Goal: Transaction & Acquisition: Purchase product/service

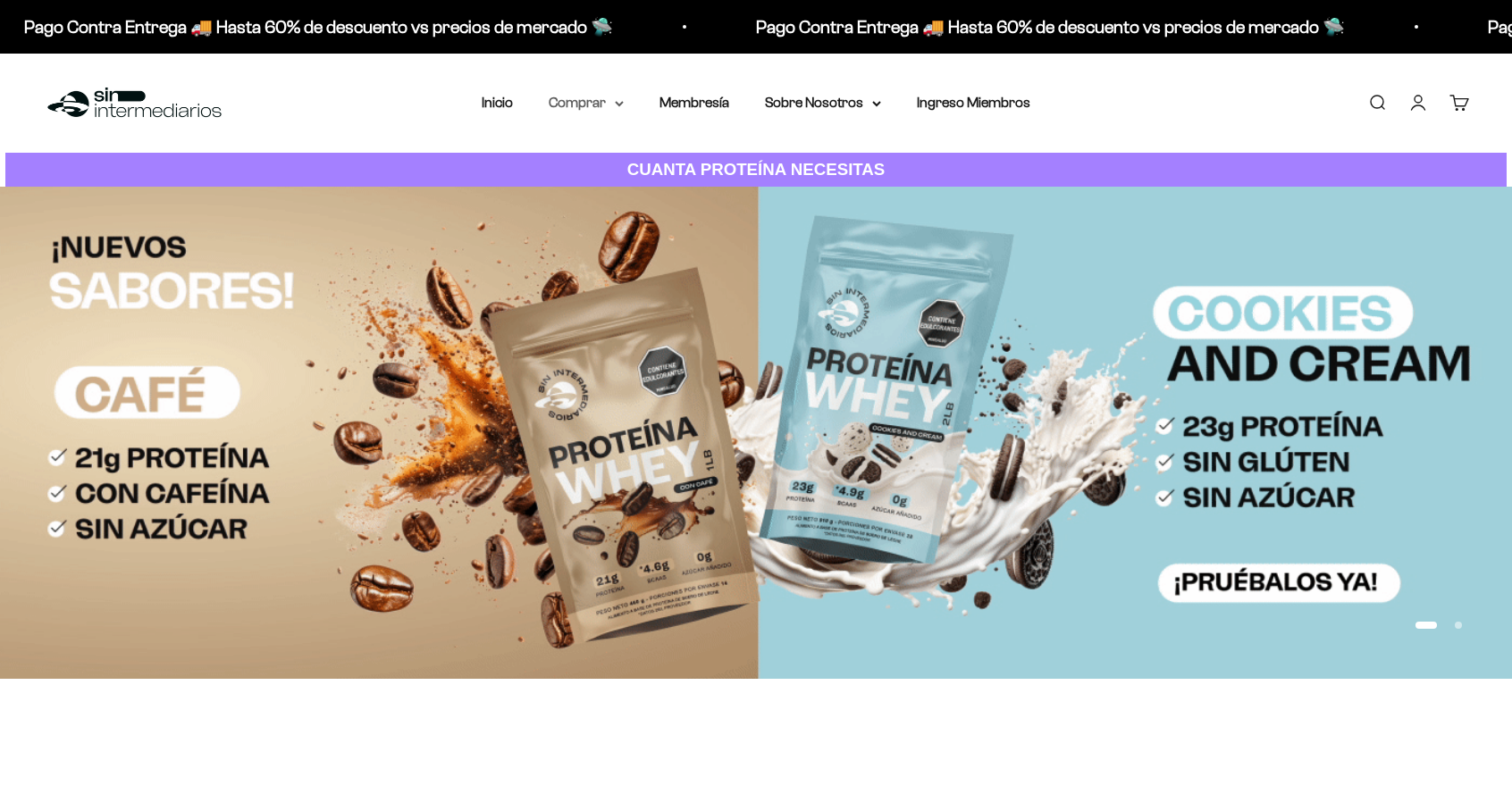
click at [588, 98] on summary "Comprar" at bounding box center [586, 102] width 75 height 23
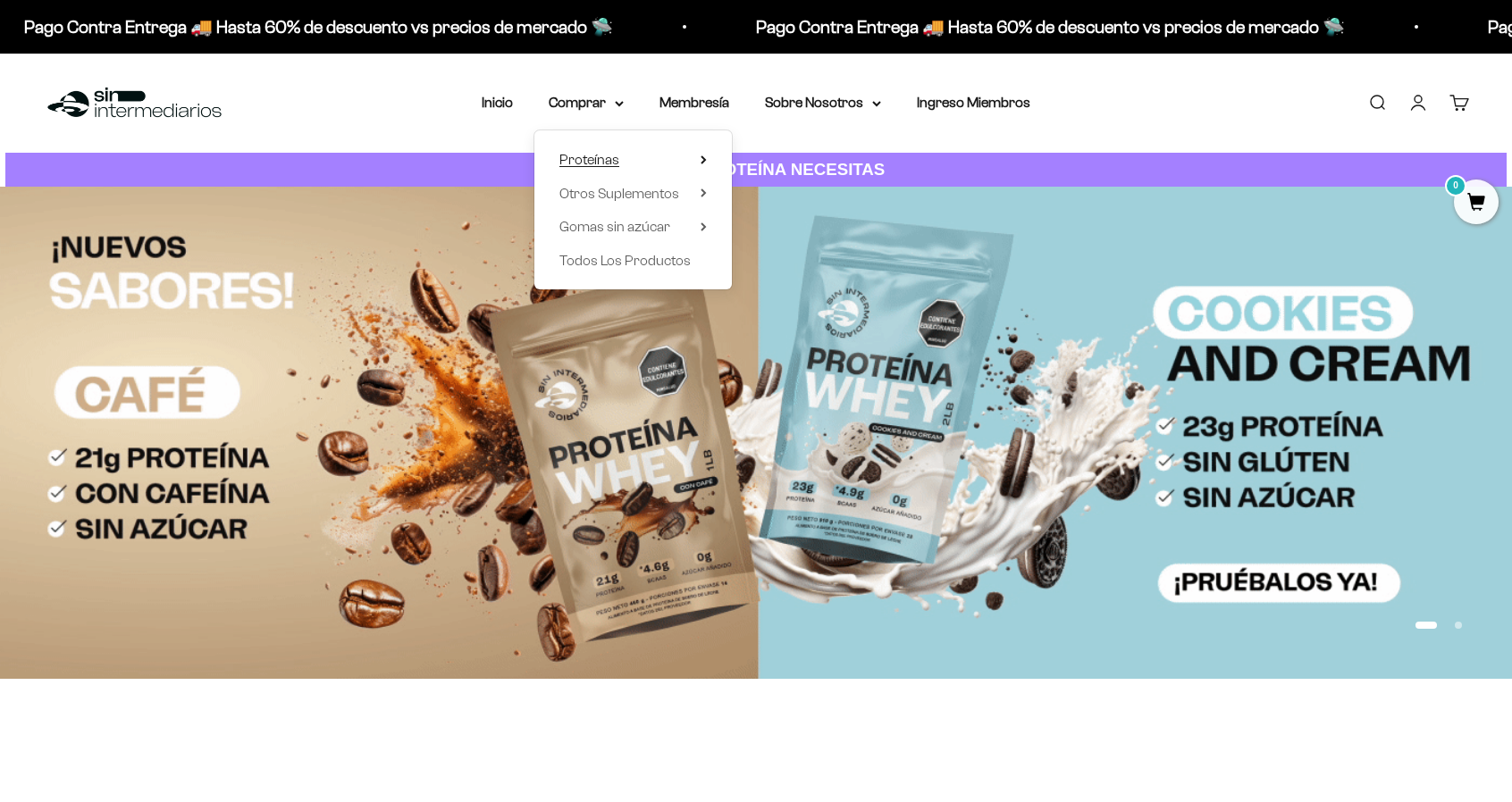
click at [598, 152] on span "Proteínas" at bounding box center [589, 159] width 60 height 15
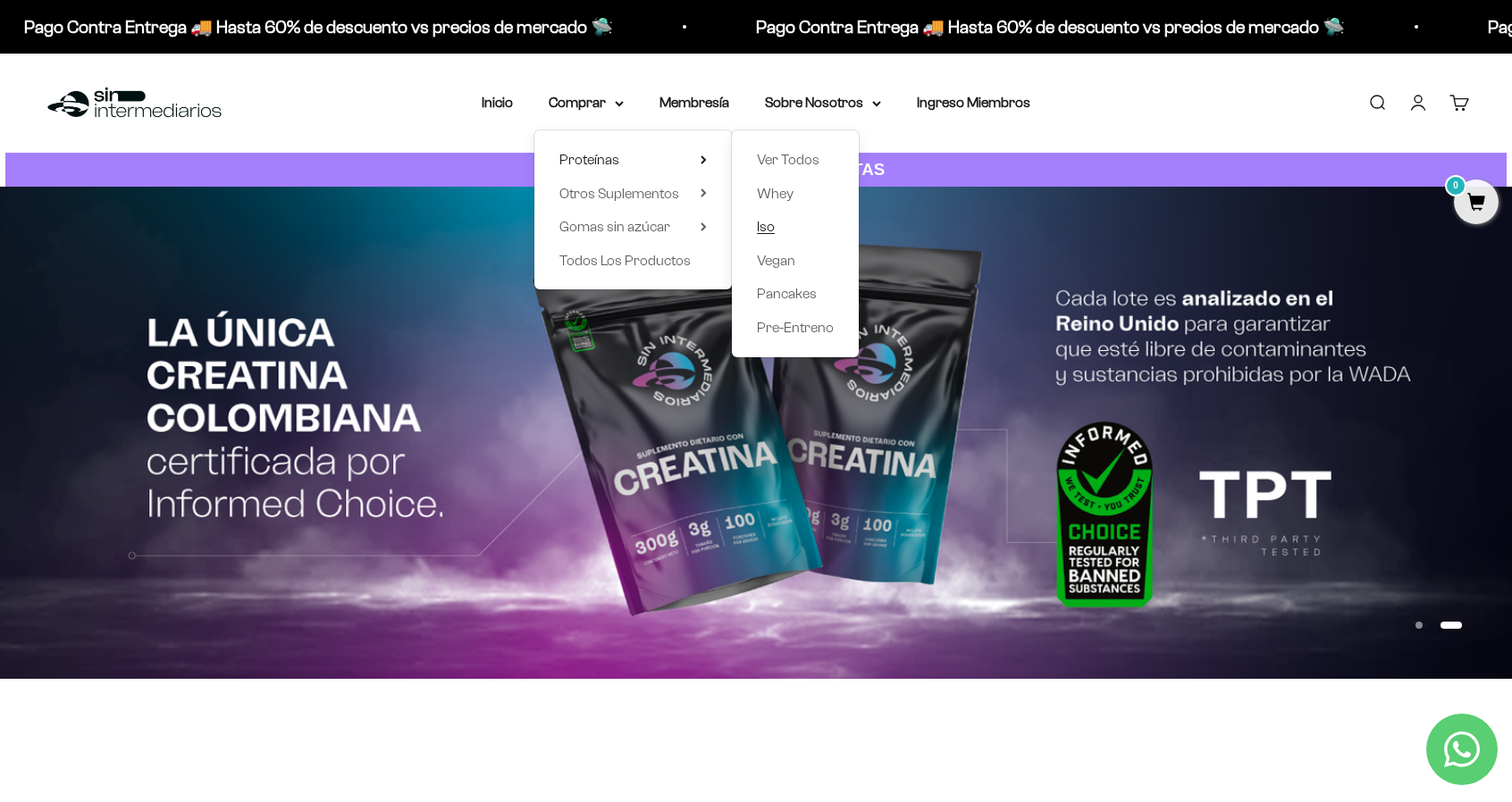
click at [772, 226] on span "Iso" at bounding box center [765, 226] width 18 height 15
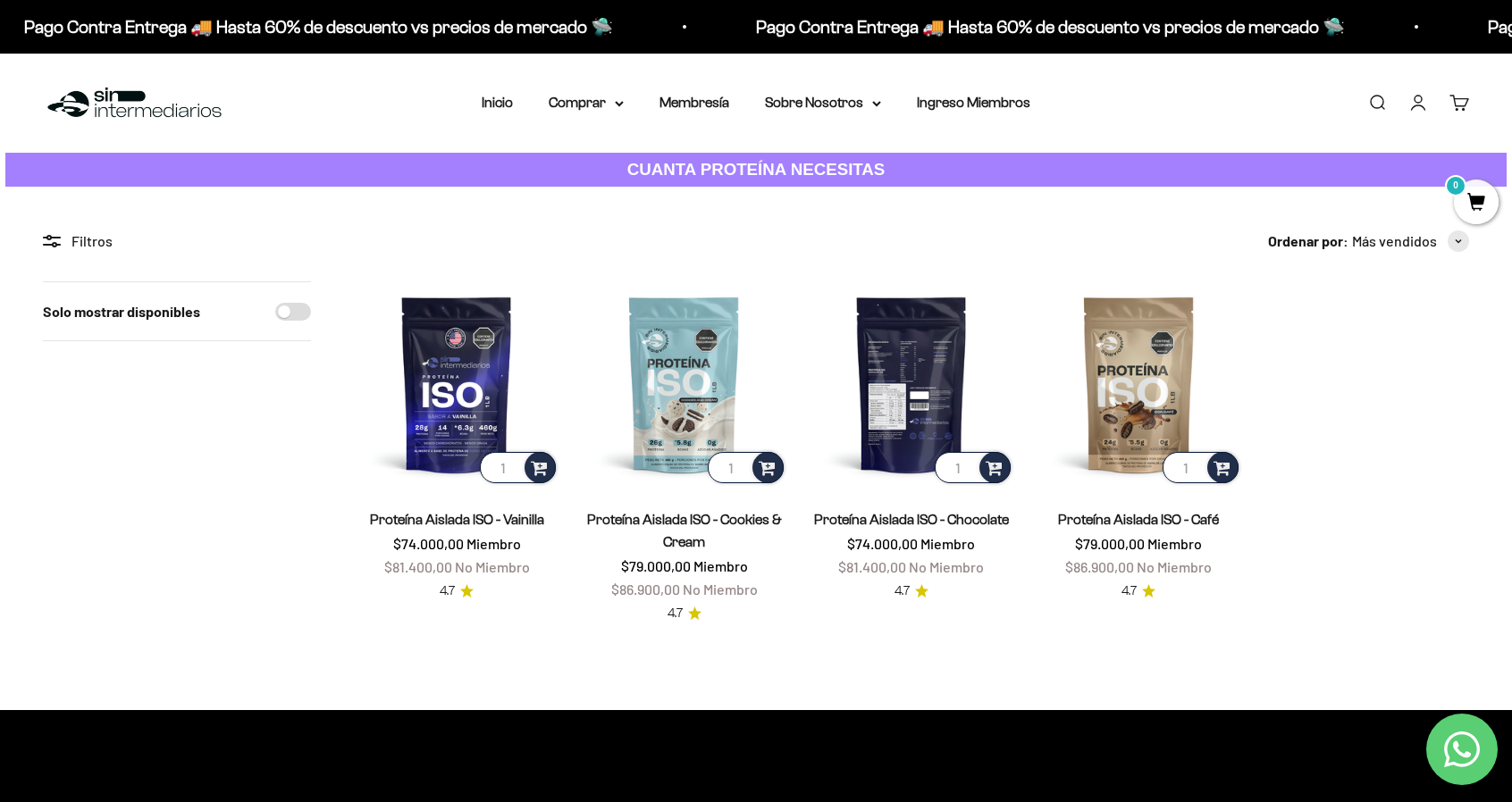
click at [926, 392] on img at bounding box center [911, 384] width 205 height 205
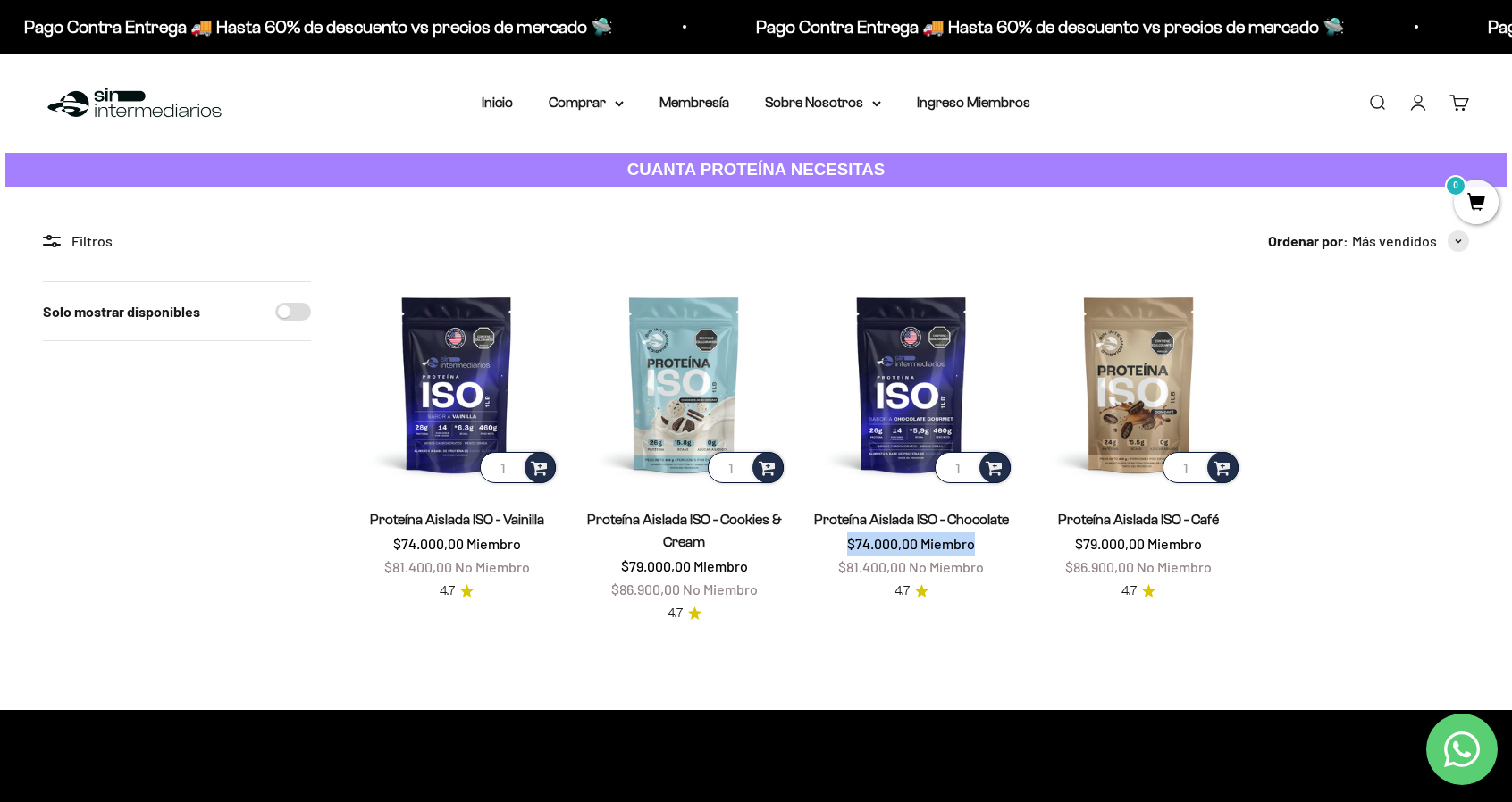
drag, startPoint x: 849, startPoint y: 545, endPoint x: 983, endPoint y: 546, distance: 134.0
click at [982, 546] on price-list "$74.000,00 Miembro $81.400,00 No Miembro" at bounding box center [911, 555] width 146 height 46
click at [1420, 99] on link "Cuenta" at bounding box center [1418, 102] width 20 height 20
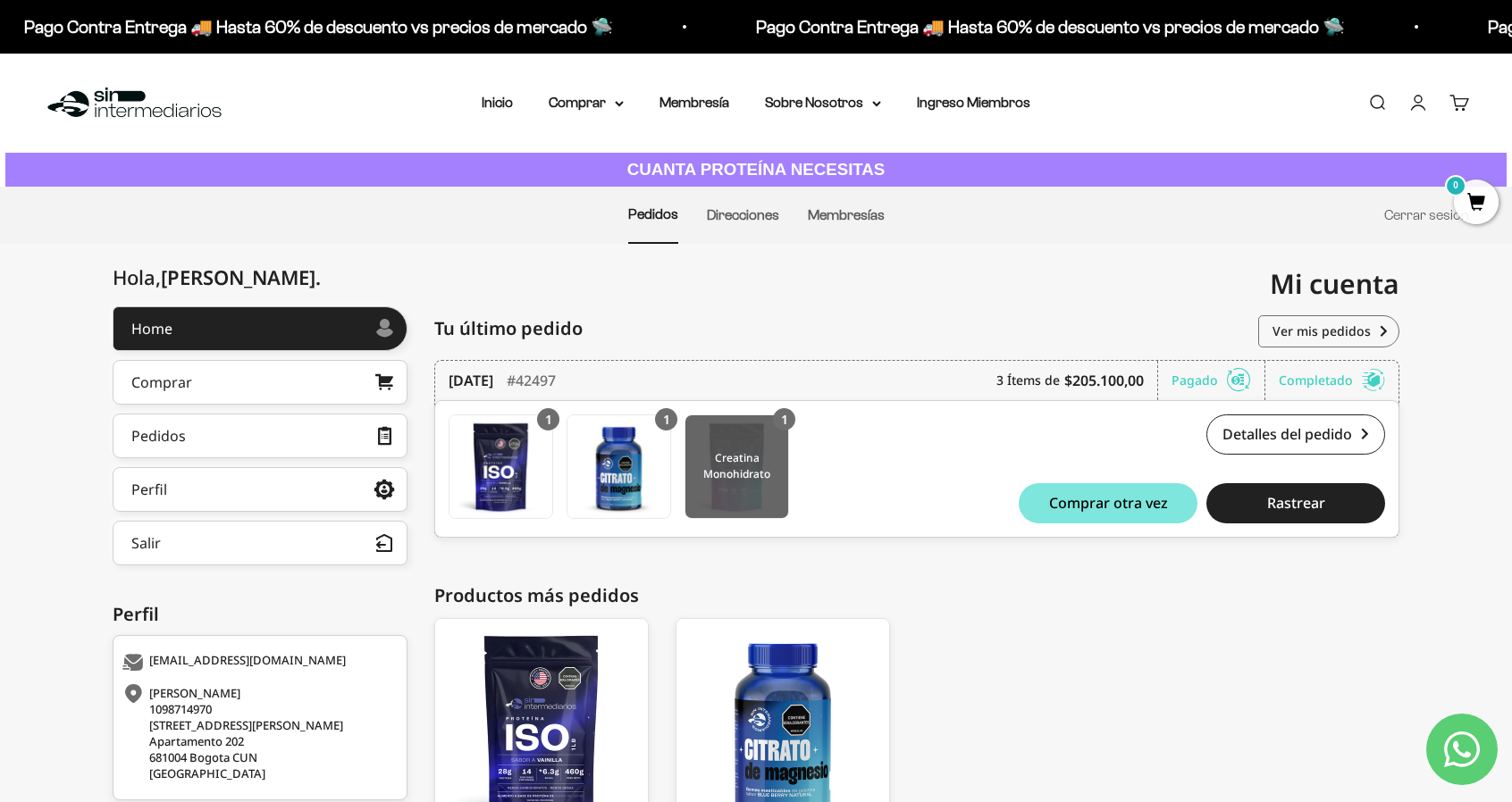
click at [736, 455] on img at bounding box center [737, 467] width 103 height 102
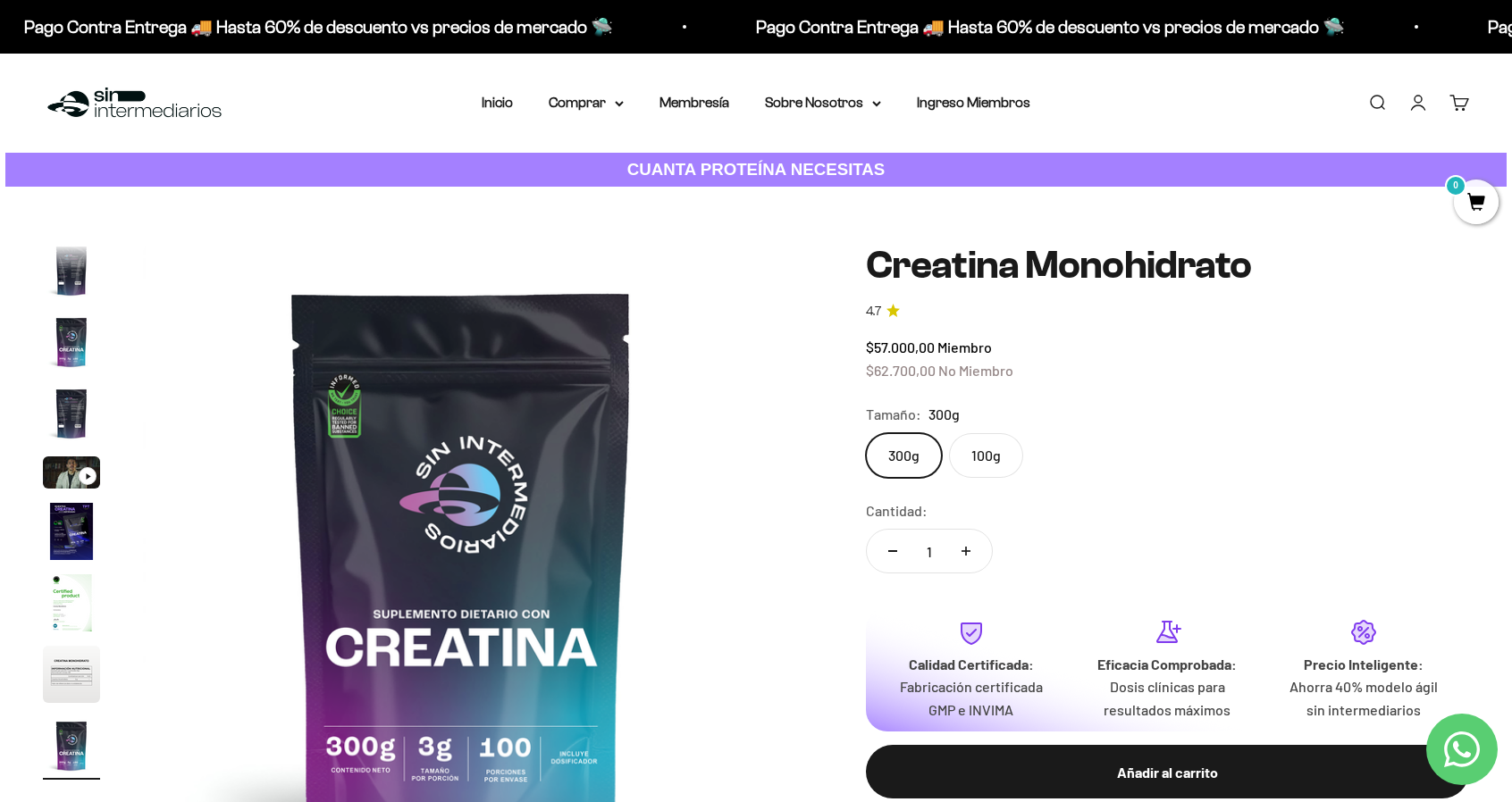
click at [1471, 207] on span "0" at bounding box center [1476, 202] width 45 height 45
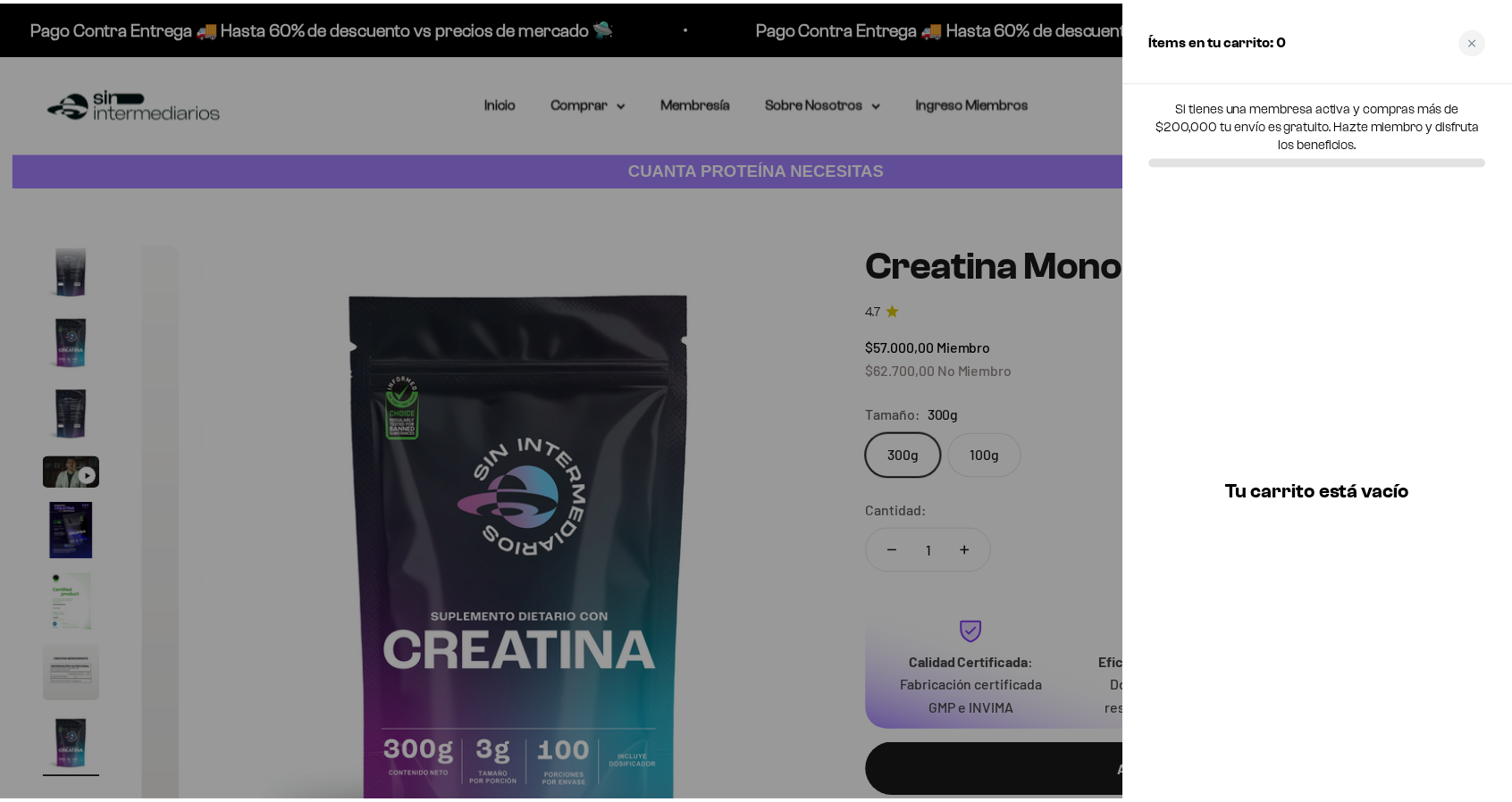
scroll to position [0, 5327]
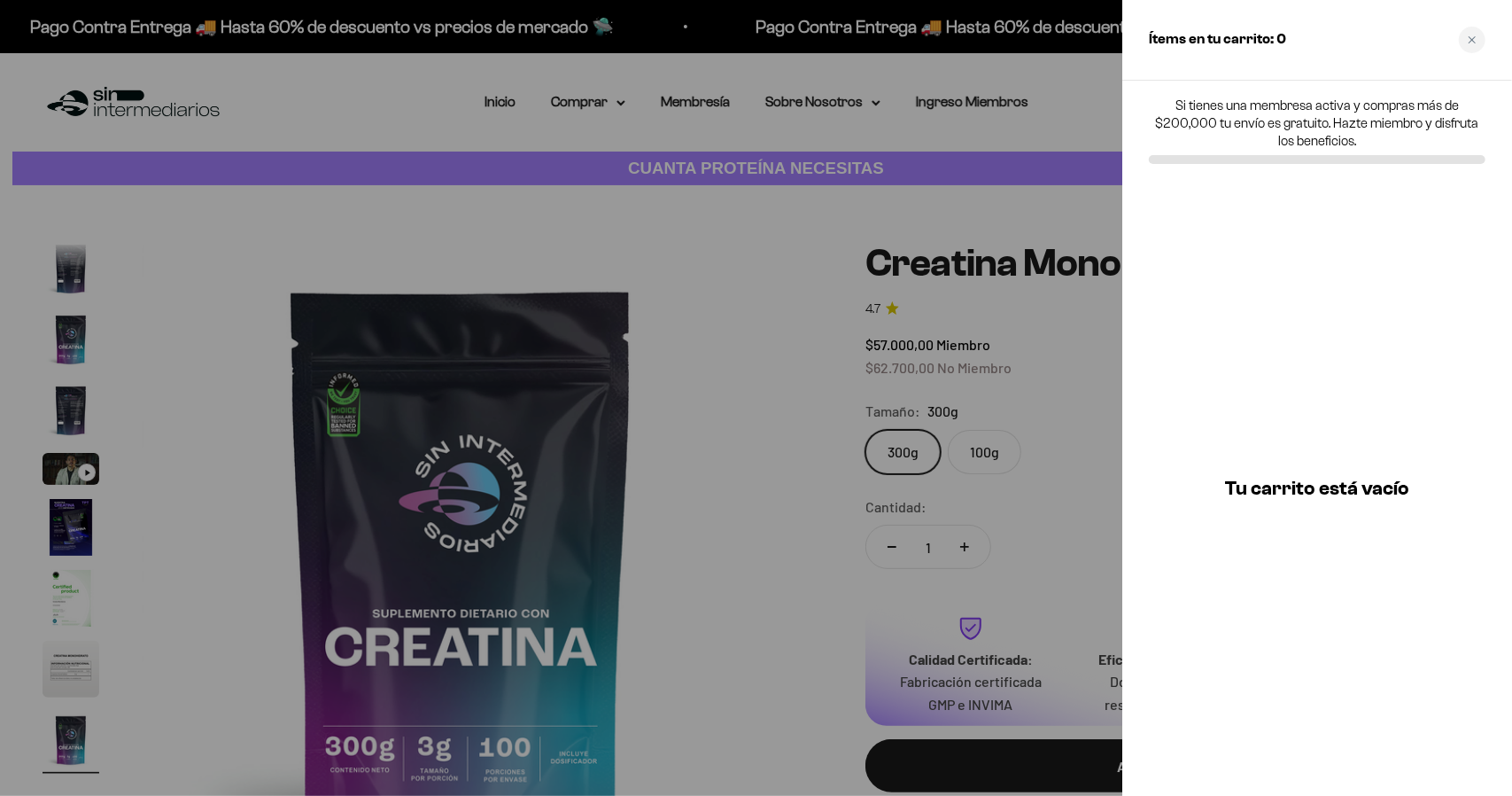
click at [873, 185] on div at bounding box center [756, 398] width 1512 height 796
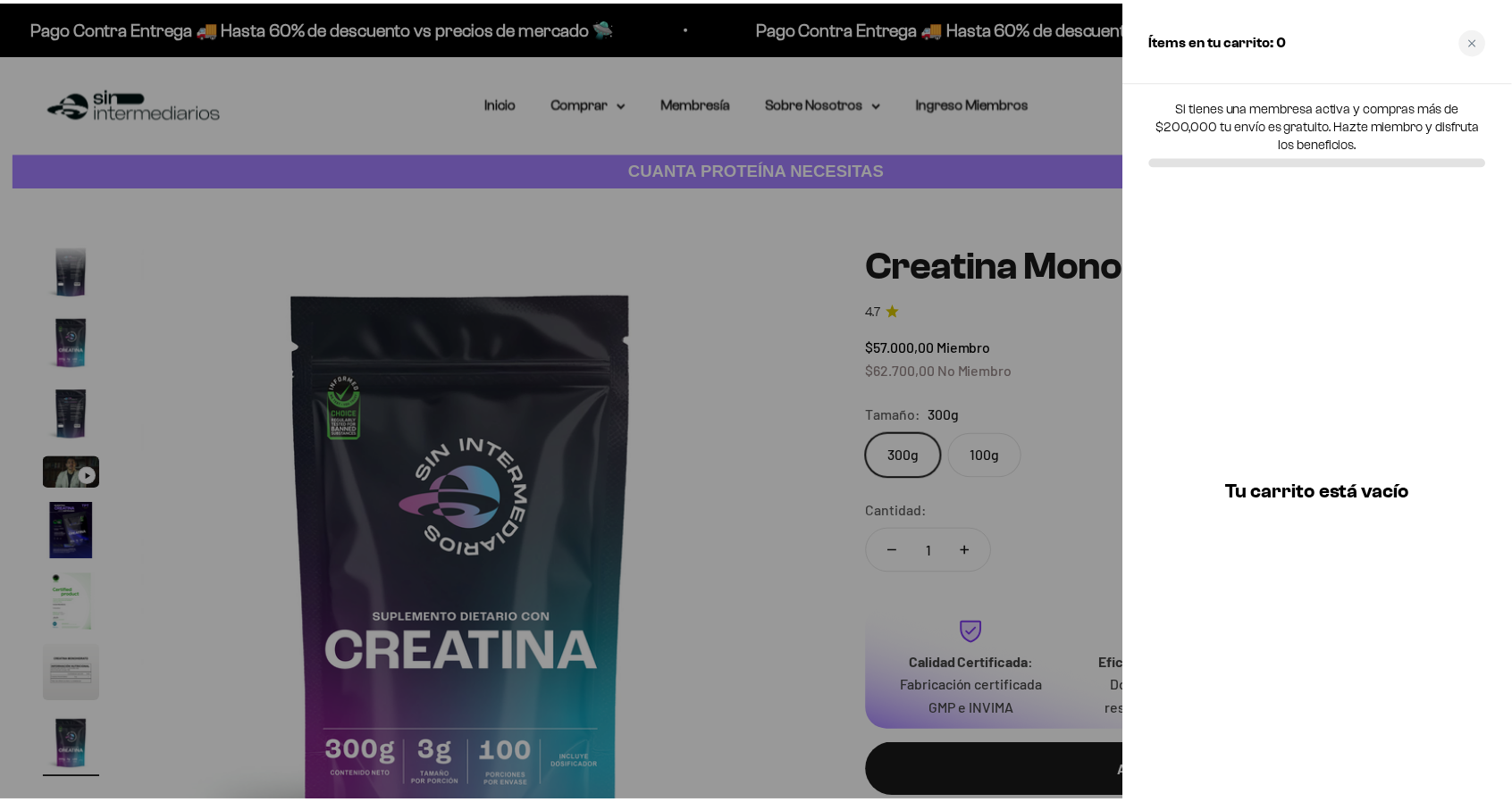
scroll to position [0, 5267]
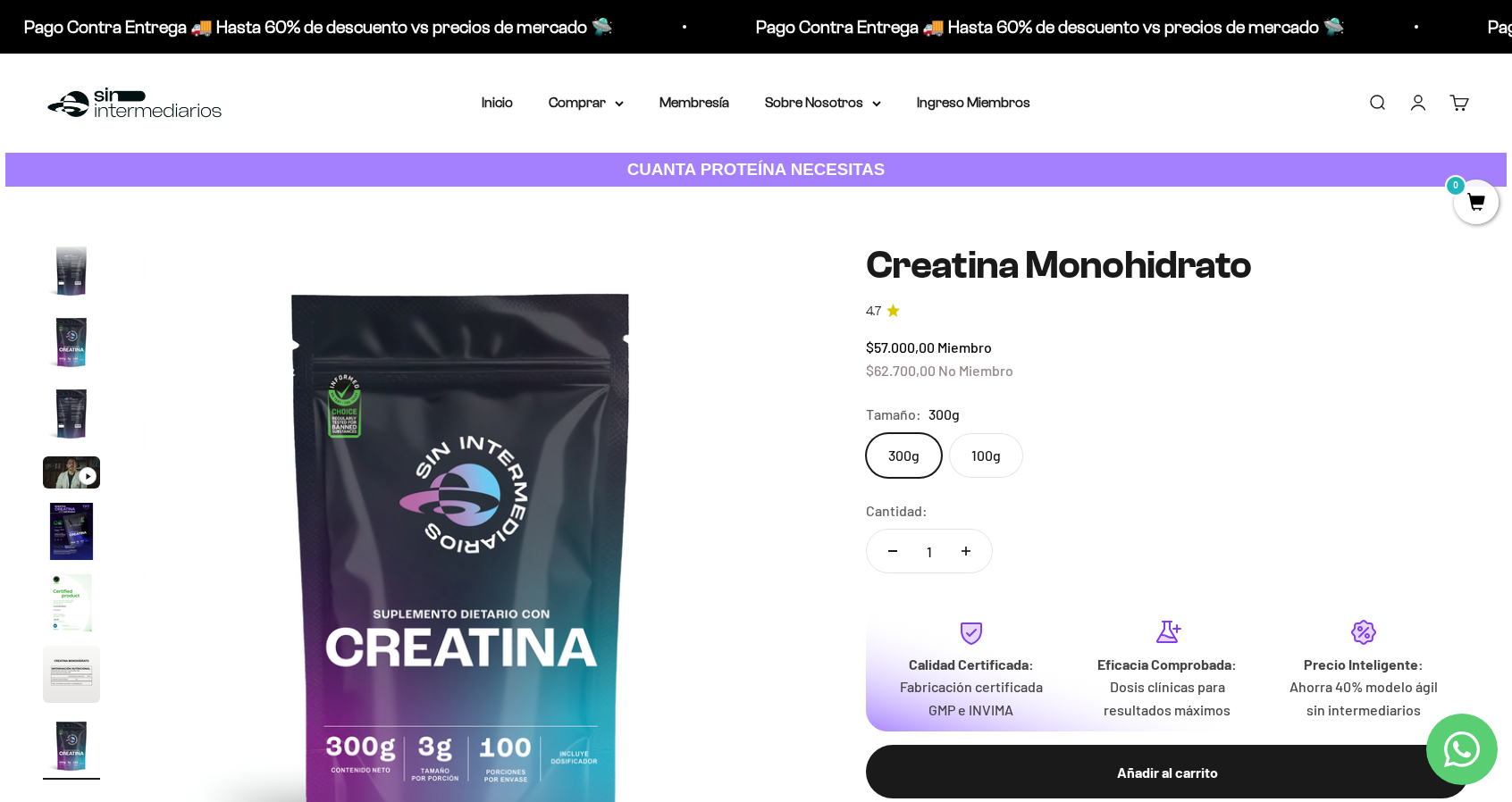
click at [1413, 100] on link "Cuenta" at bounding box center [1418, 102] width 20 height 20
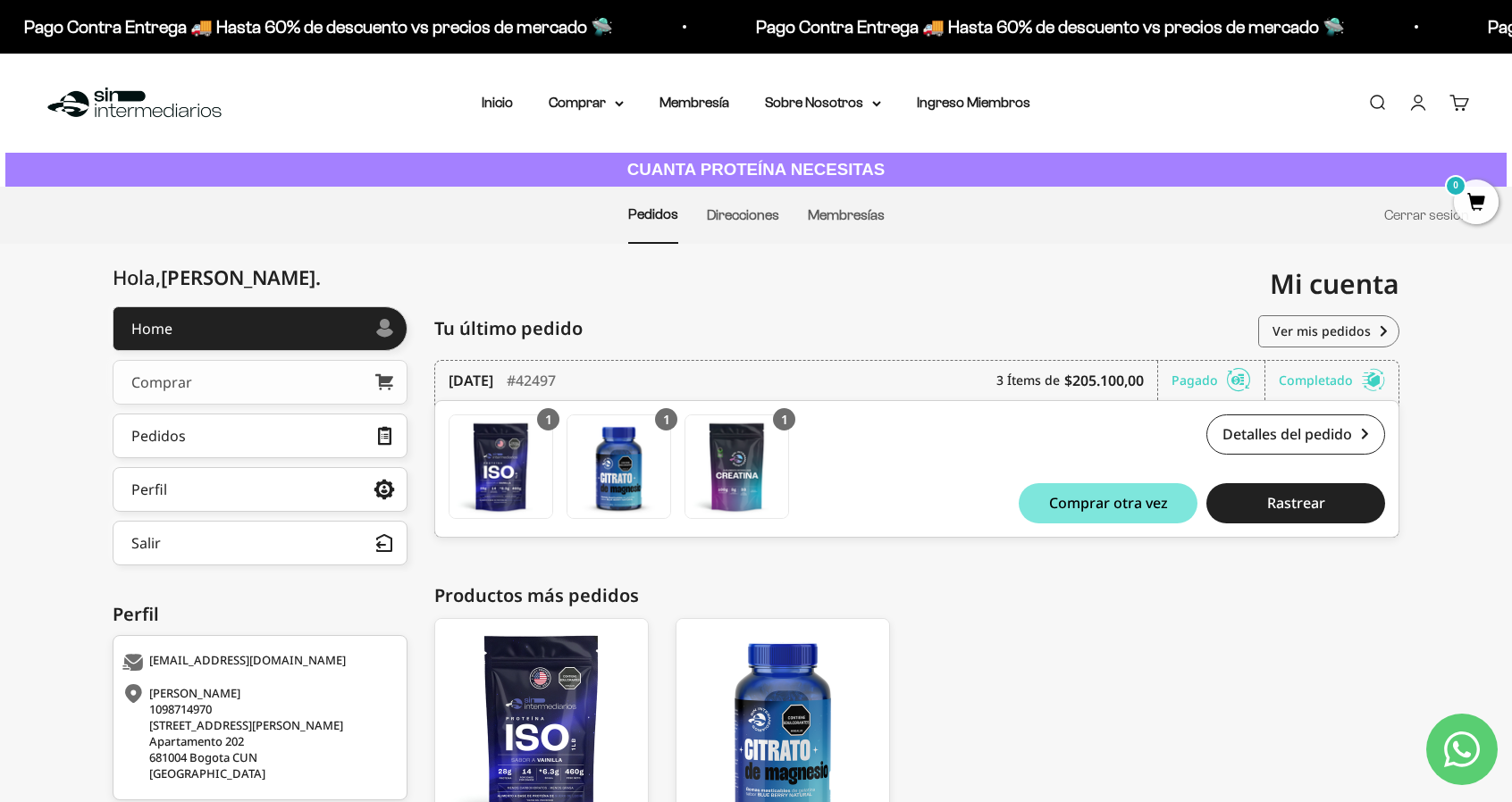
click at [304, 382] on link "Comprar" at bounding box center [260, 382] width 295 height 45
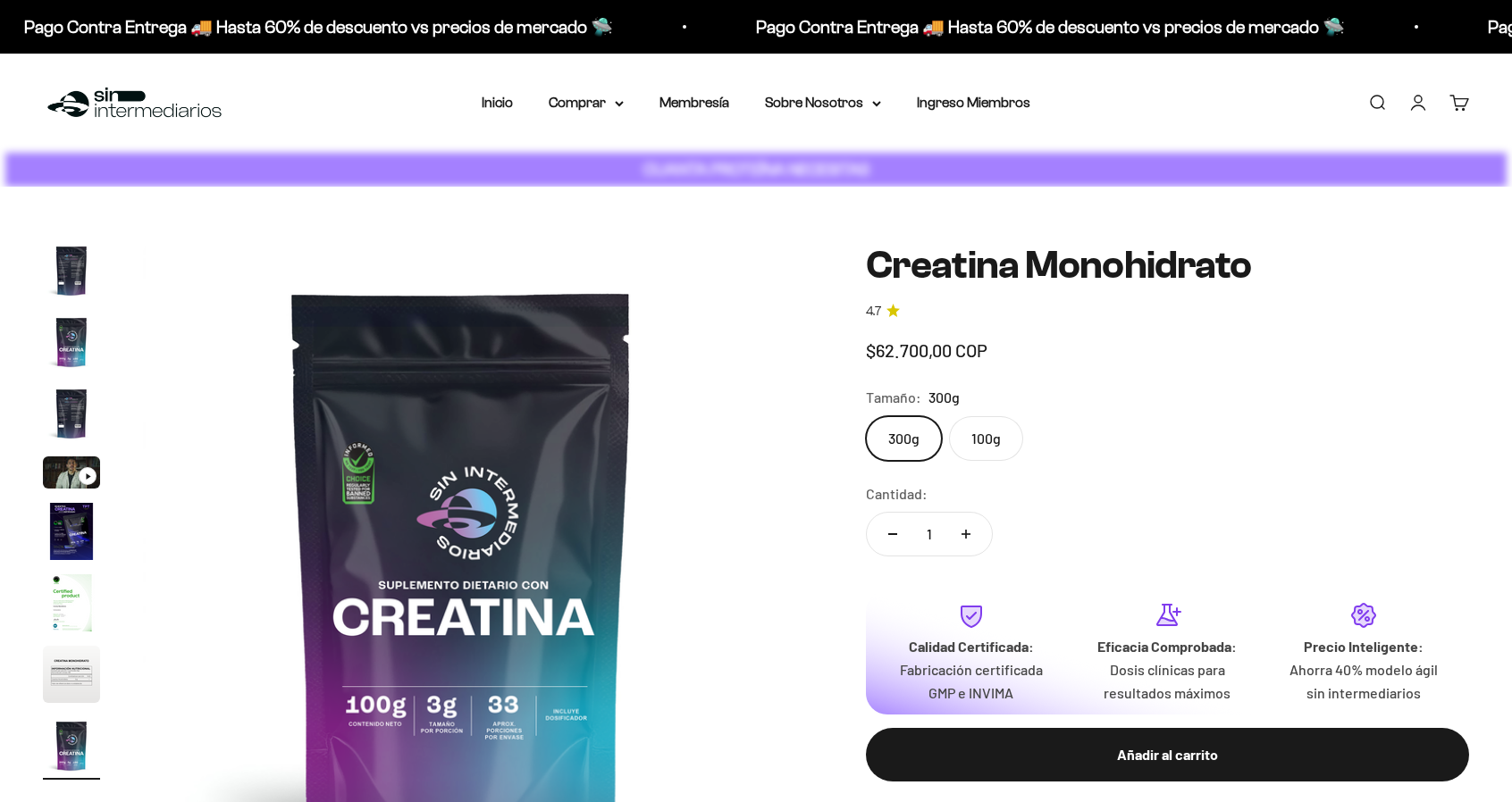
scroll to position [0, 5267]
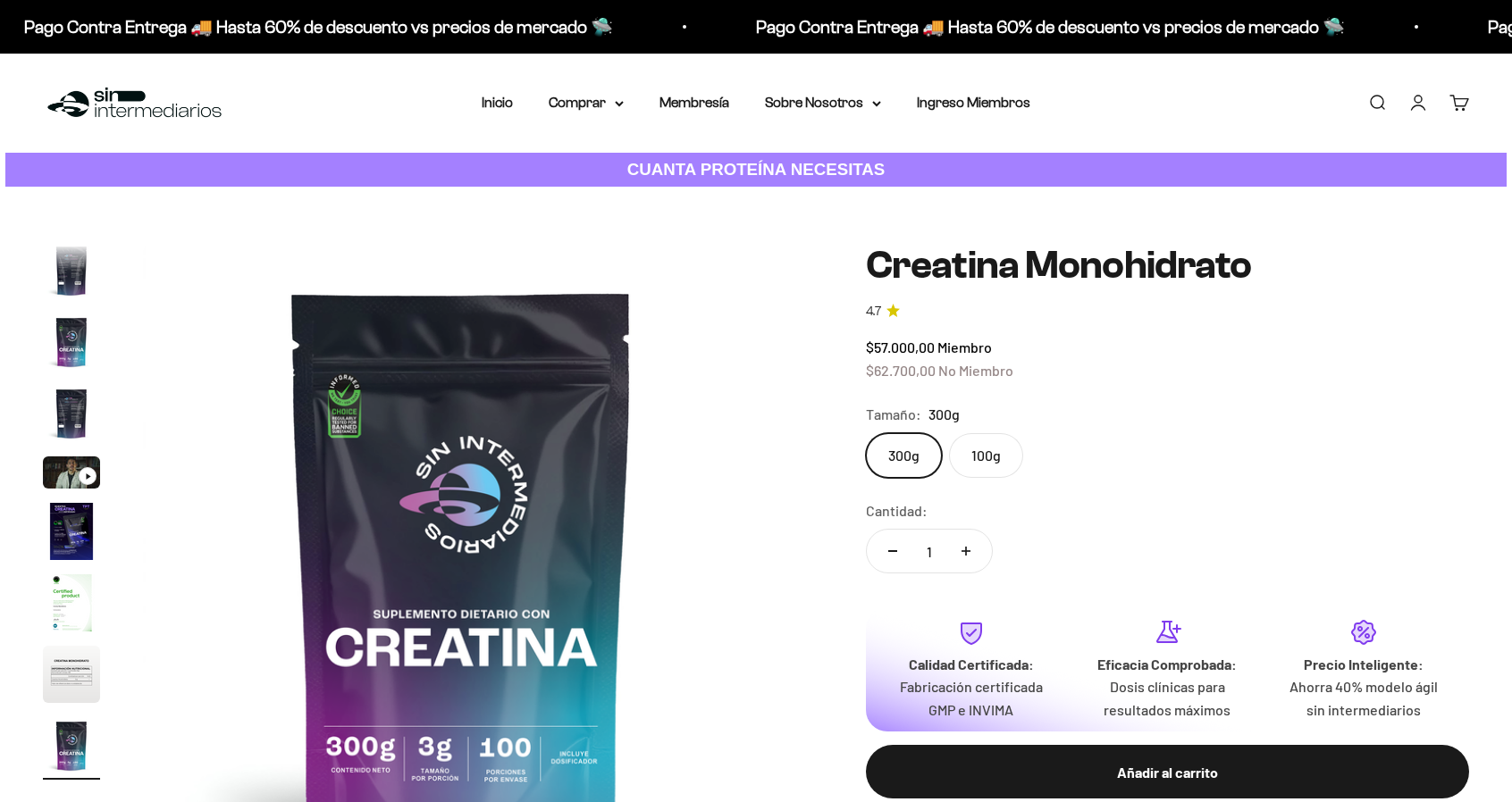
click at [1418, 99] on link "Cuenta" at bounding box center [1418, 102] width 20 height 20
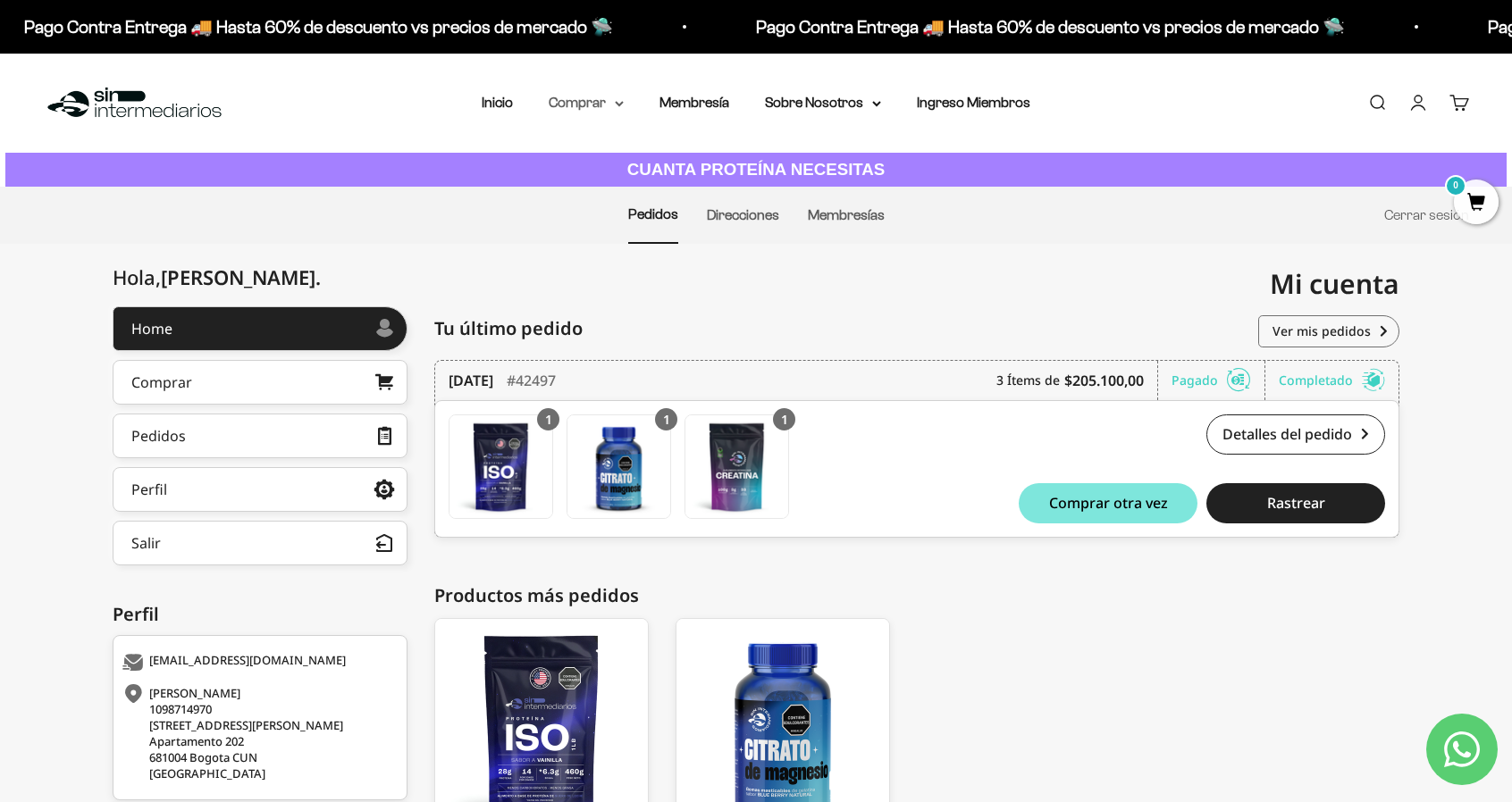
click at [581, 102] on summary "Comprar" at bounding box center [586, 102] width 75 height 23
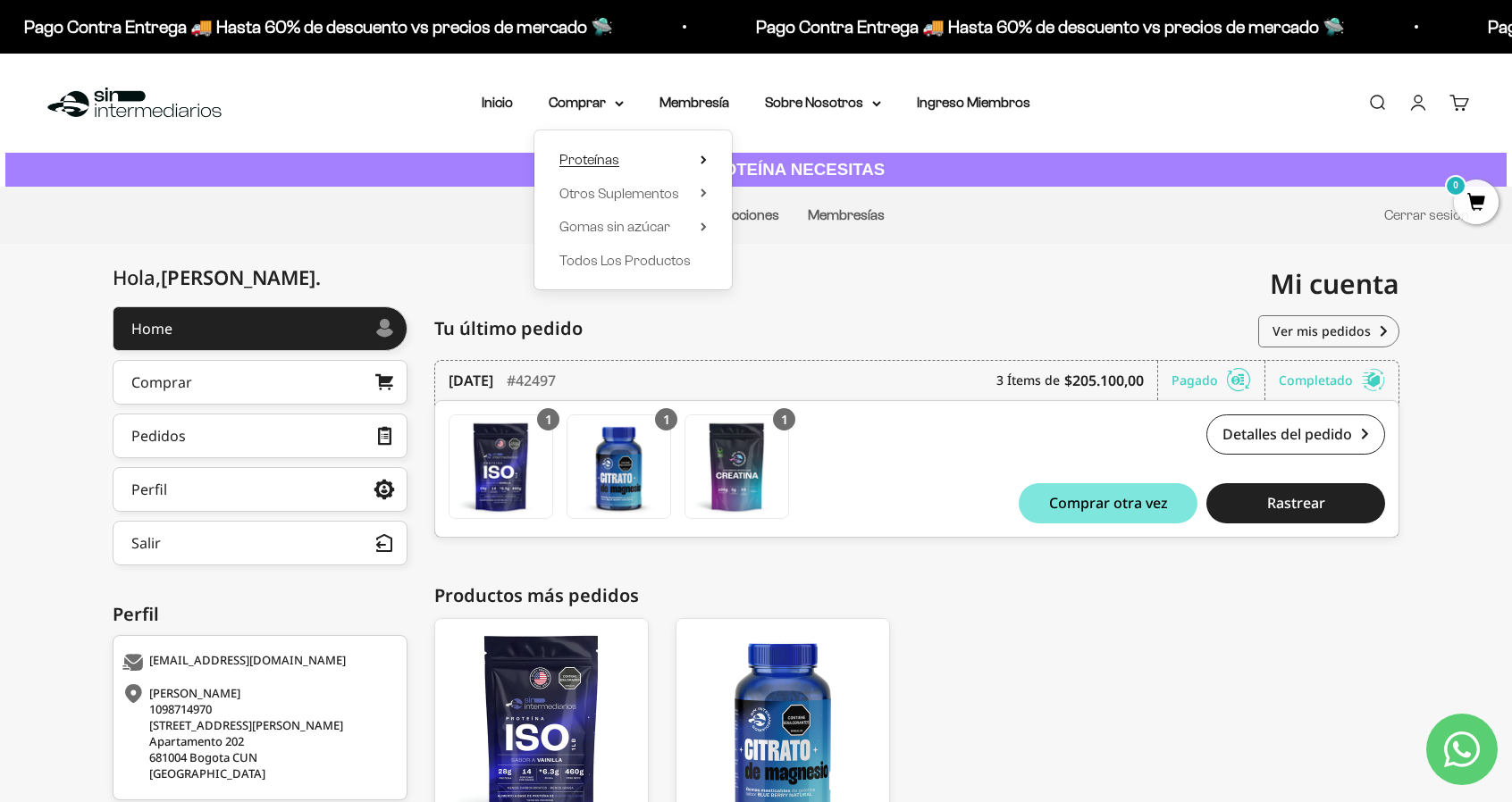
click at [590, 162] on span "Proteínas" at bounding box center [589, 159] width 60 height 15
click at [770, 227] on span "Iso" at bounding box center [765, 226] width 18 height 15
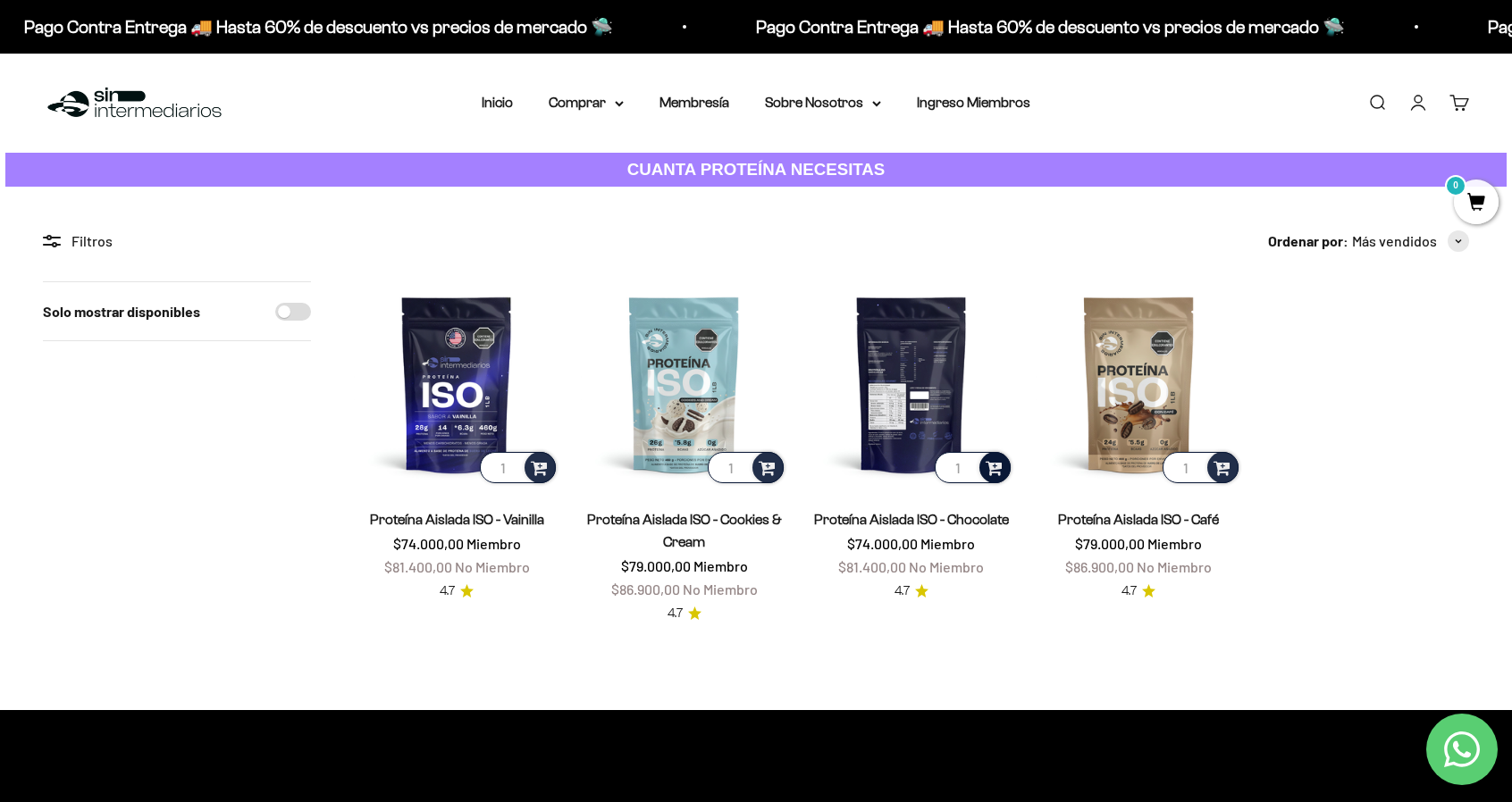
click at [988, 467] on span at bounding box center [994, 467] width 17 height 21
click at [887, 424] on span "Chocolate / 1 libra (460g)" at bounding box center [913, 420] width 122 height 13
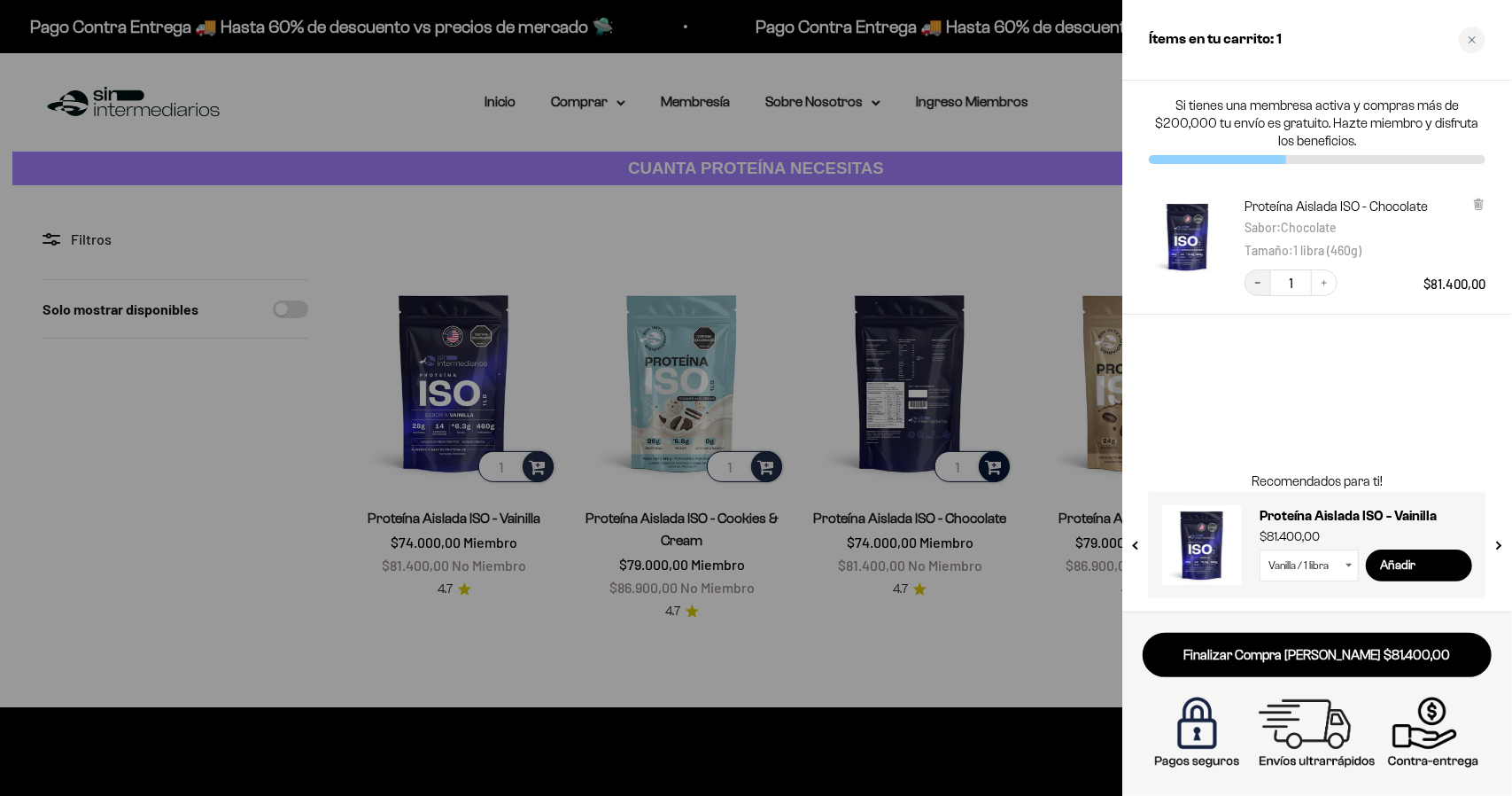
click at [1256, 281] on icon "Decrease quantity" at bounding box center [1258, 283] width 11 height 11
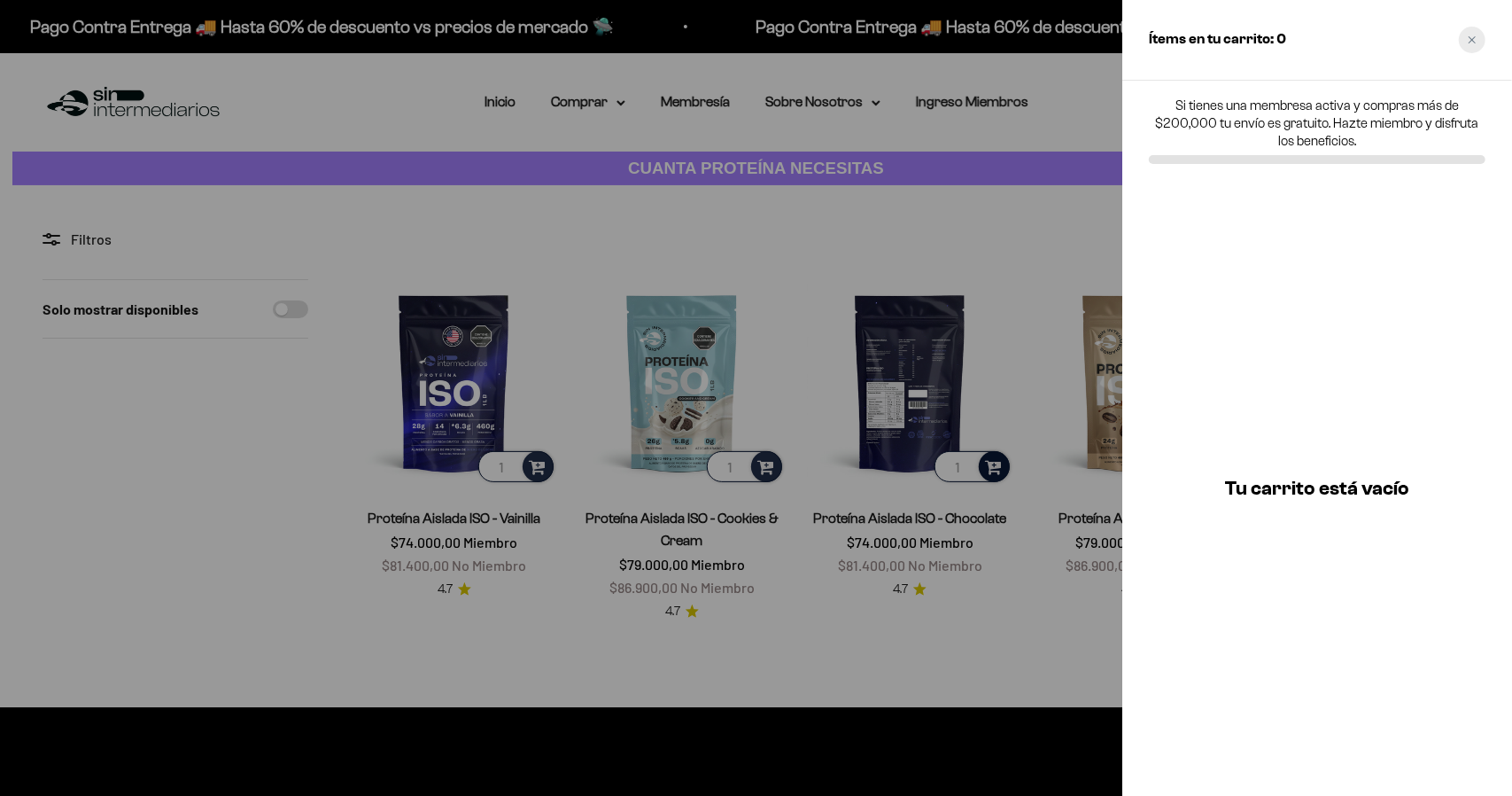
click at [1480, 46] on div "Close cart" at bounding box center [1473, 40] width 27 height 27
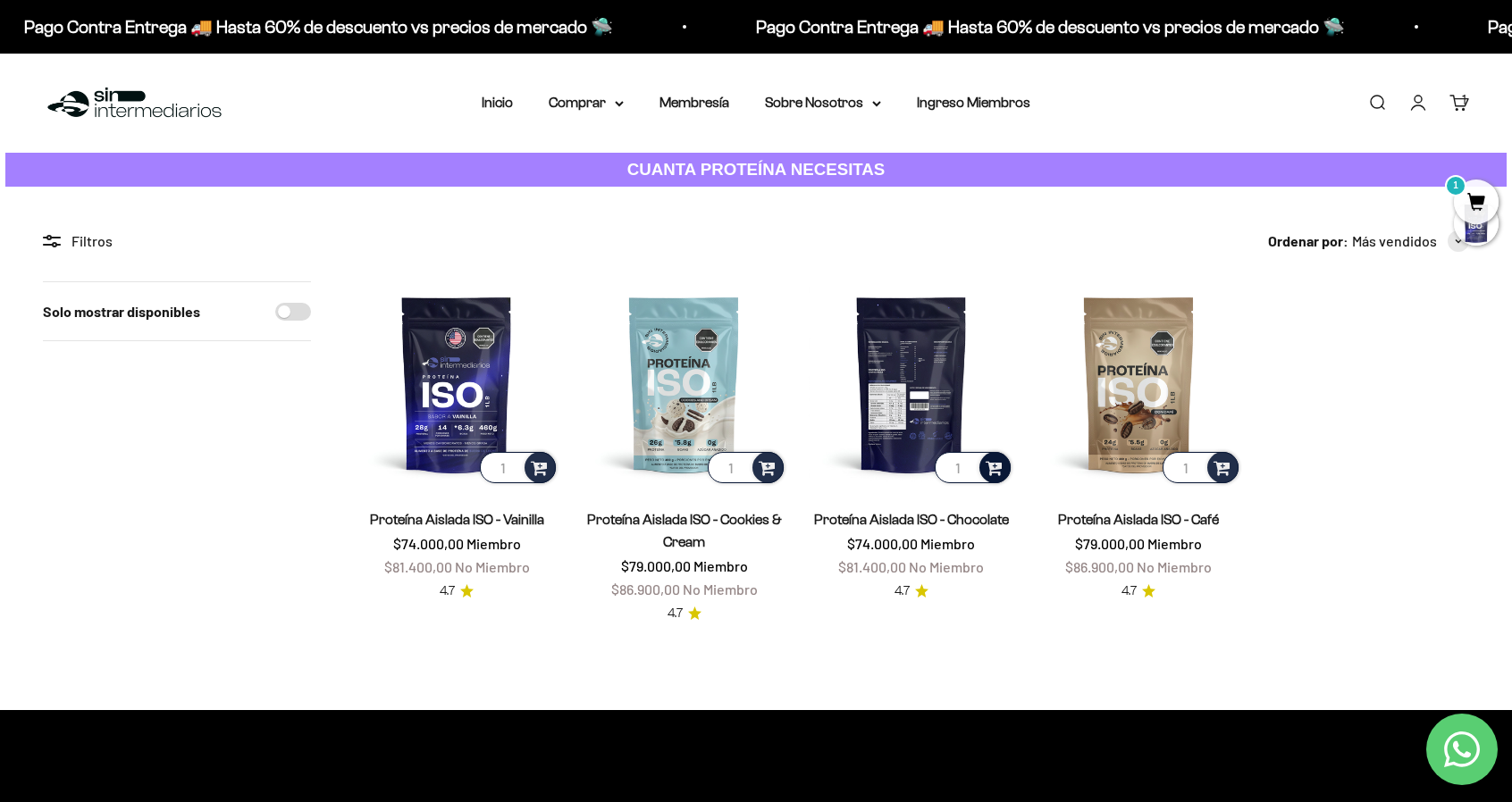
click at [1478, 197] on span "1" at bounding box center [1476, 202] width 45 height 45
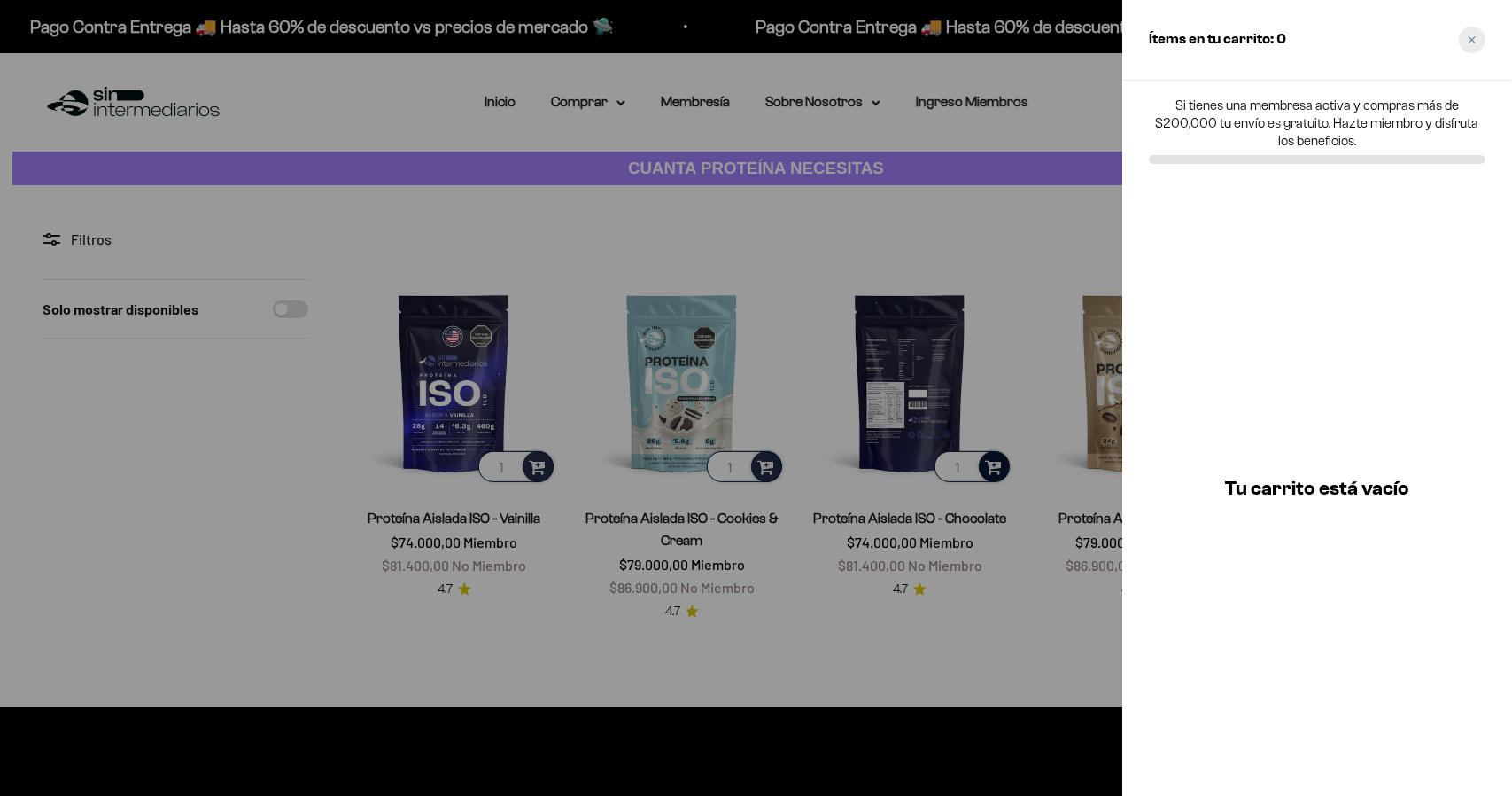
click at [1467, 46] on div "Close cart" at bounding box center [1473, 40] width 27 height 27
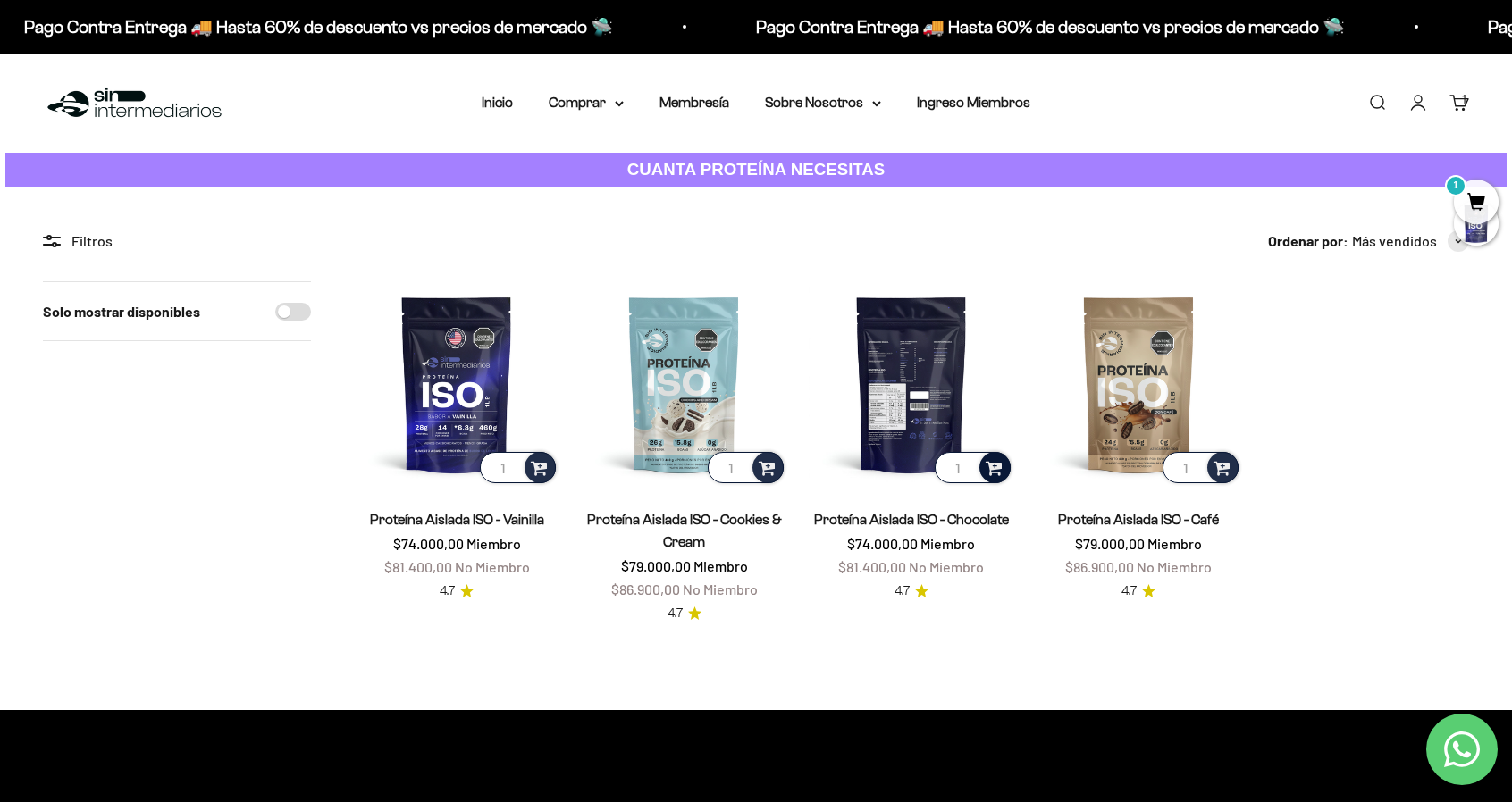
click at [1421, 105] on link "Cuenta" at bounding box center [1418, 102] width 20 height 20
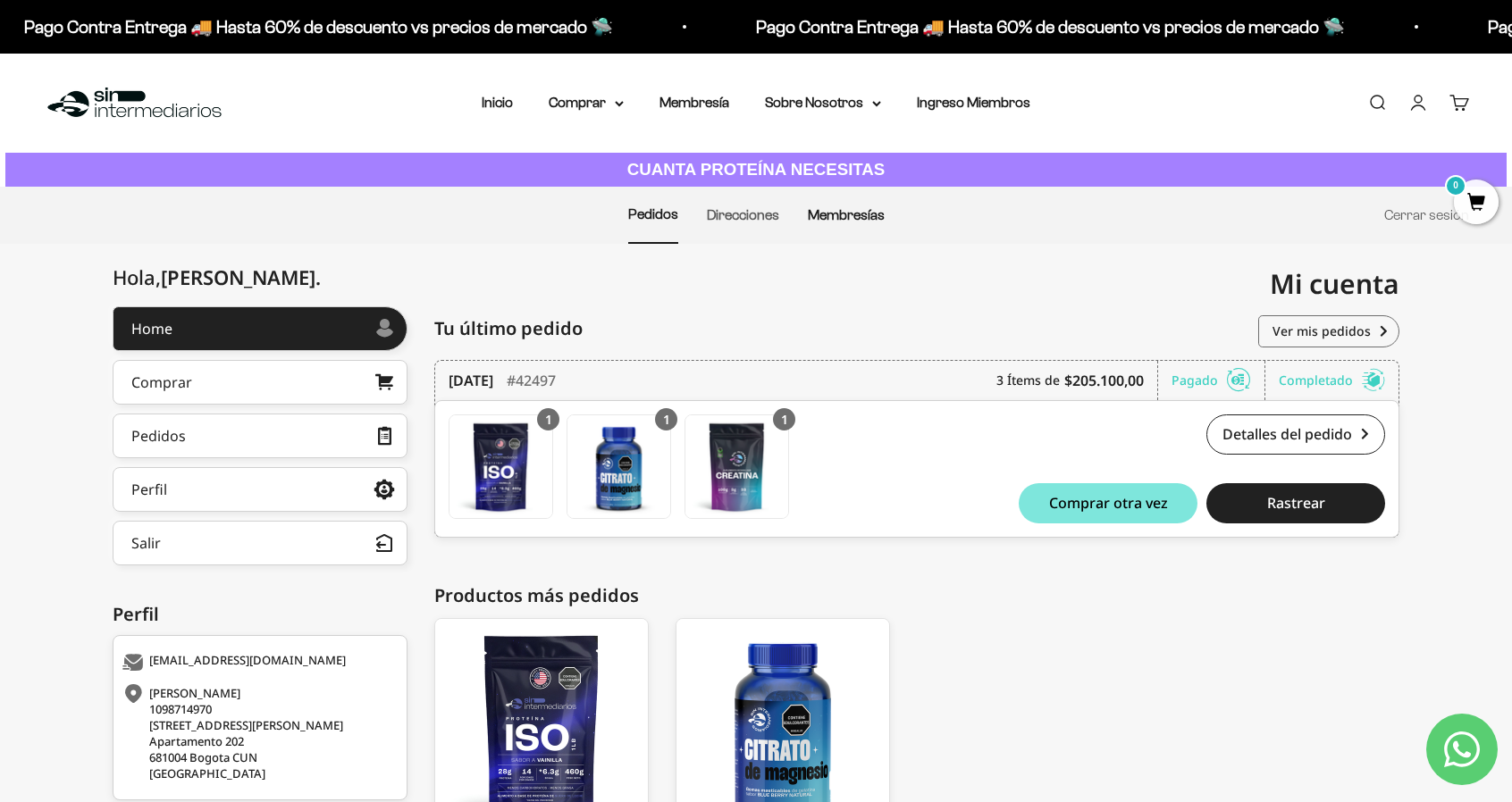
click at [868, 216] on link "Membresías" at bounding box center [845, 214] width 76 height 15
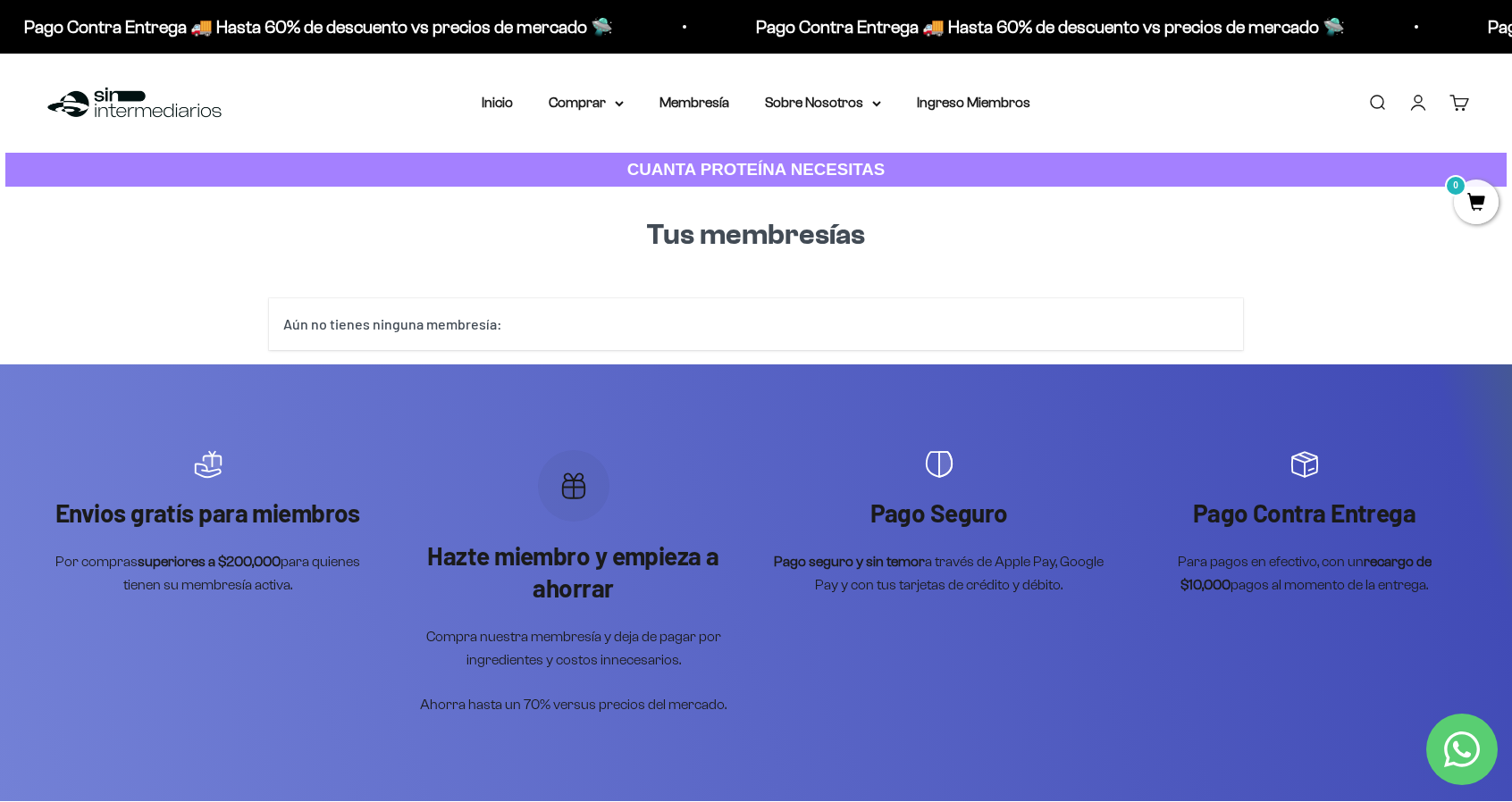
click at [501, 329] on div "Aún no tienes ninguna membresía:" at bounding box center [756, 325] width 974 height 52
click at [656, 332] on div "Aún no tienes ninguna membresía:" at bounding box center [756, 325] width 974 height 52
click at [717, 238] on h1 "Tus membresías" at bounding box center [756, 235] width 945 height 40
click at [926, 165] on link "CUANTA PROTEÍNA NECESITAS" at bounding box center [756, 170] width 1501 height 35
click at [1419, 102] on link "Cuenta" at bounding box center [1418, 102] width 20 height 20
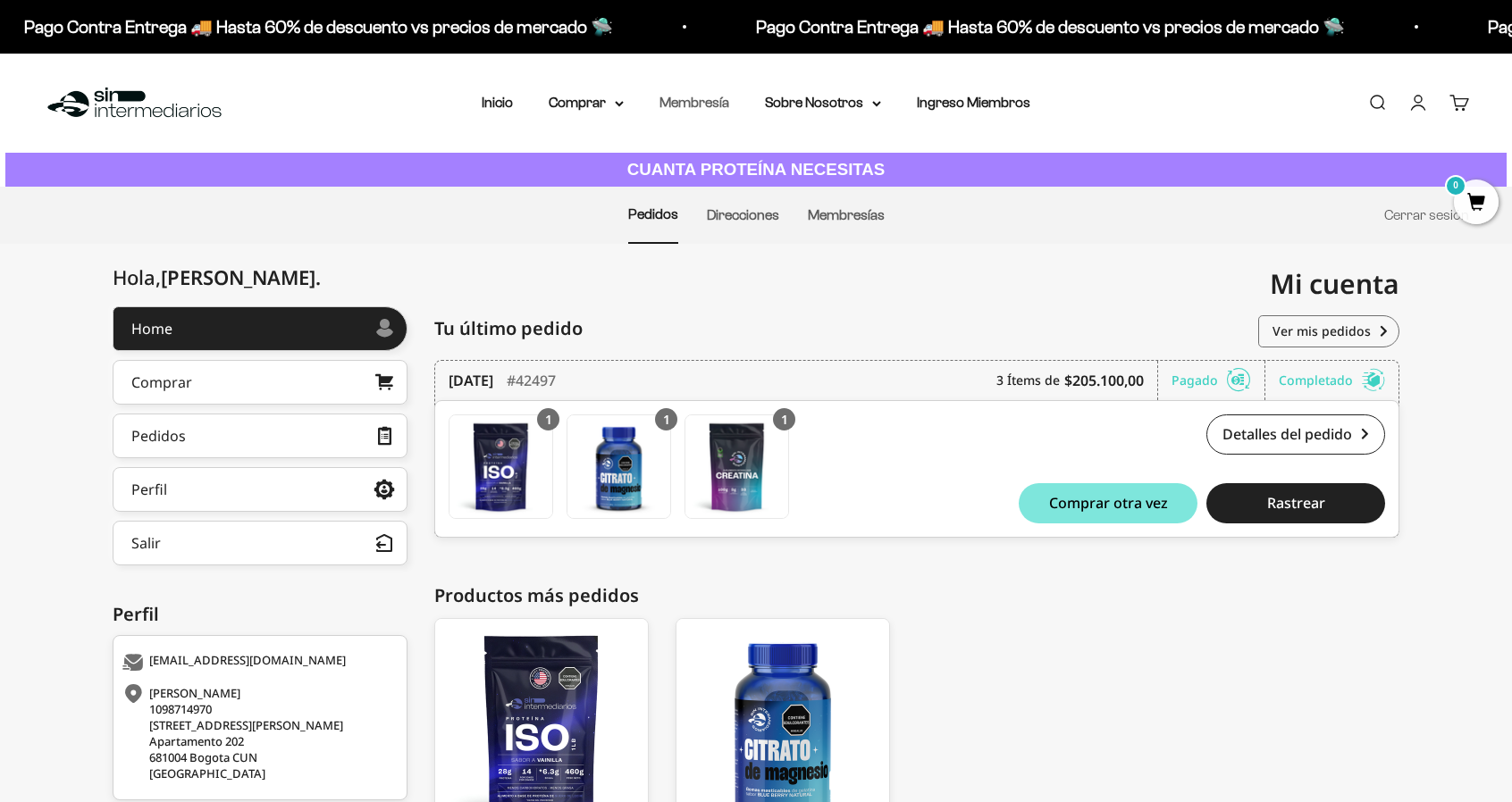
click at [710, 102] on link "Membresía" at bounding box center [693, 102] width 69 height 15
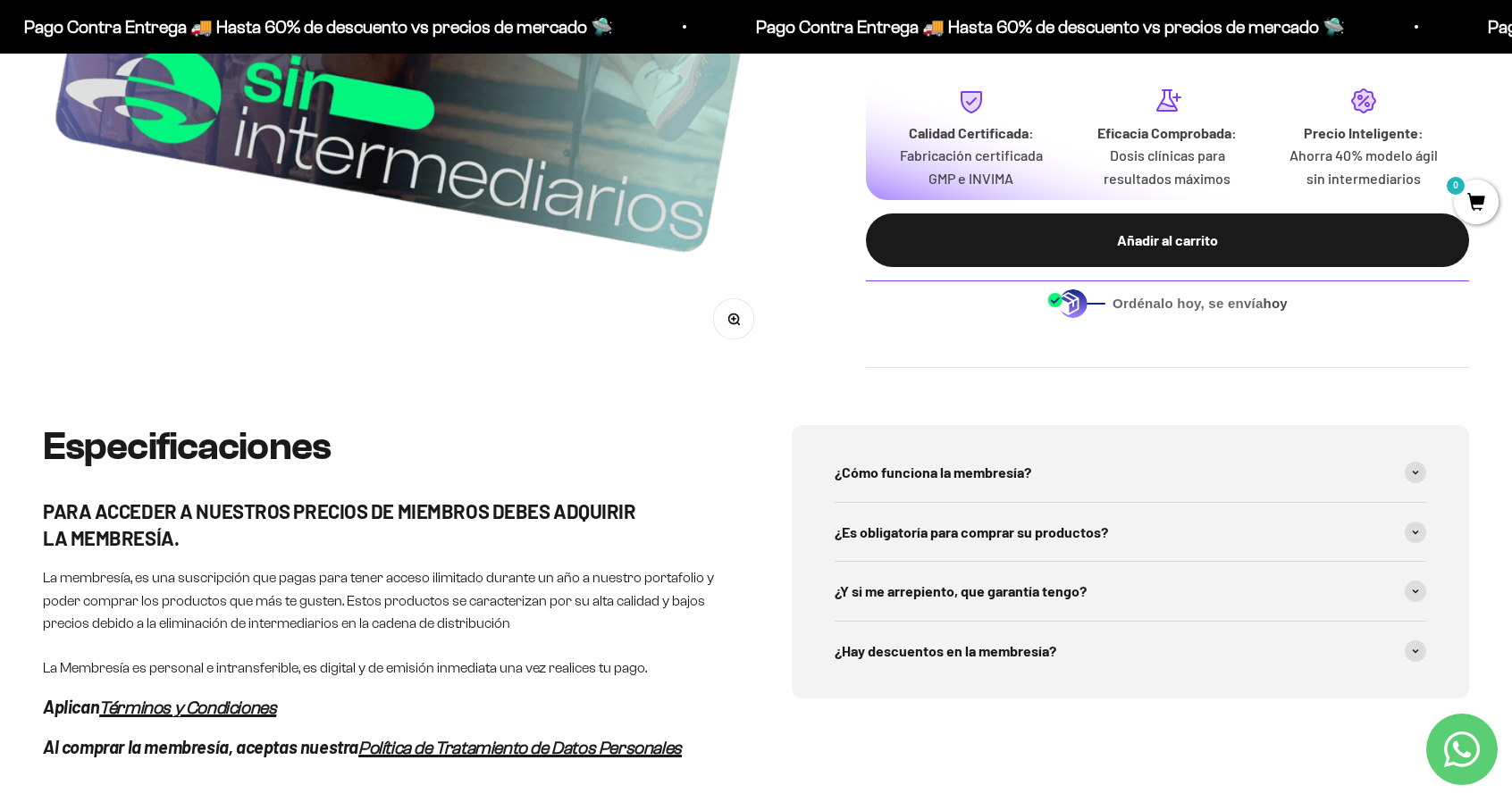
scroll to position [625, 0]
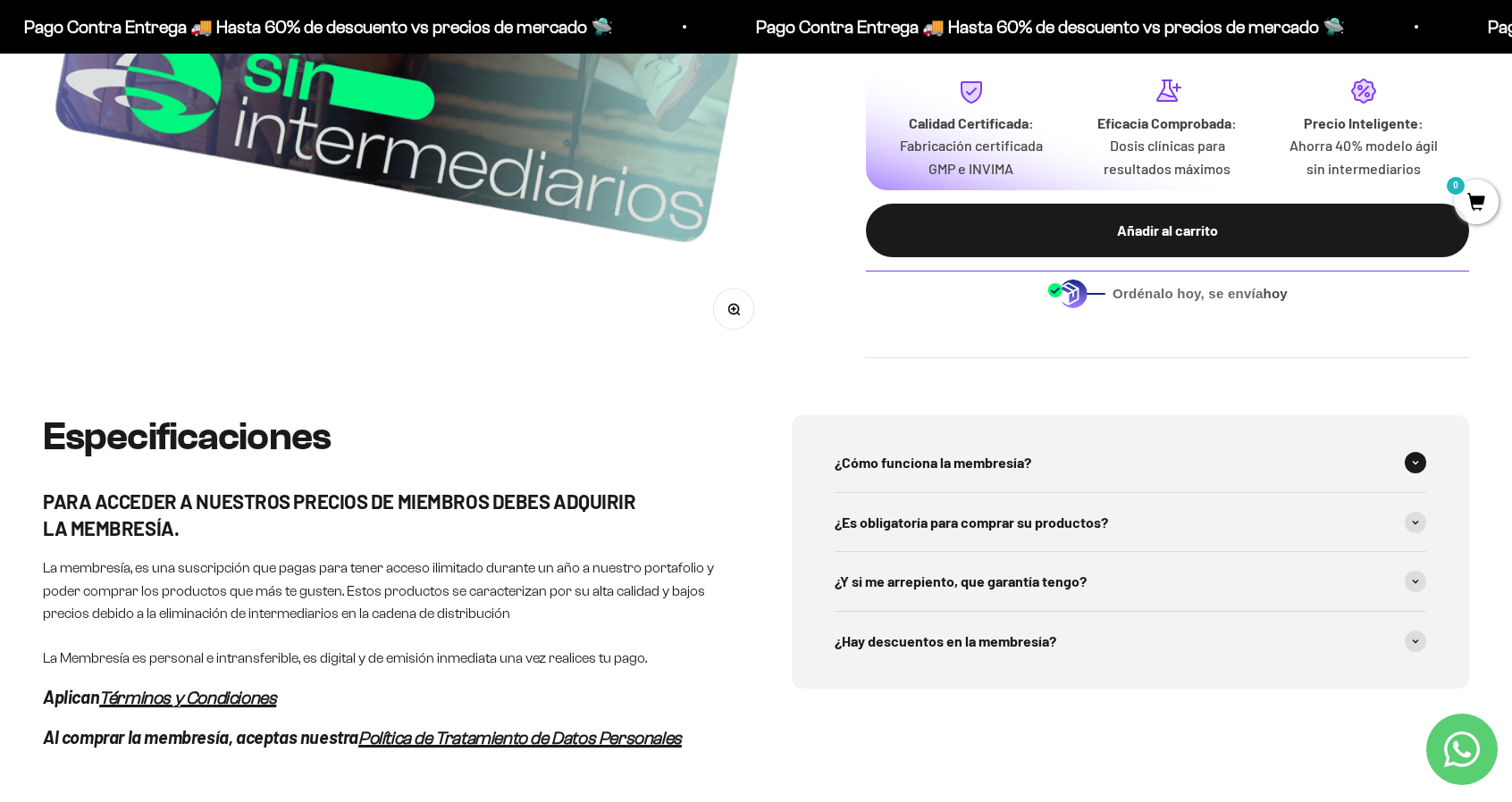
click at [1004, 453] on span "¿Cómo funciona la membresía?" at bounding box center [933, 463] width 197 height 23
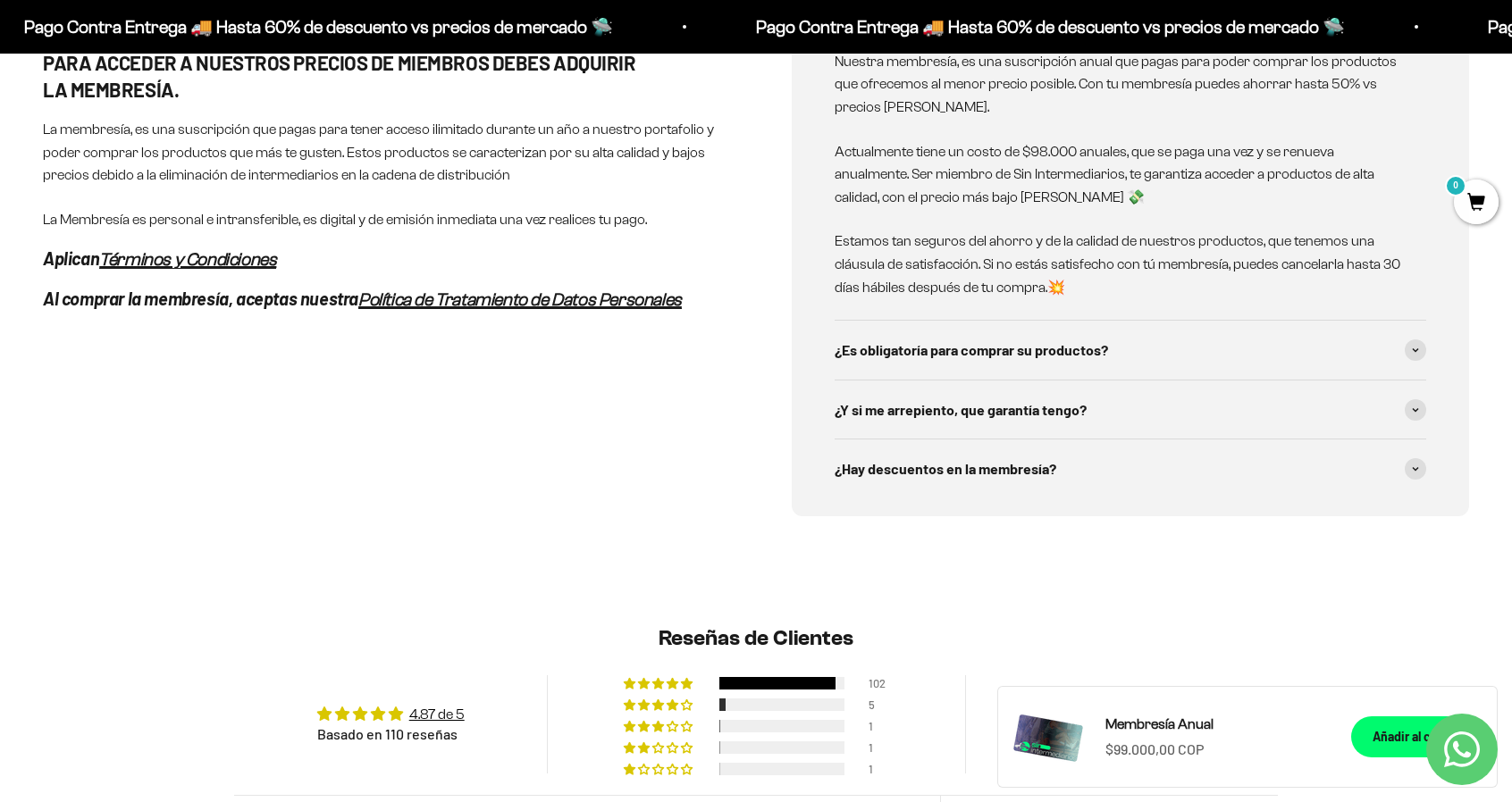
scroll to position [1072, 0]
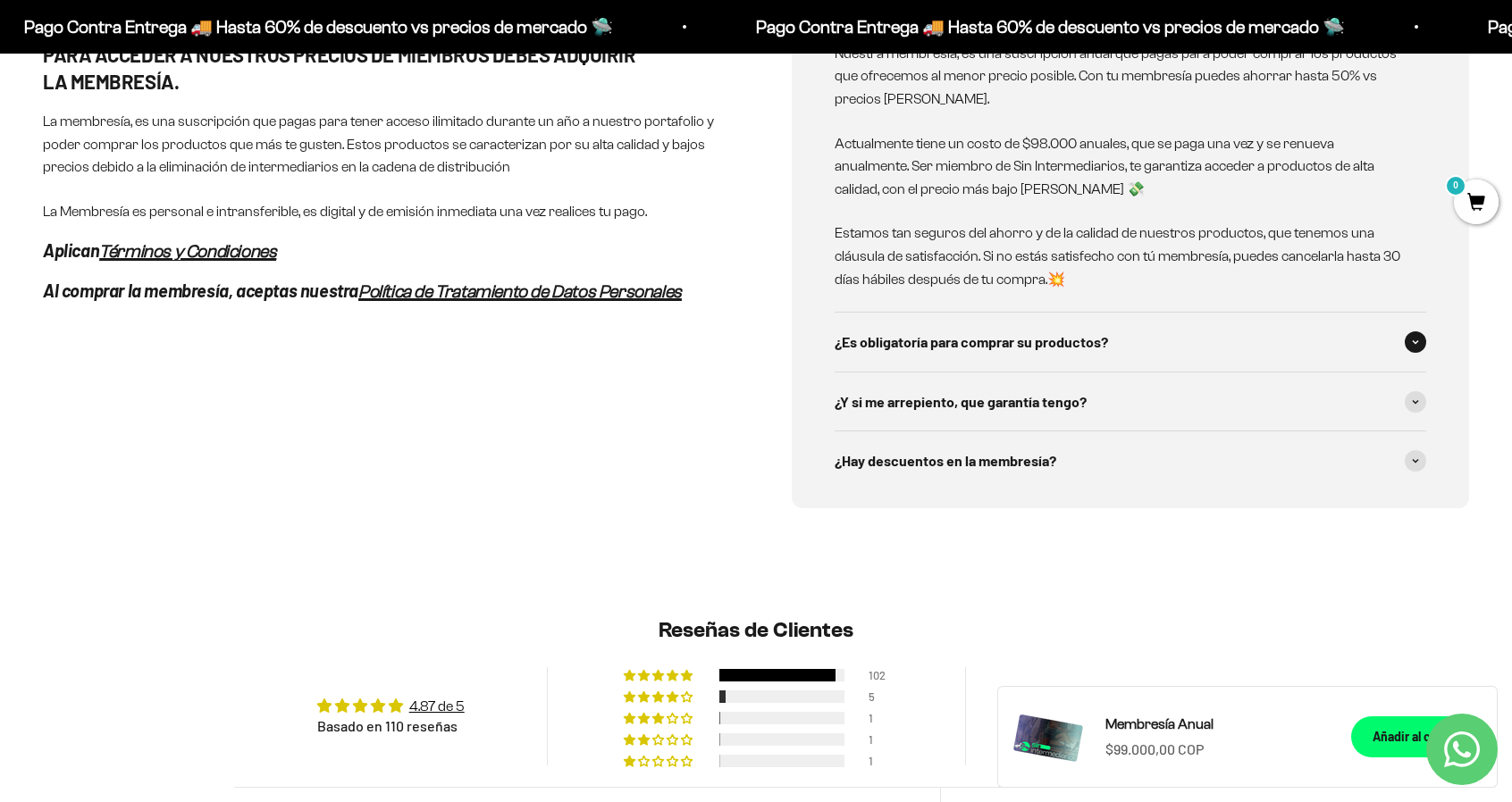
click at [875, 340] on span "¿Es obligatoría para comprar su productos?" at bounding box center [971, 342] width 273 height 23
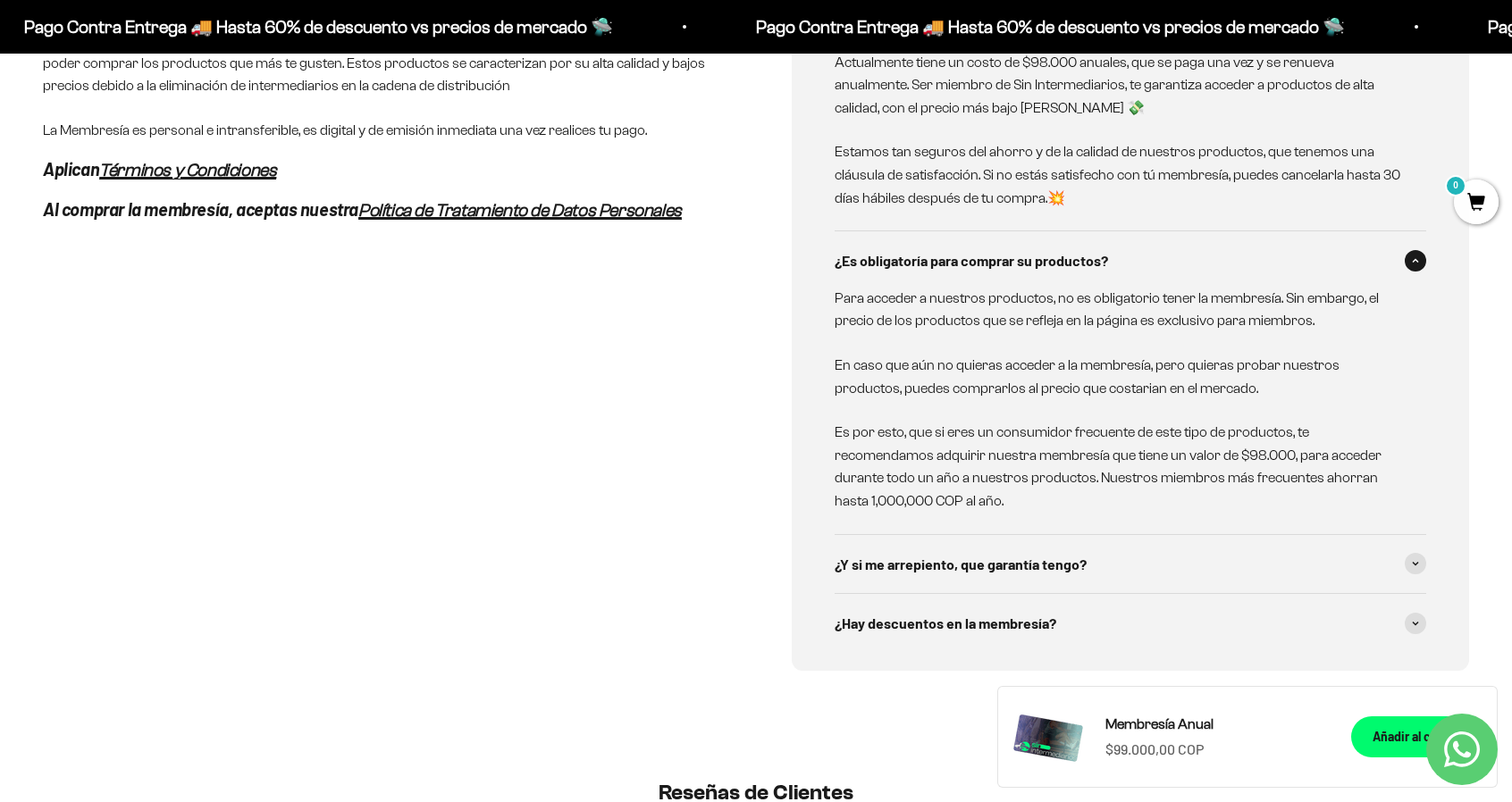
scroll to position [1161, 0]
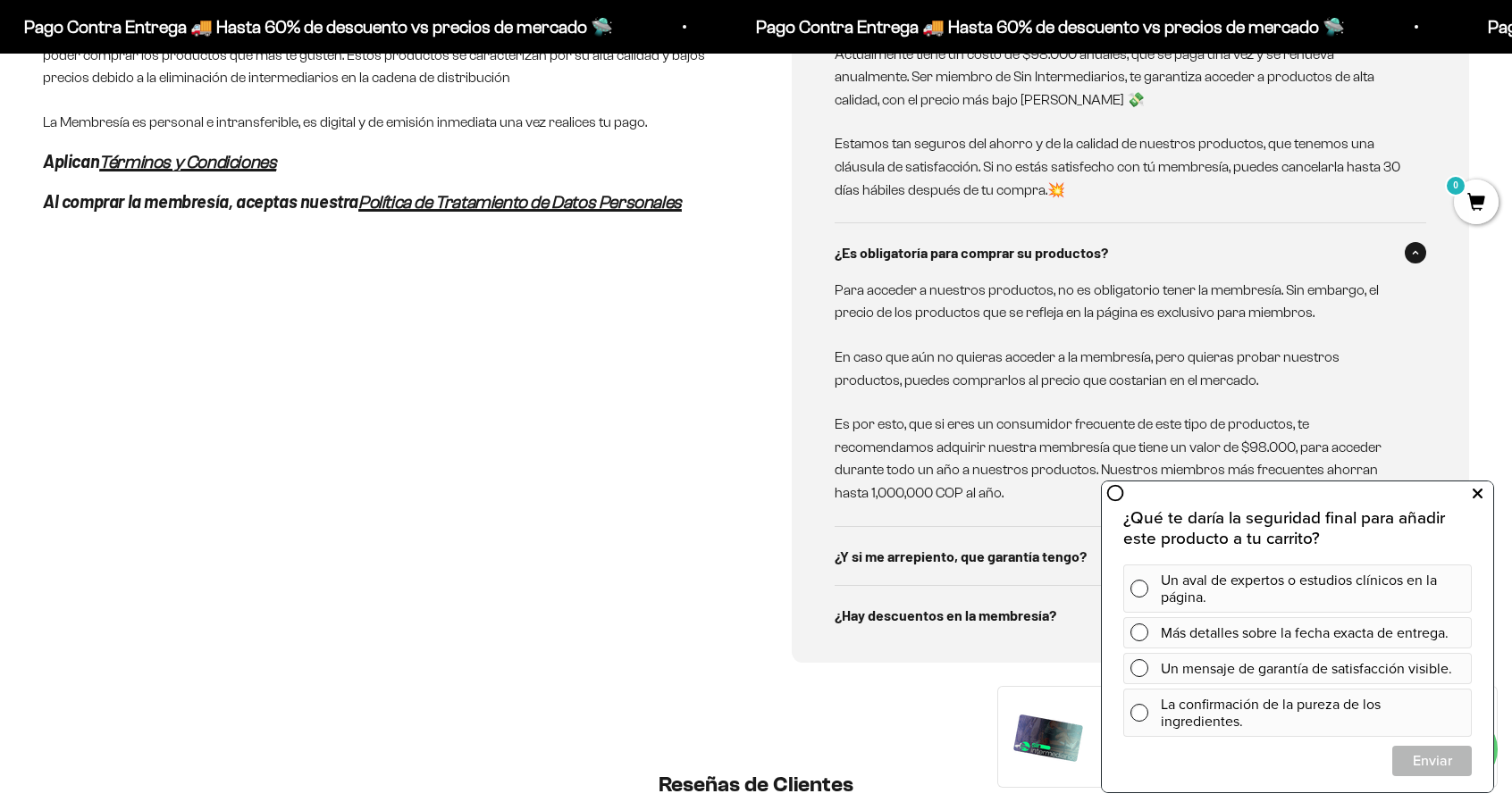
click at [1477, 493] on icon at bounding box center [1477, 493] width 10 height 23
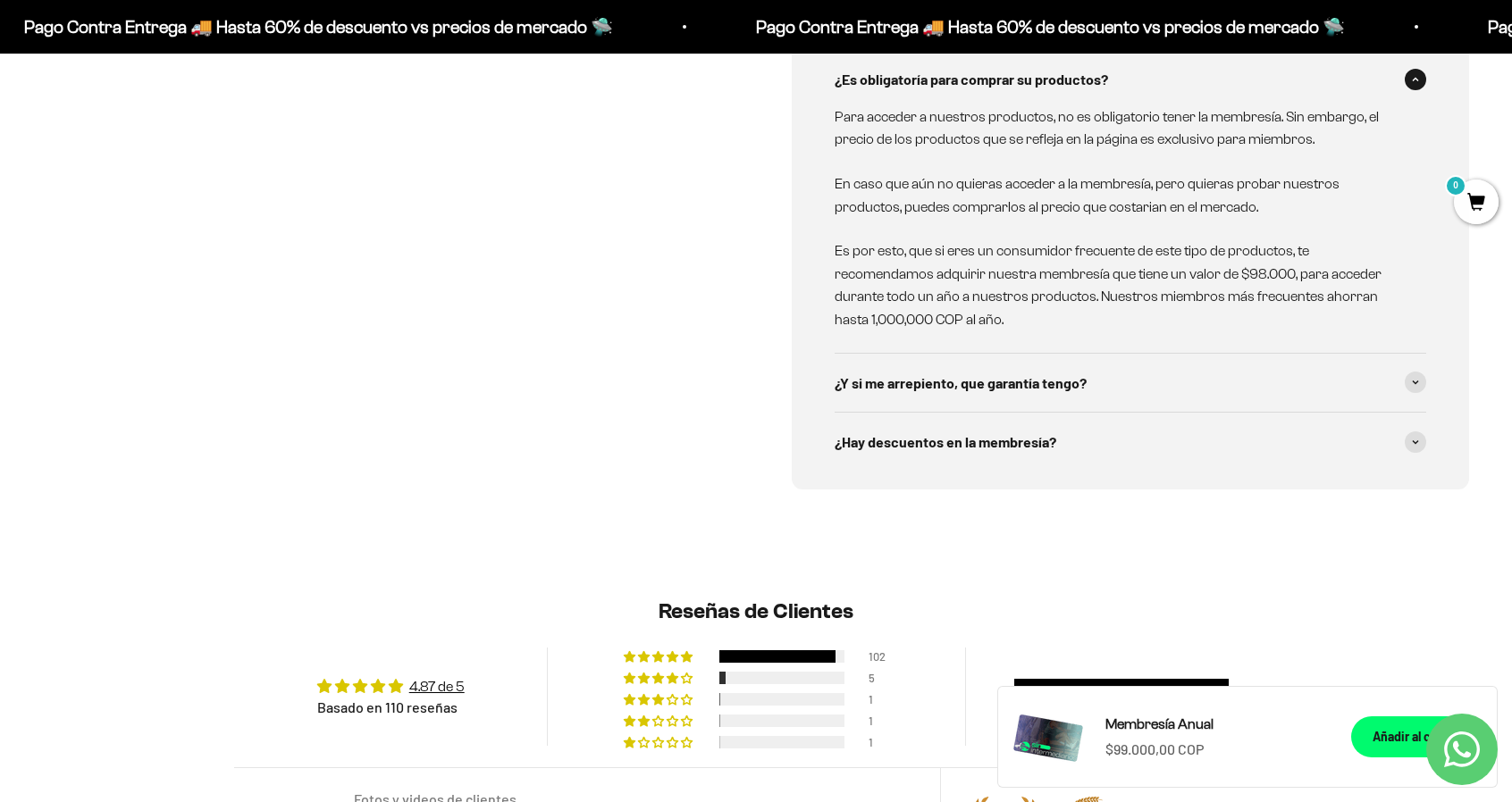
scroll to position [1340, 0]
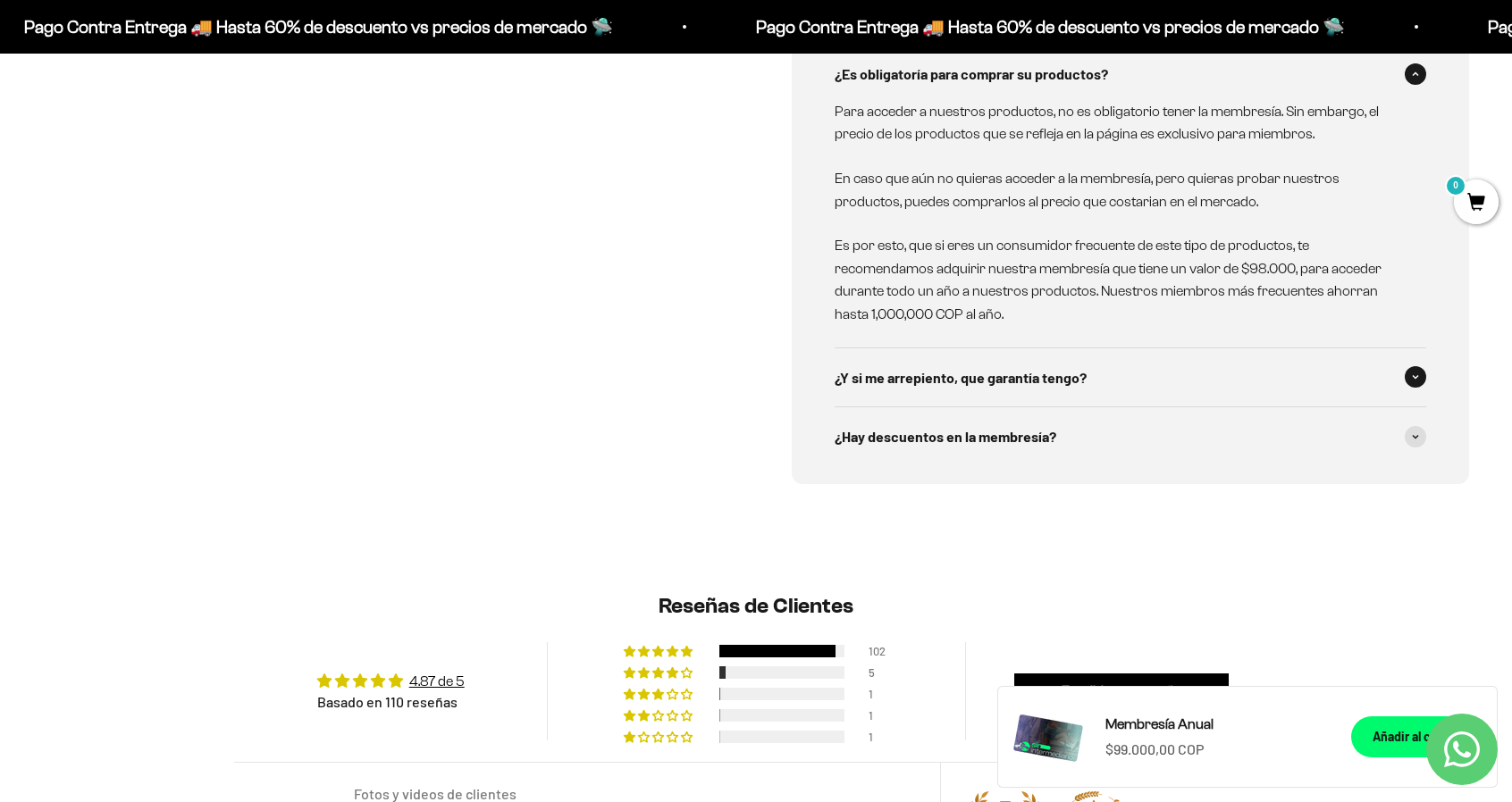
click at [897, 378] on span "¿Y si me arrepiento, que garantía tengo?" at bounding box center [961, 378] width 252 height 23
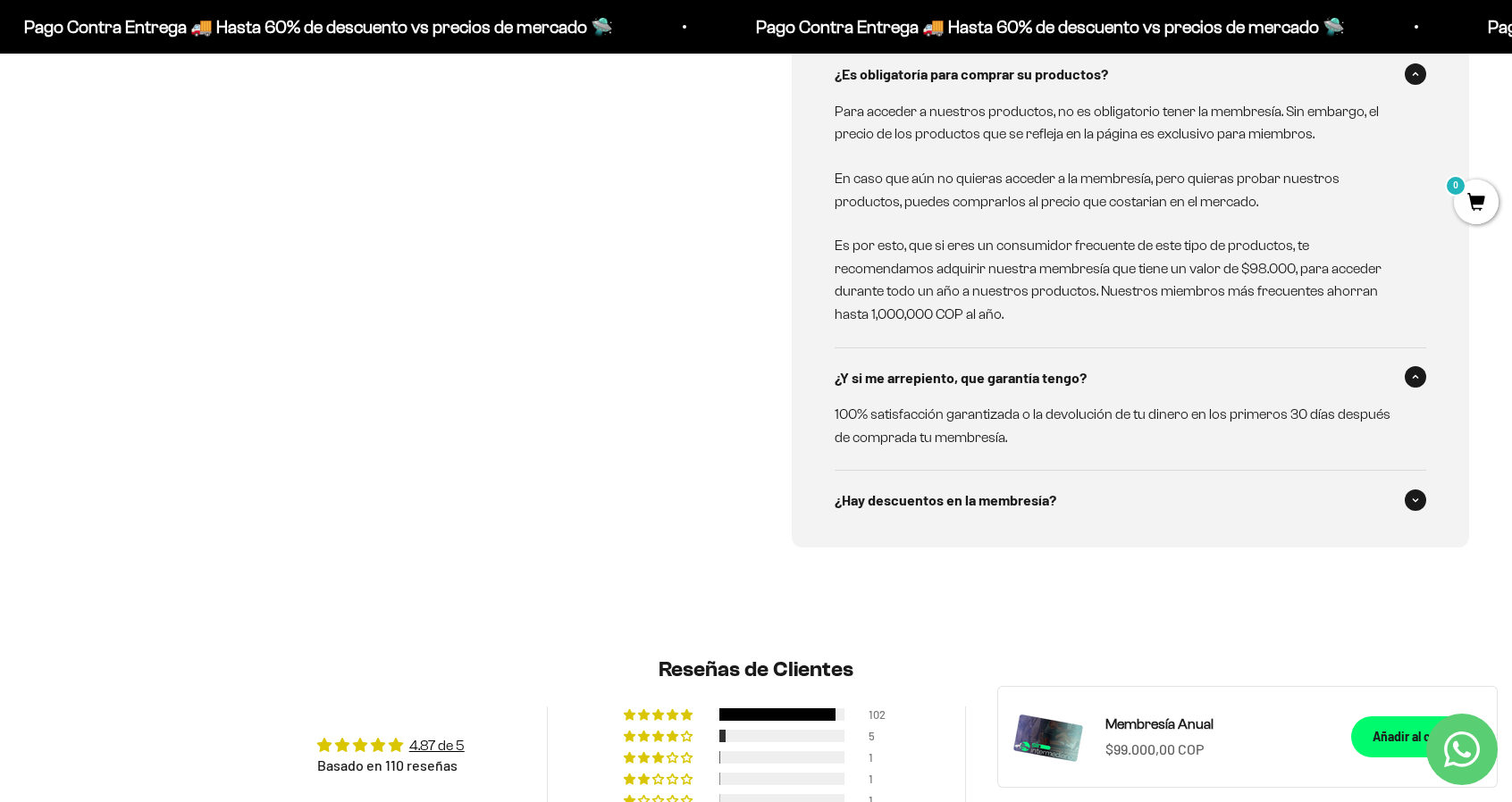
click at [890, 502] on span "¿Hay descuentos en la membresía?" at bounding box center [945, 500] width 221 height 23
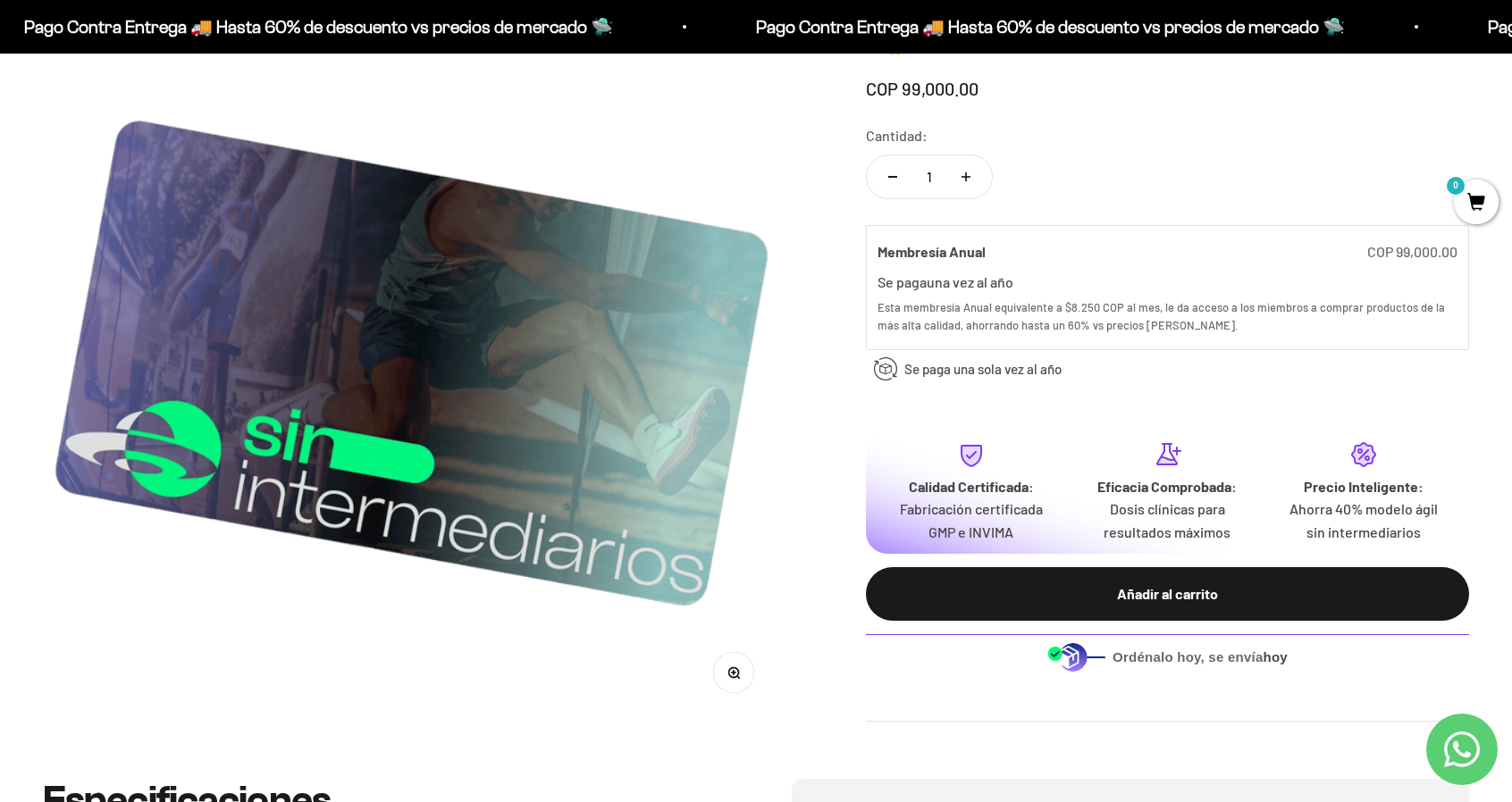
scroll to position [268, 0]
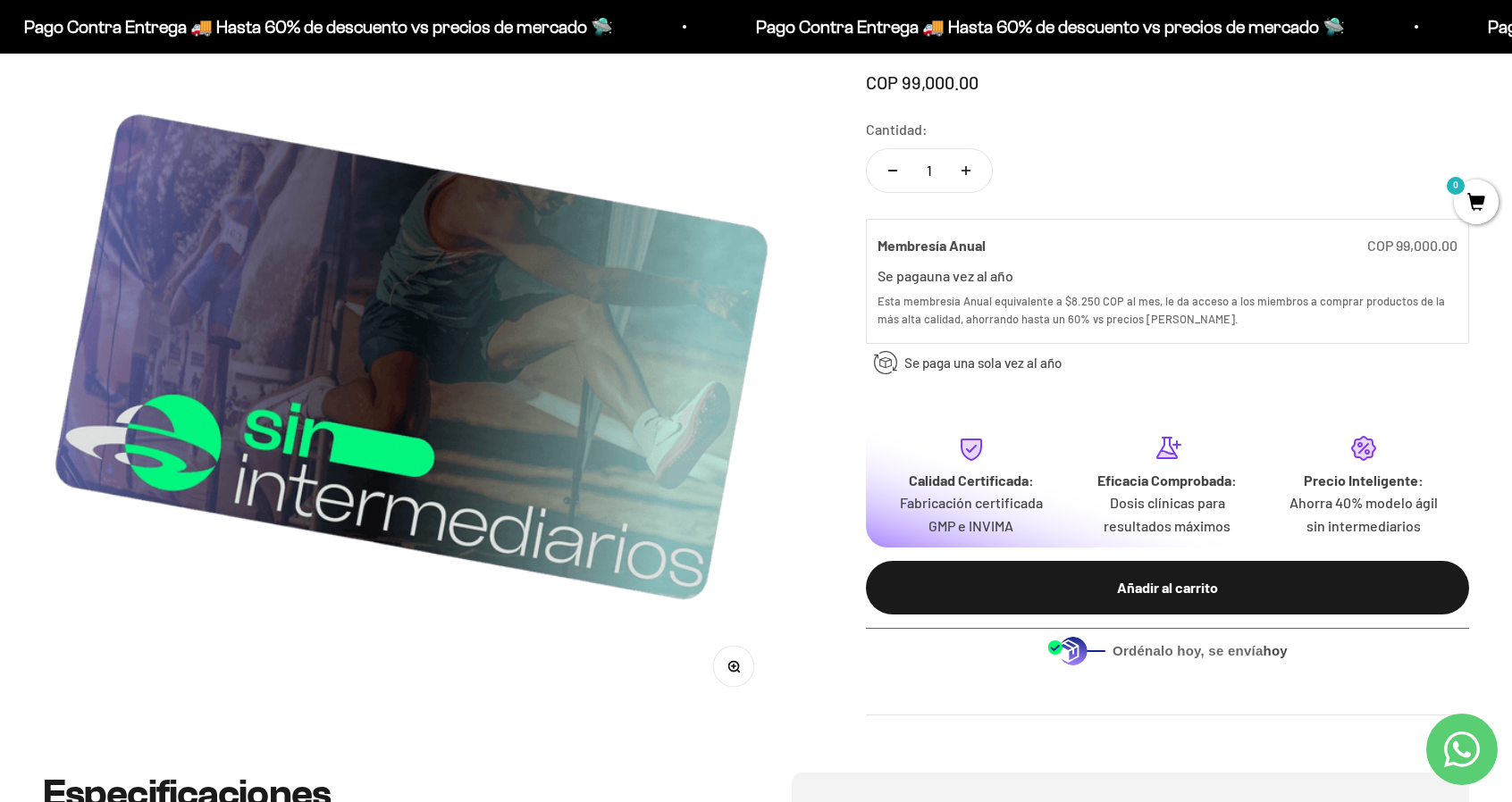
click at [1185, 274] on div "Se paga una vez al año una vez al año" at bounding box center [1167, 272] width 580 height 31
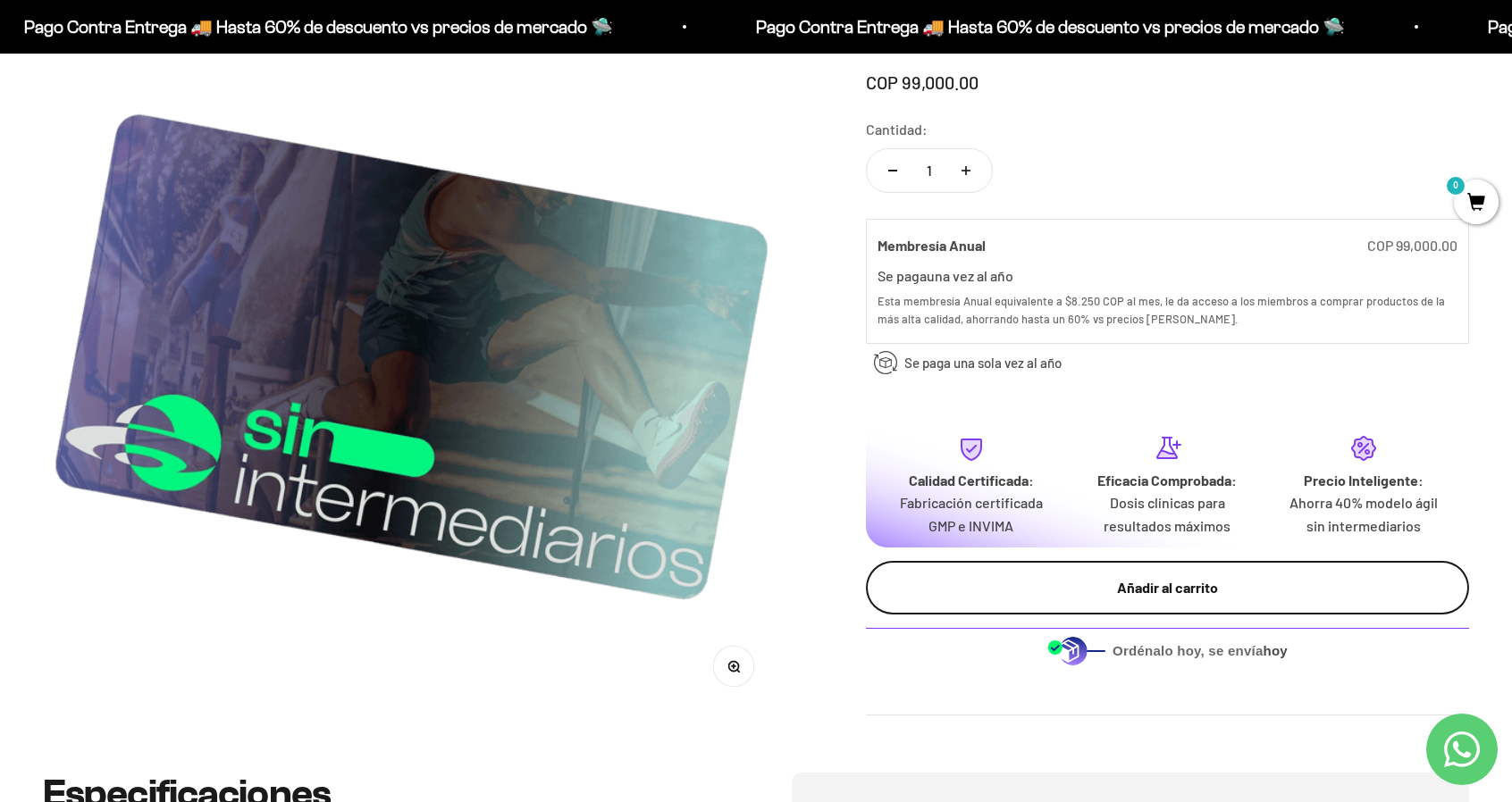
click at [1157, 582] on div "Añadir al carrito" at bounding box center [1167, 588] width 532 height 23
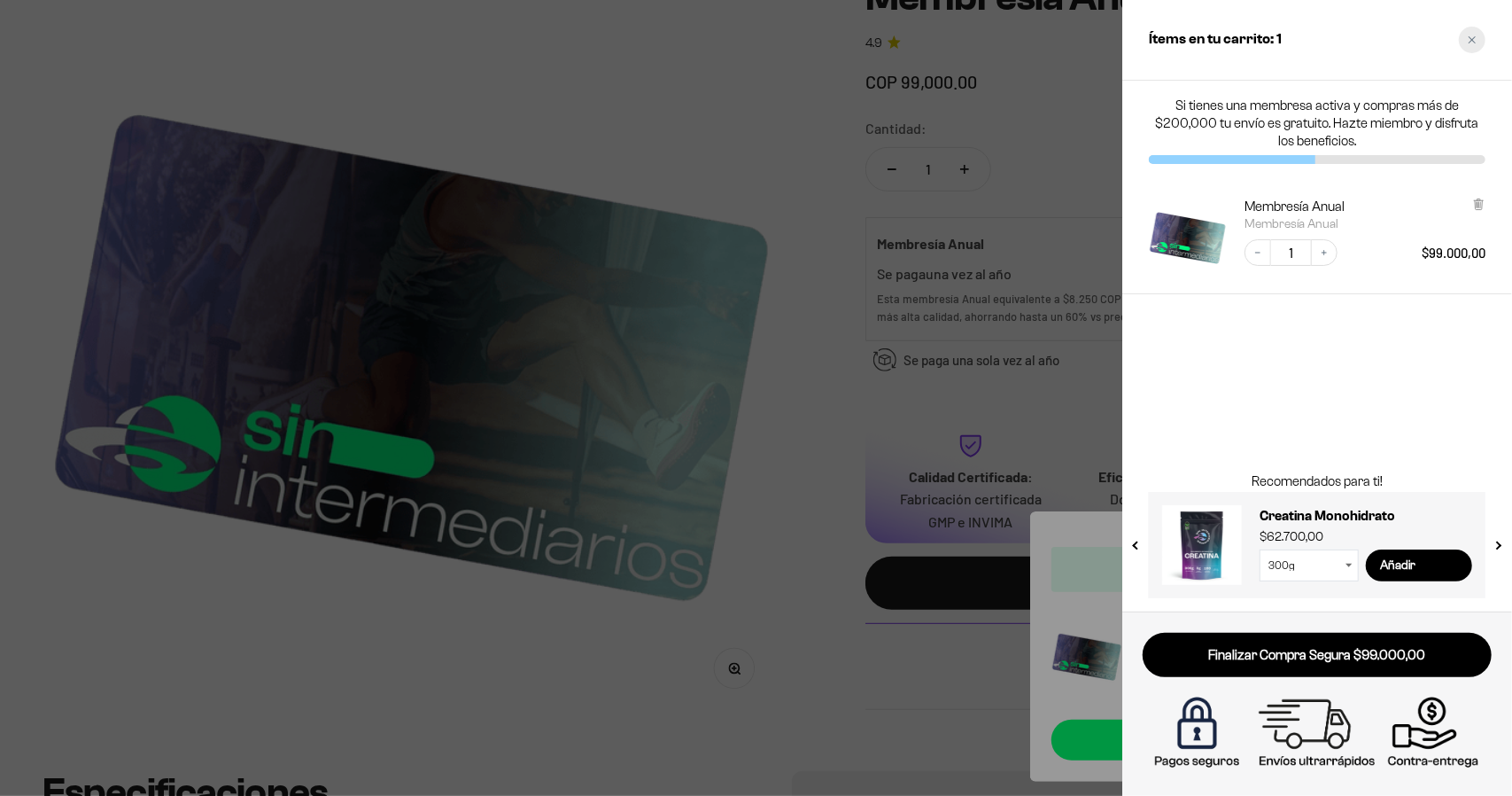
click at [1477, 36] on div "Close cart" at bounding box center [1473, 40] width 27 height 27
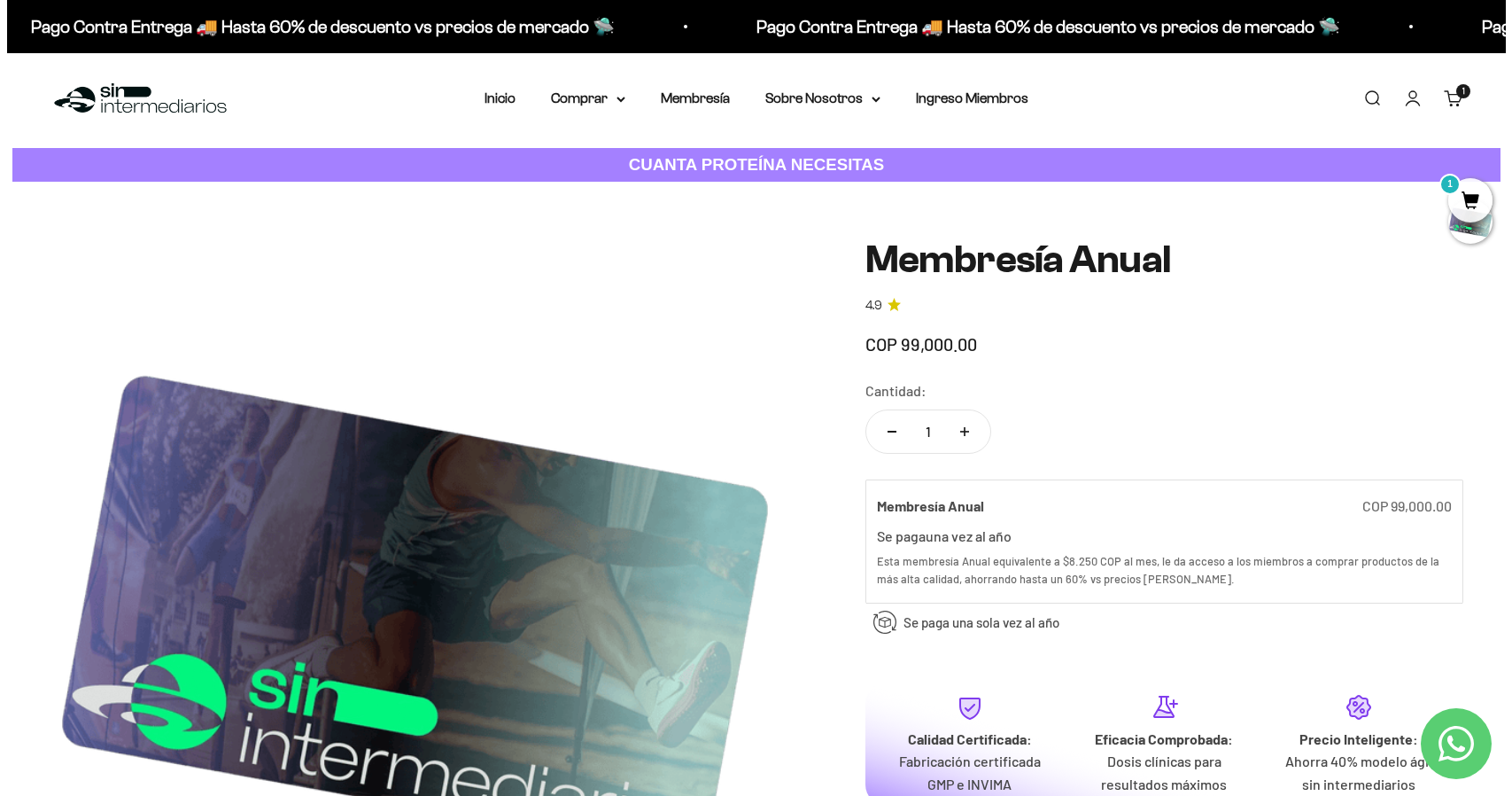
scroll to position [0, 0]
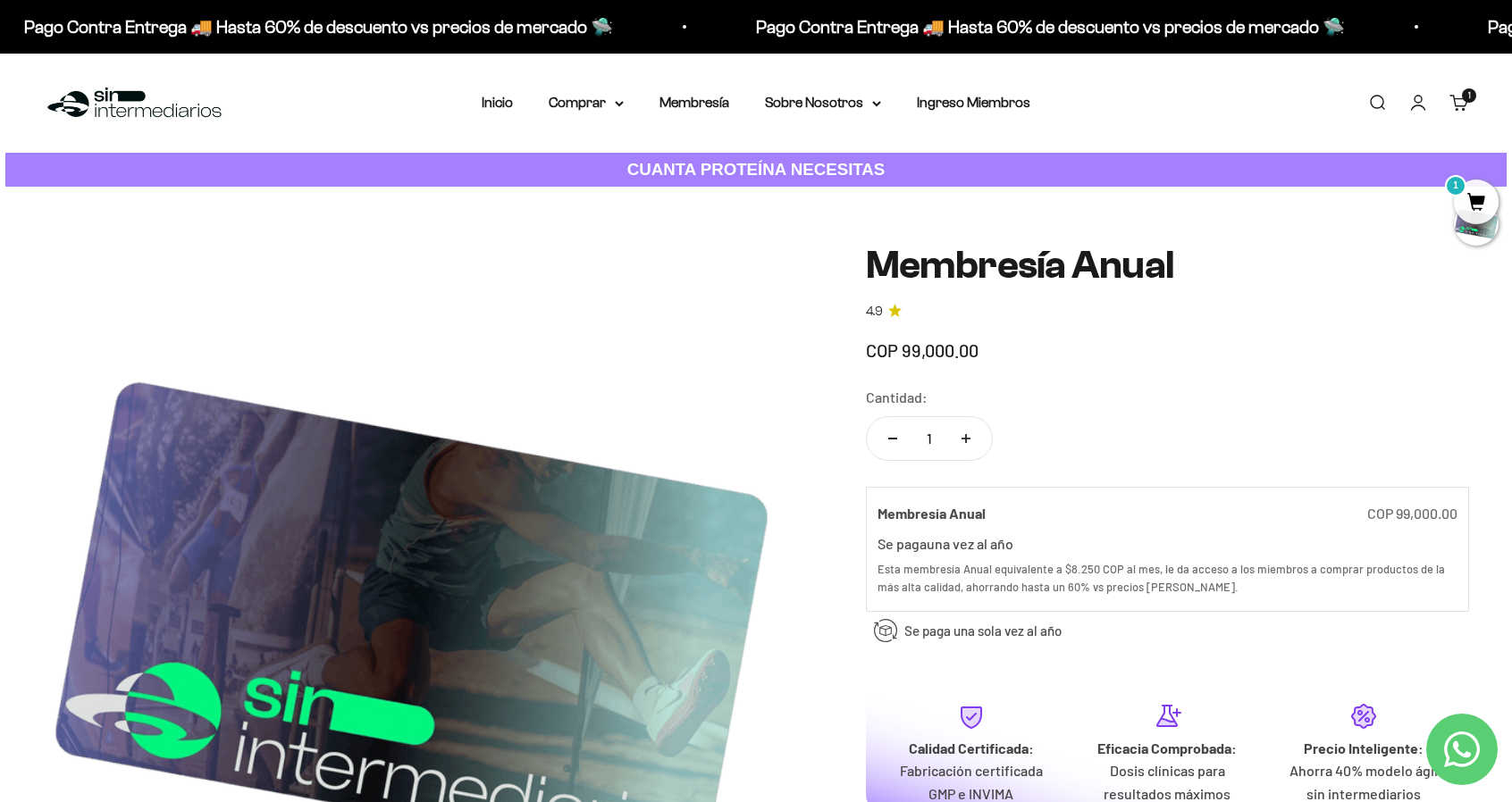
click at [1471, 95] on cart-count "1" at bounding box center [1469, 95] width 14 height 14
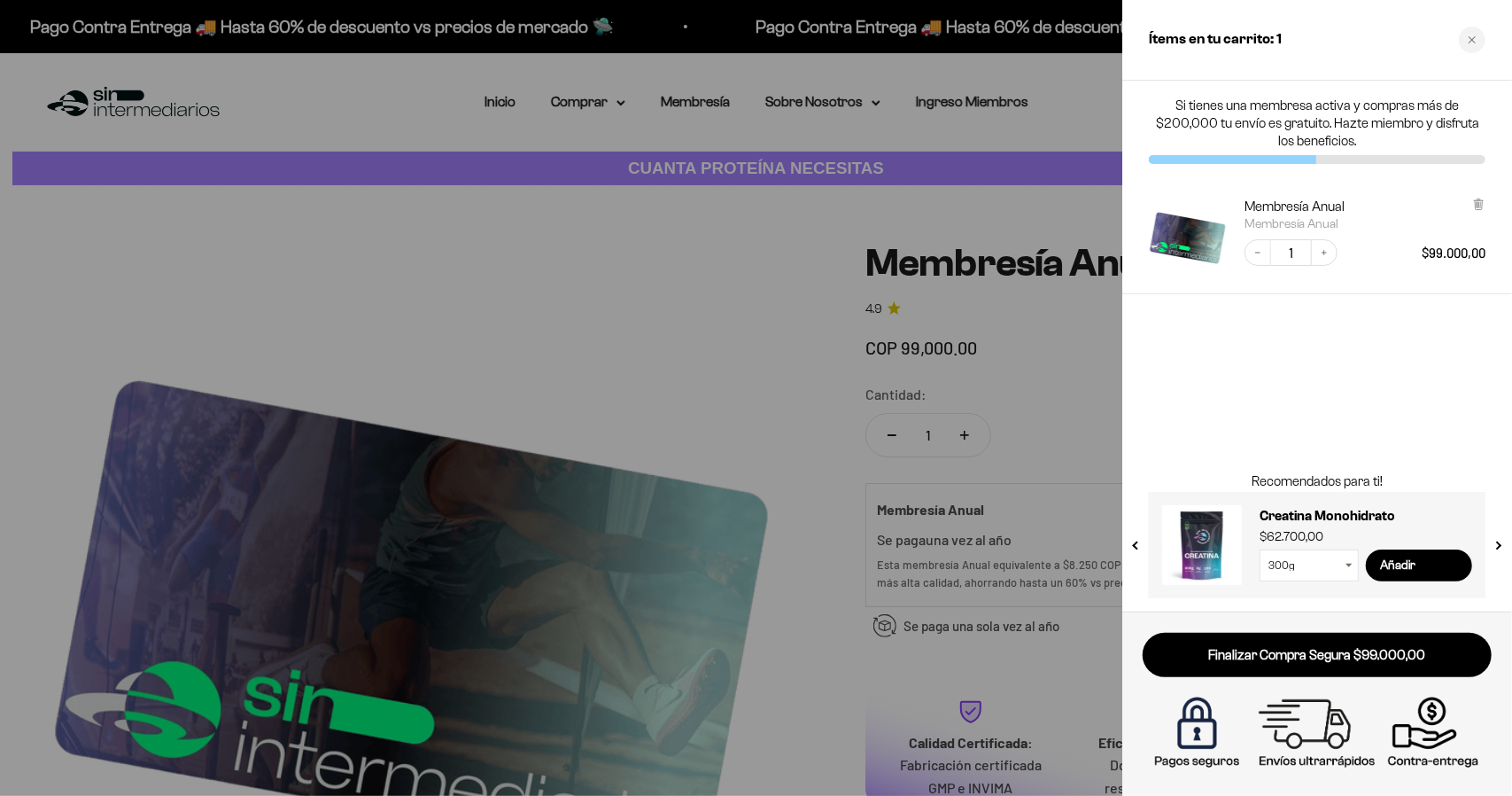
click at [1343, 563] on select "300g 100g" at bounding box center [1309, 566] width 99 height 32
click at [1260, 550] on select "300g 100g" at bounding box center [1309, 566] width 99 height 32
click at [1401, 561] on input "Añadir" at bounding box center [1419, 566] width 106 height 32
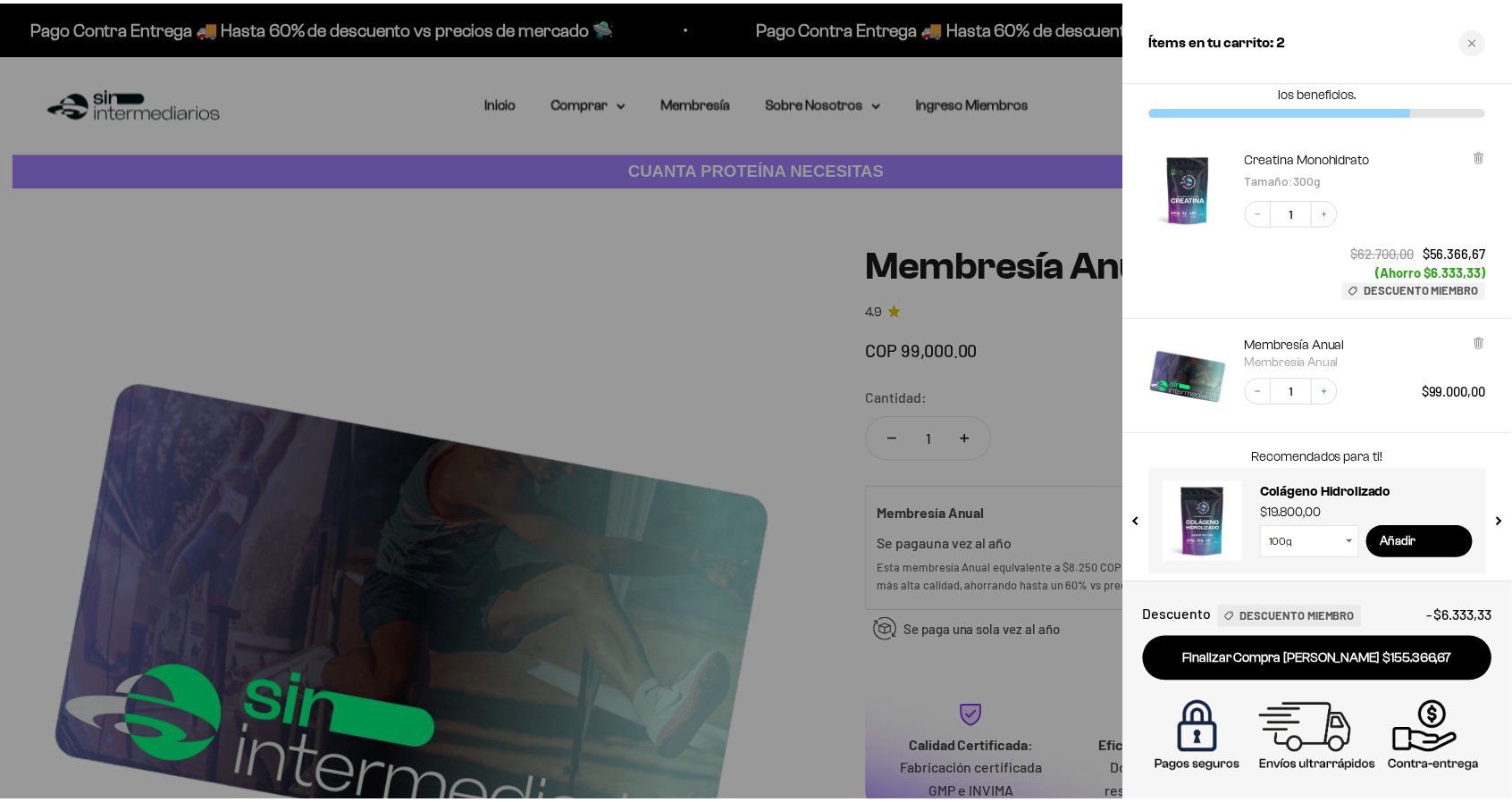
scroll to position [54, 0]
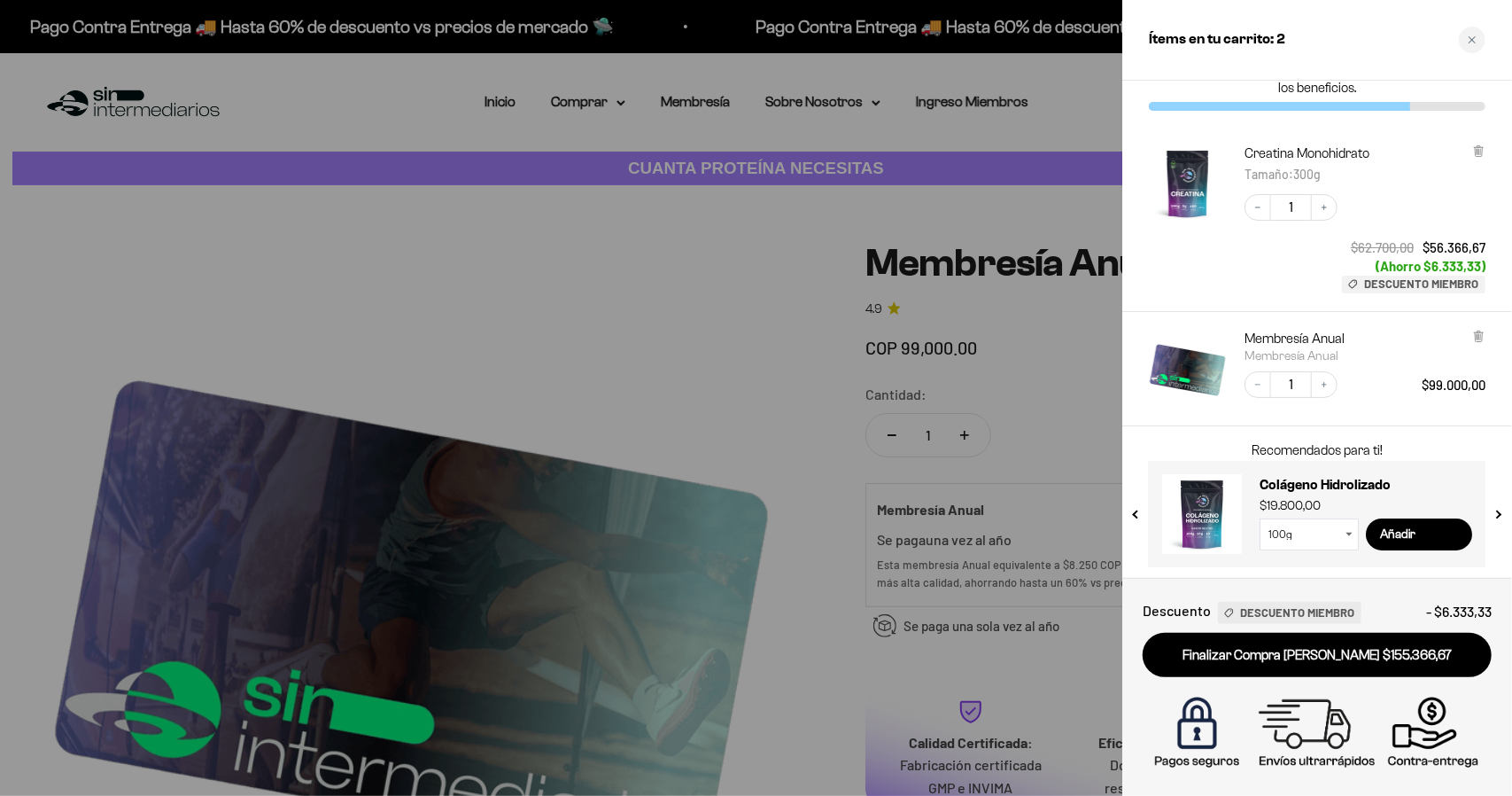
click at [599, 109] on div at bounding box center [756, 398] width 1512 height 796
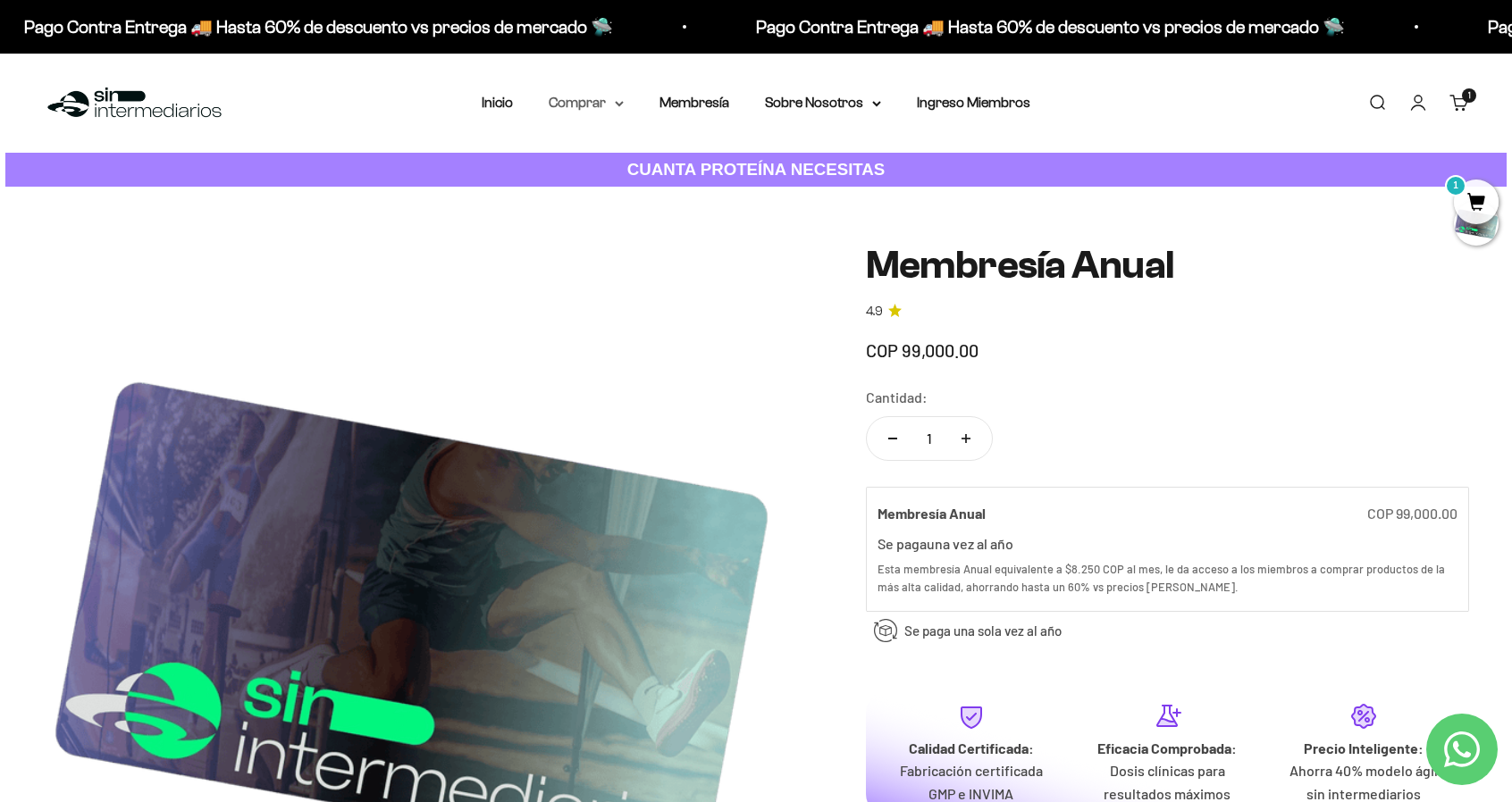
click at [615, 109] on summary "Comprar" at bounding box center [586, 102] width 75 height 23
click at [616, 153] on span "Proteínas" at bounding box center [589, 159] width 60 height 15
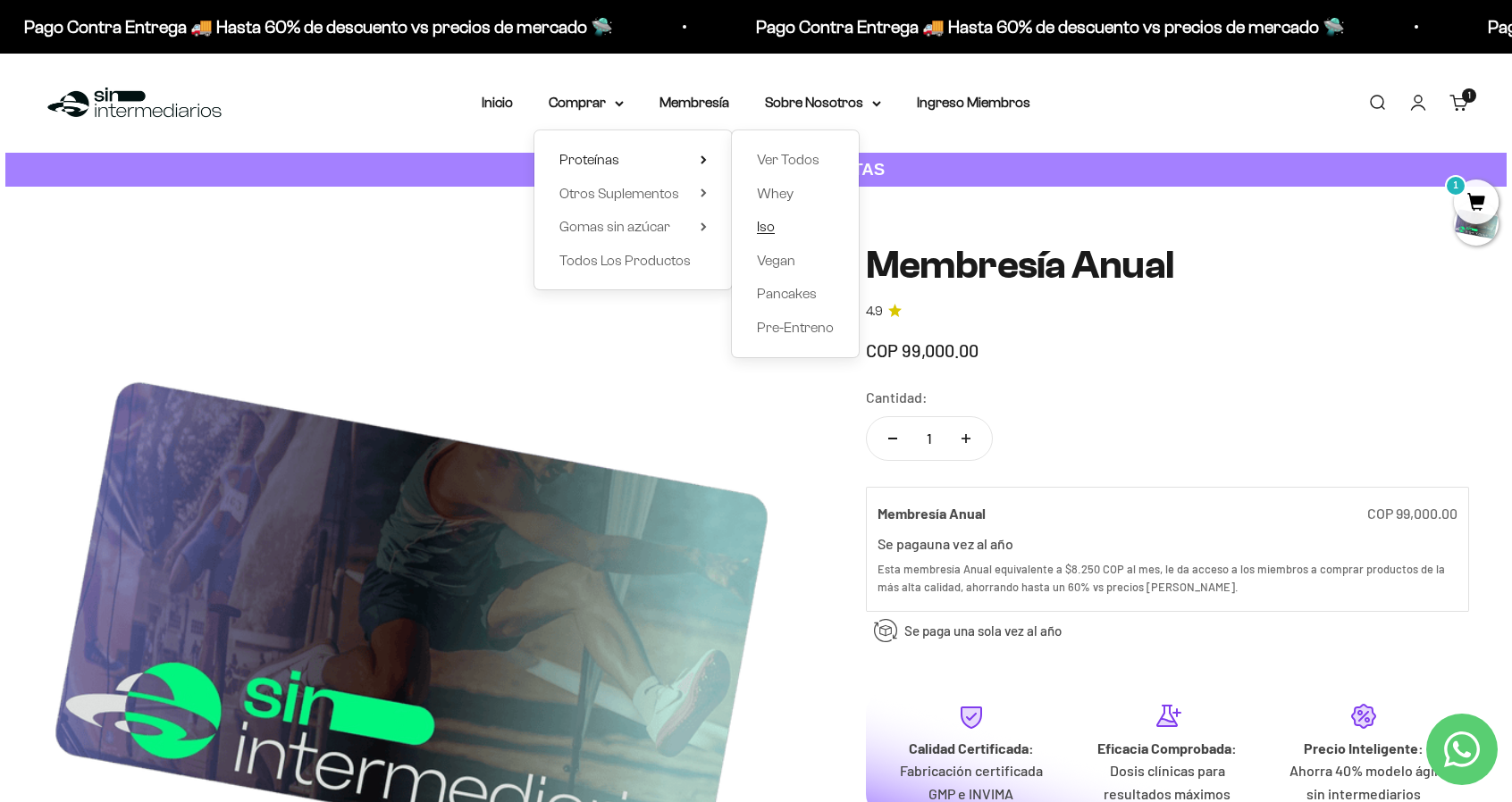
click at [771, 226] on span "Iso" at bounding box center [765, 226] width 18 height 15
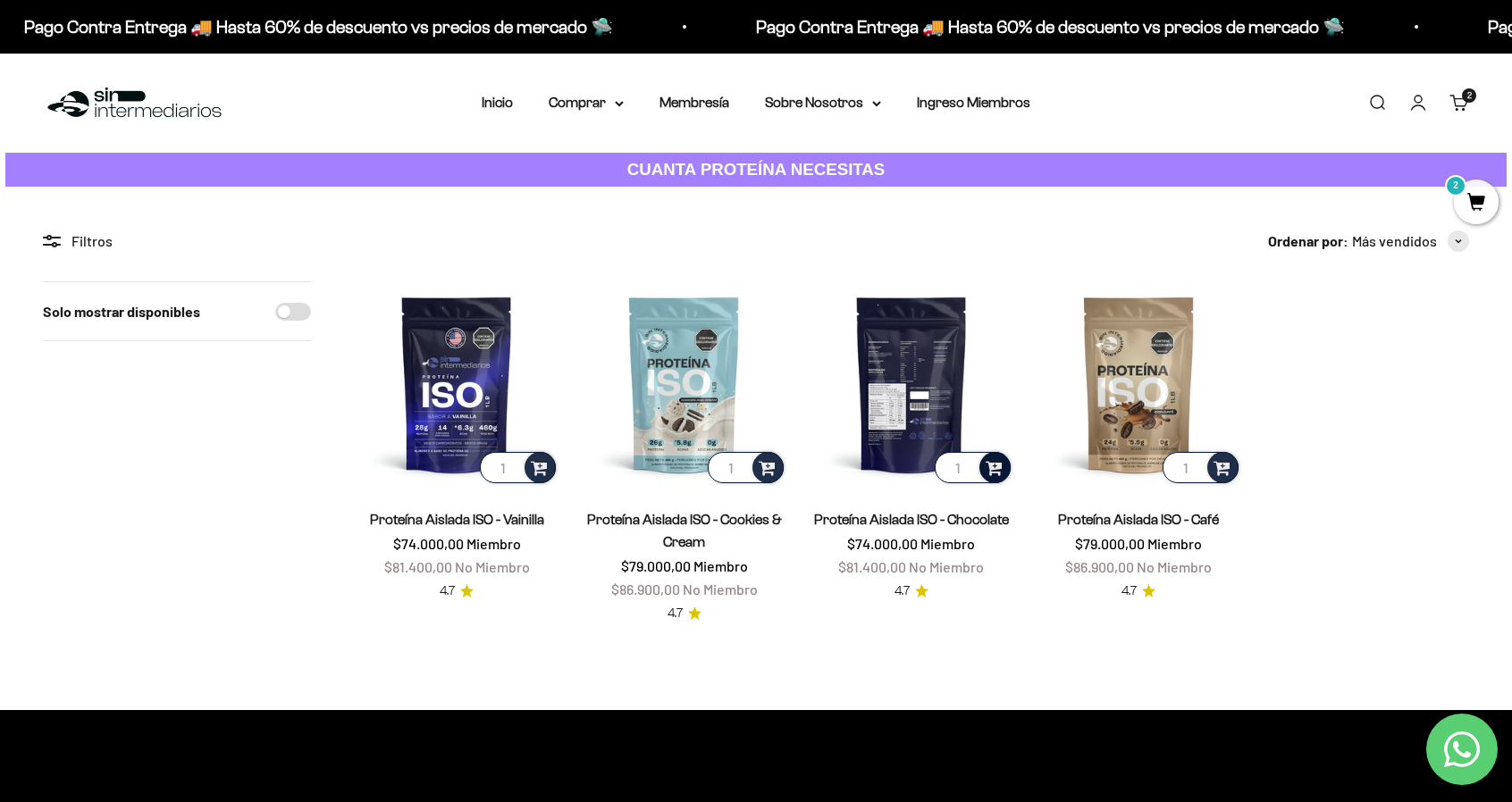
click at [991, 469] on span at bounding box center [994, 467] width 17 height 21
click at [947, 420] on span "Chocolate / 1 libra (460g)" at bounding box center [912, 420] width 122 height 13
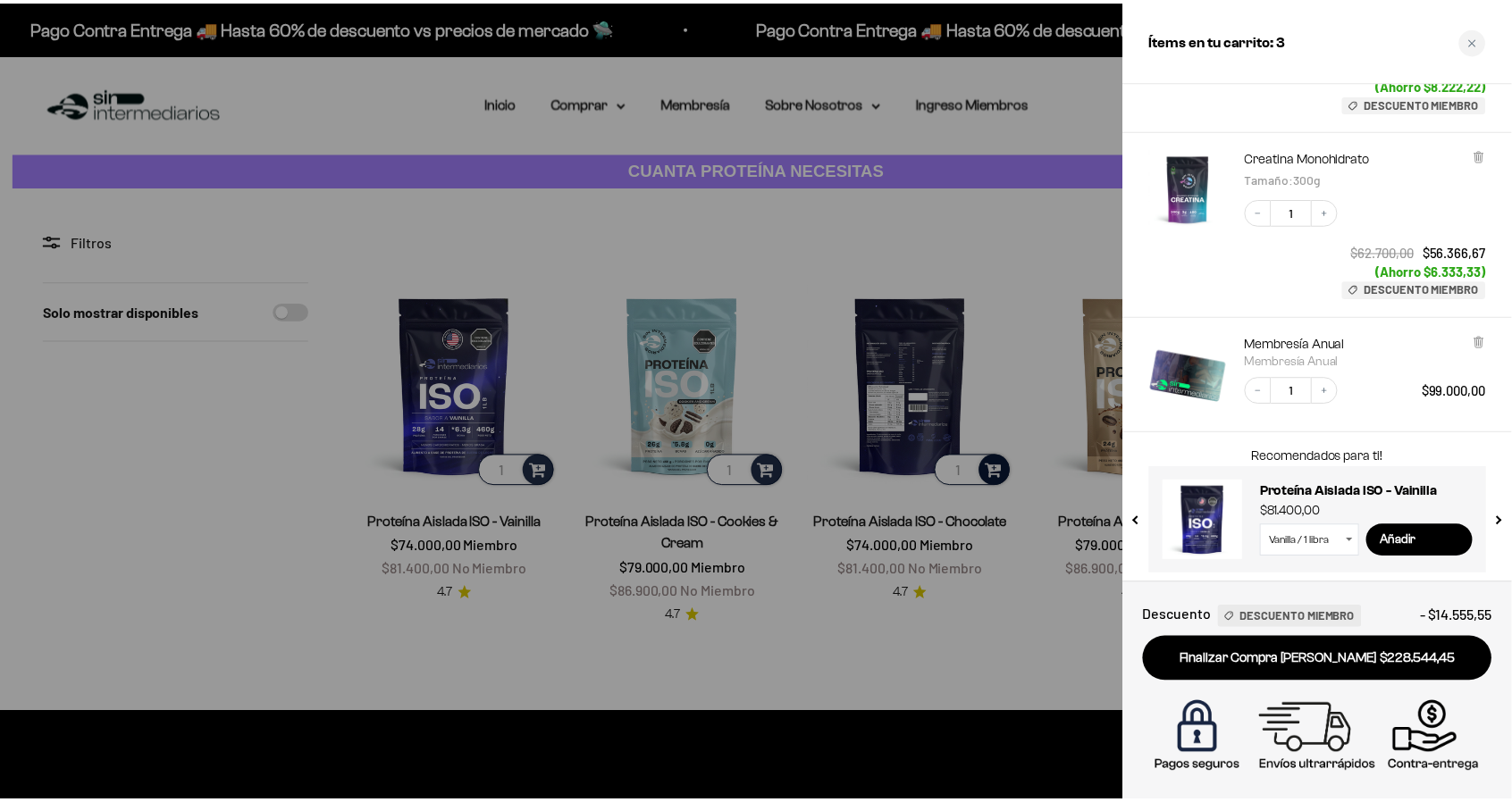
scroll to position [227, 0]
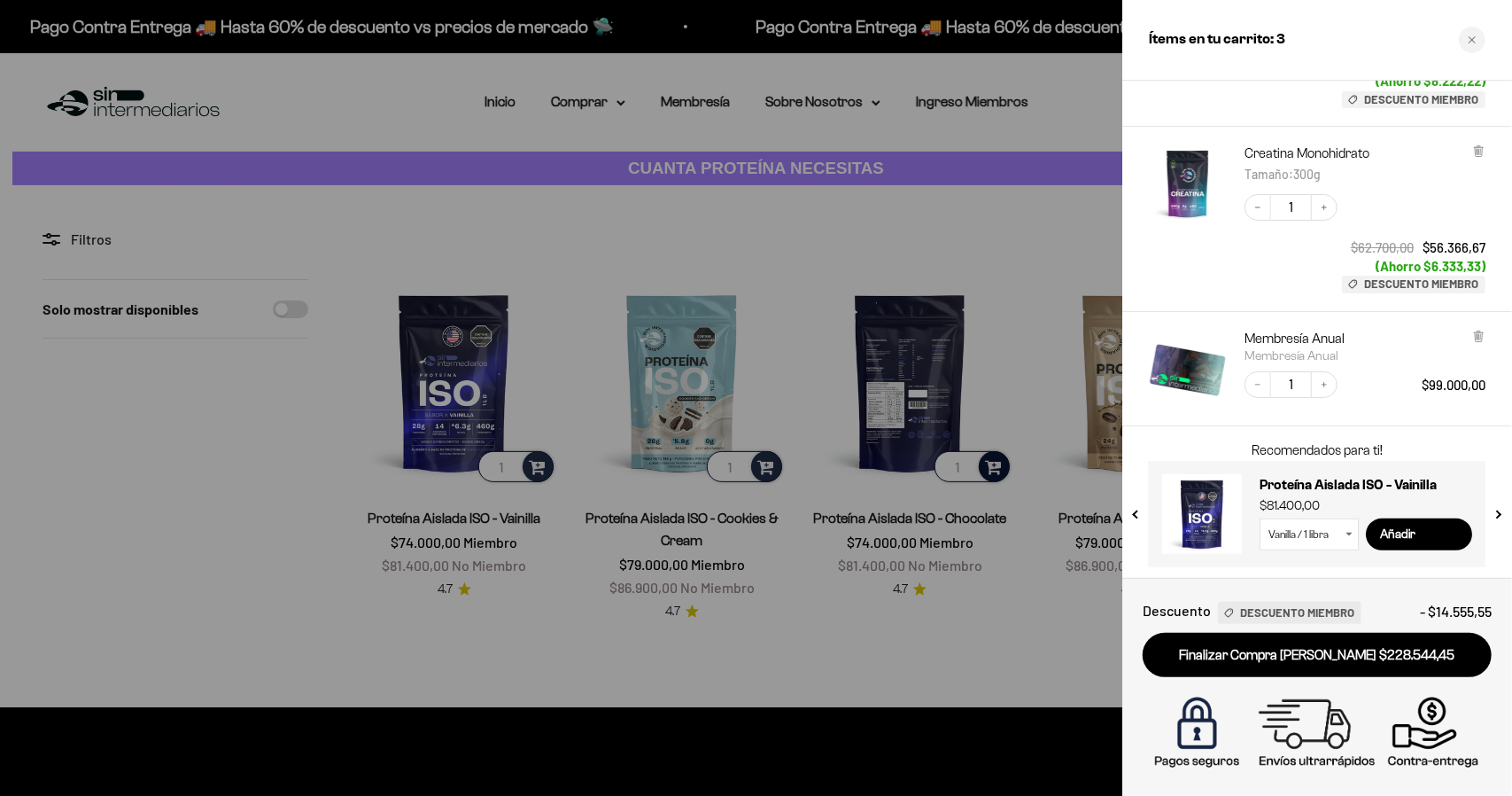
click at [847, 653] on div at bounding box center [756, 398] width 1512 height 796
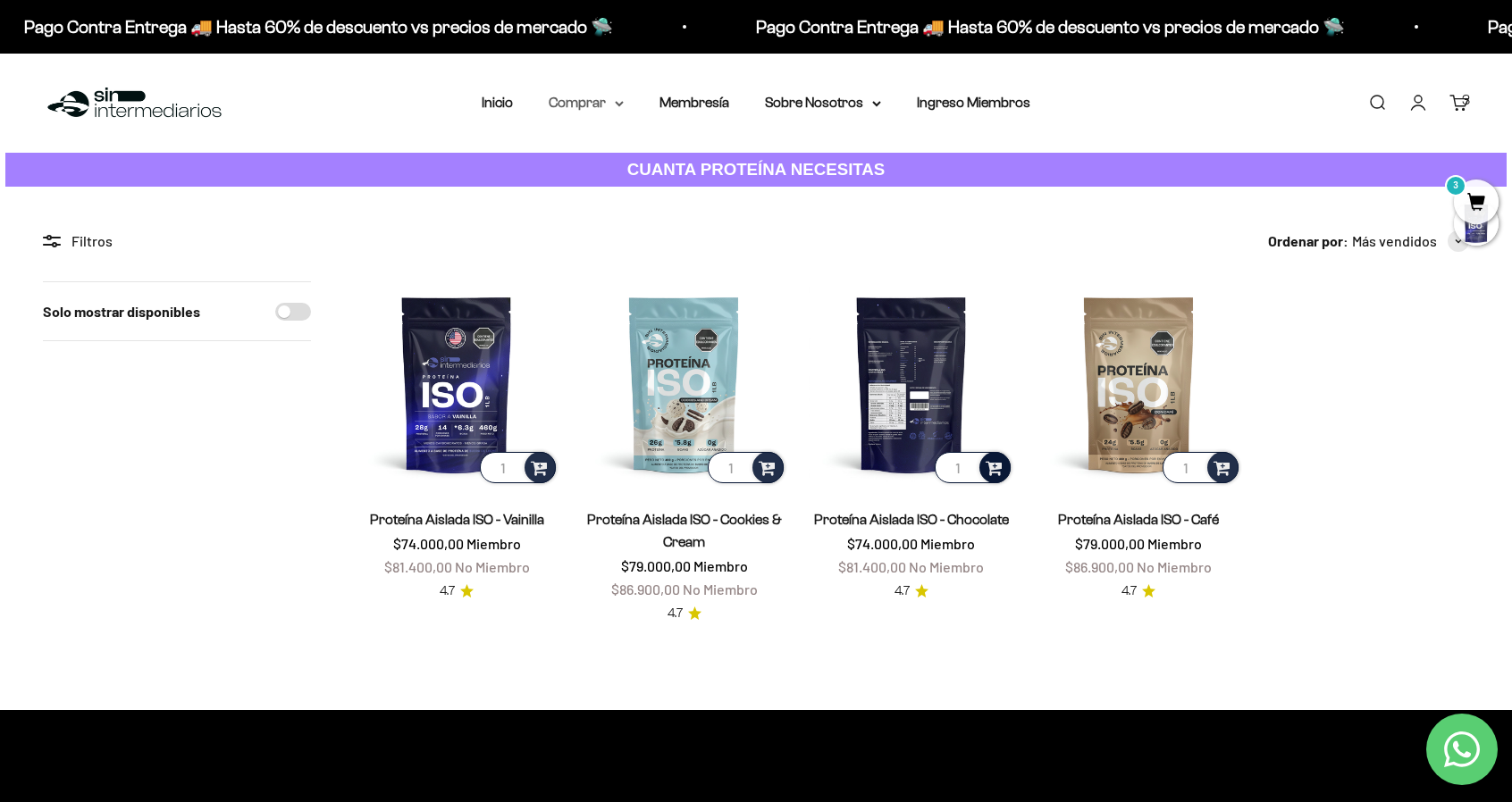
click at [621, 106] on icon at bounding box center [619, 103] width 9 height 6
click at [651, 235] on span "Gomas sin azúcar" at bounding box center [614, 227] width 111 height 23
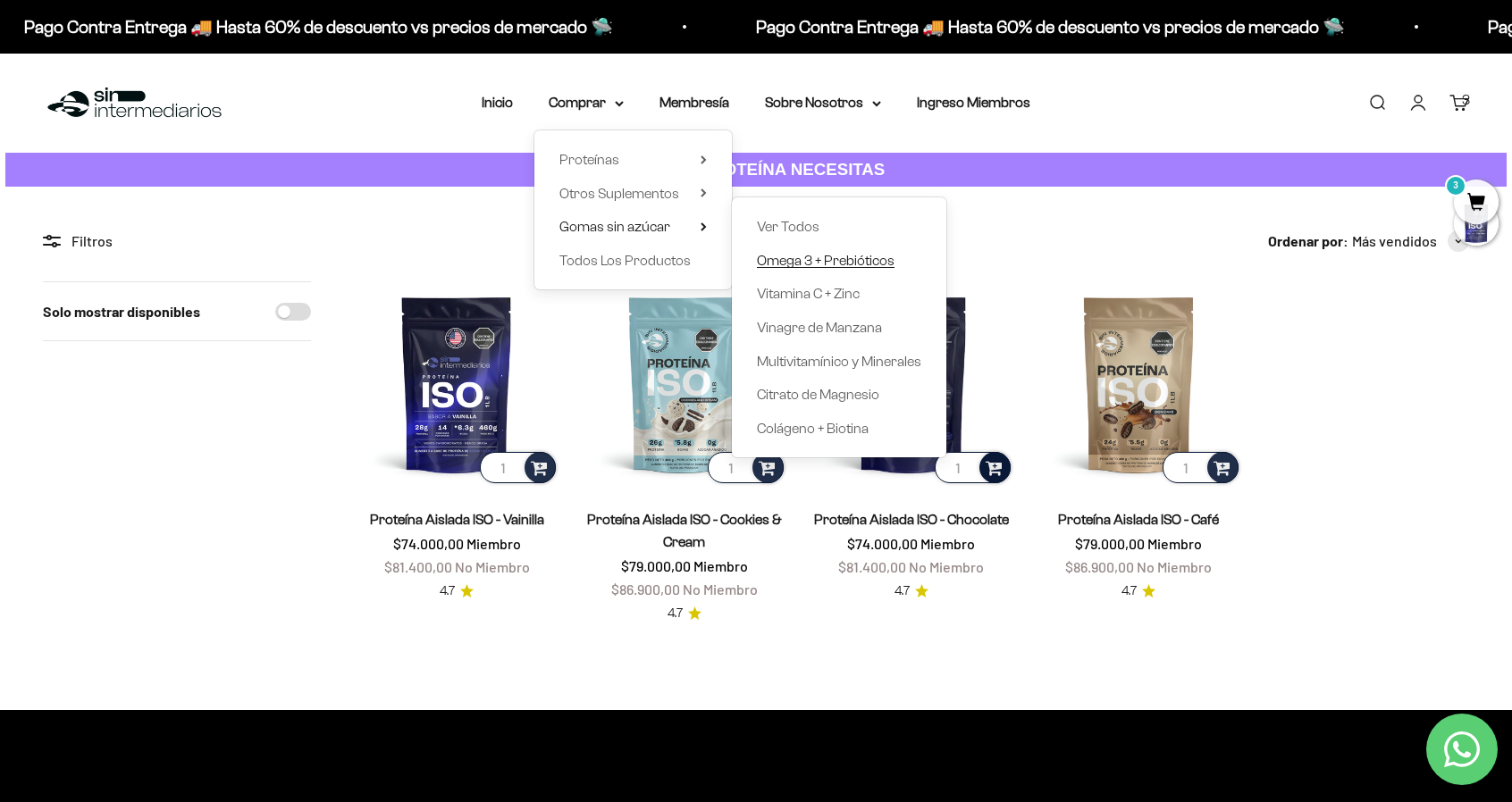
click at [810, 261] on span "Omega 3 + Prebióticos" at bounding box center [825, 260] width 138 height 15
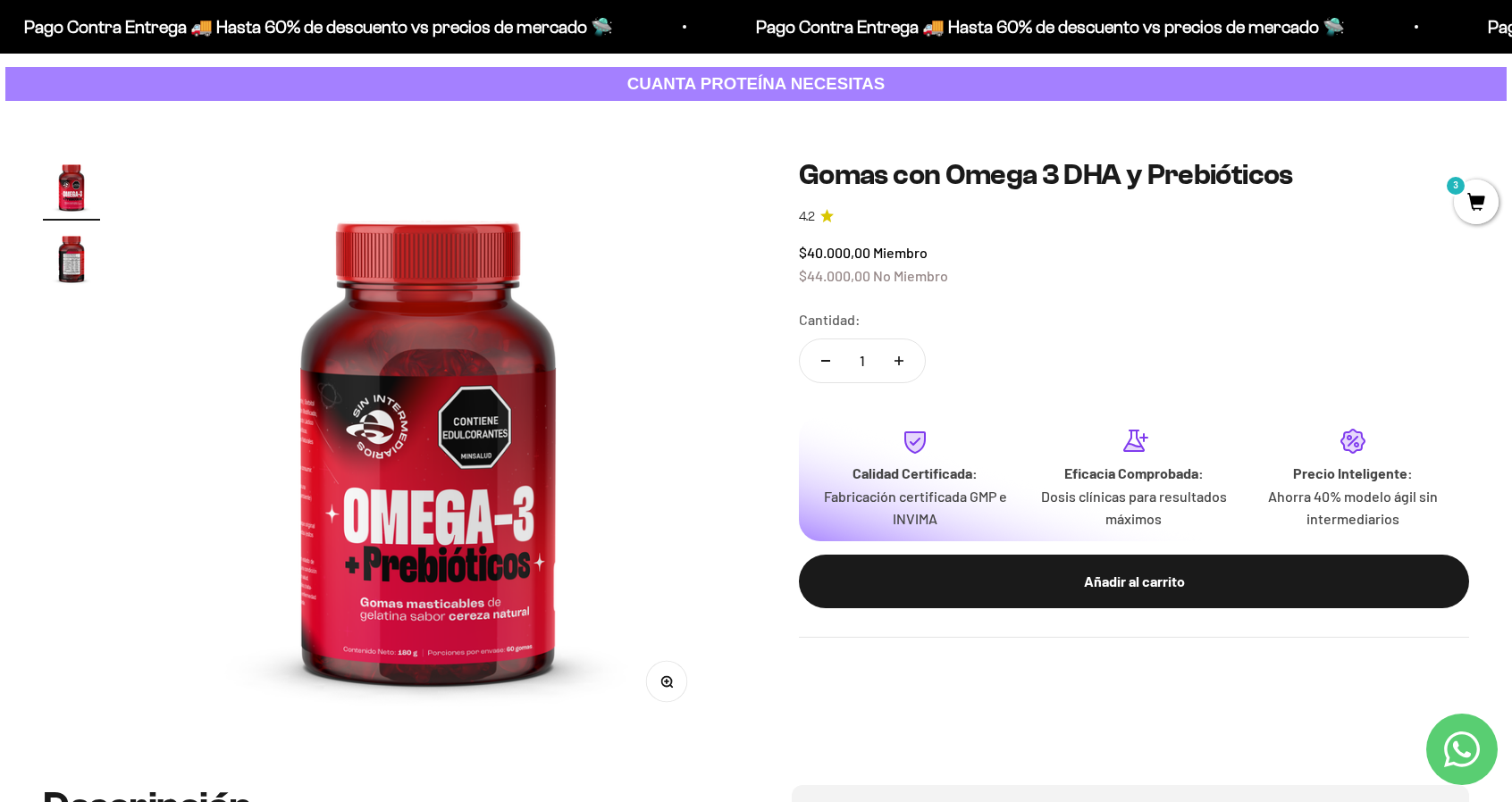
scroll to position [89, 0]
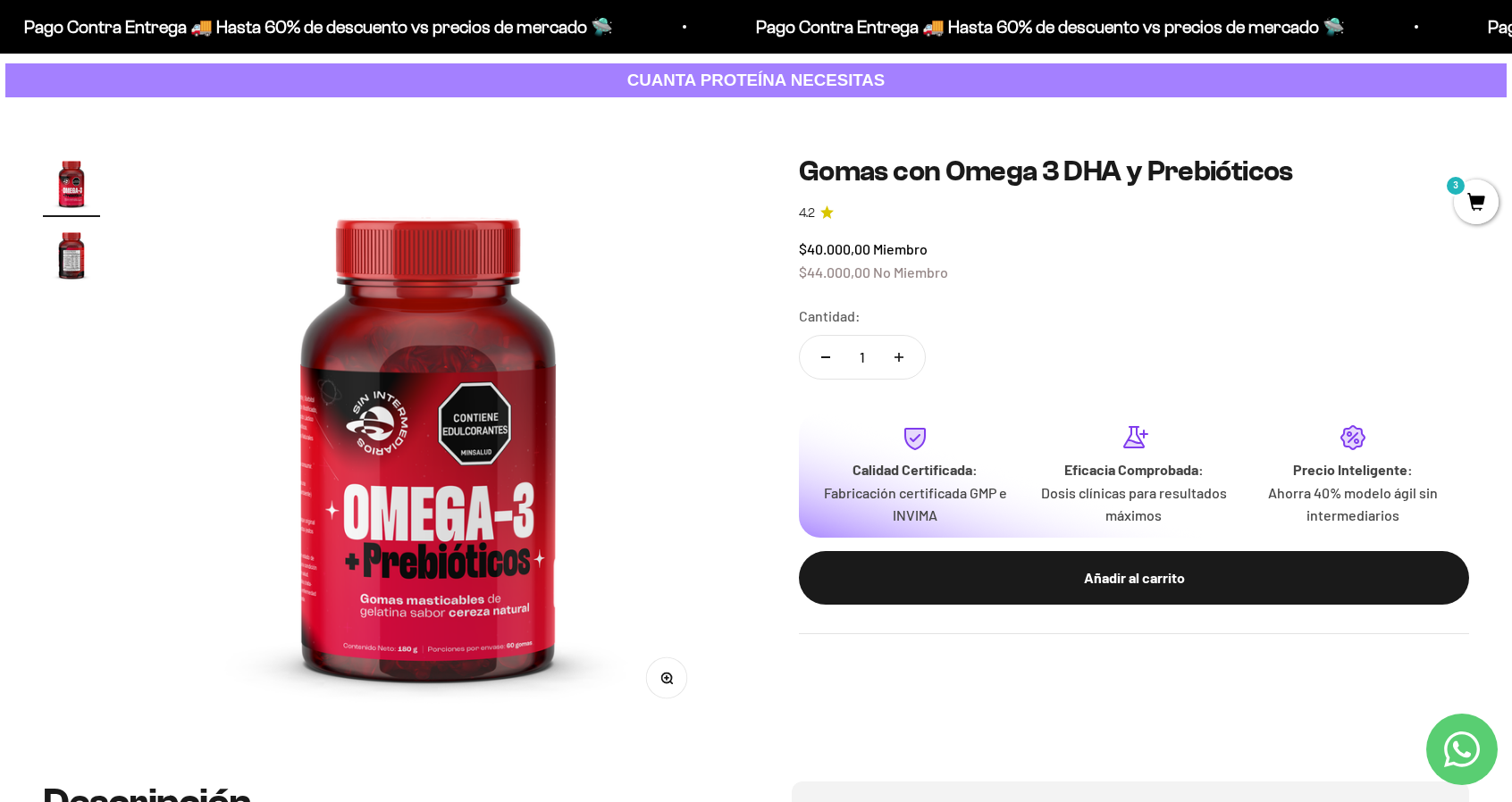
drag, startPoint x: 694, startPoint y: 490, endPoint x: 661, endPoint y: 377, distance: 117.7
click at [661, 377] on img at bounding box center [428, 440] width 570 height 570
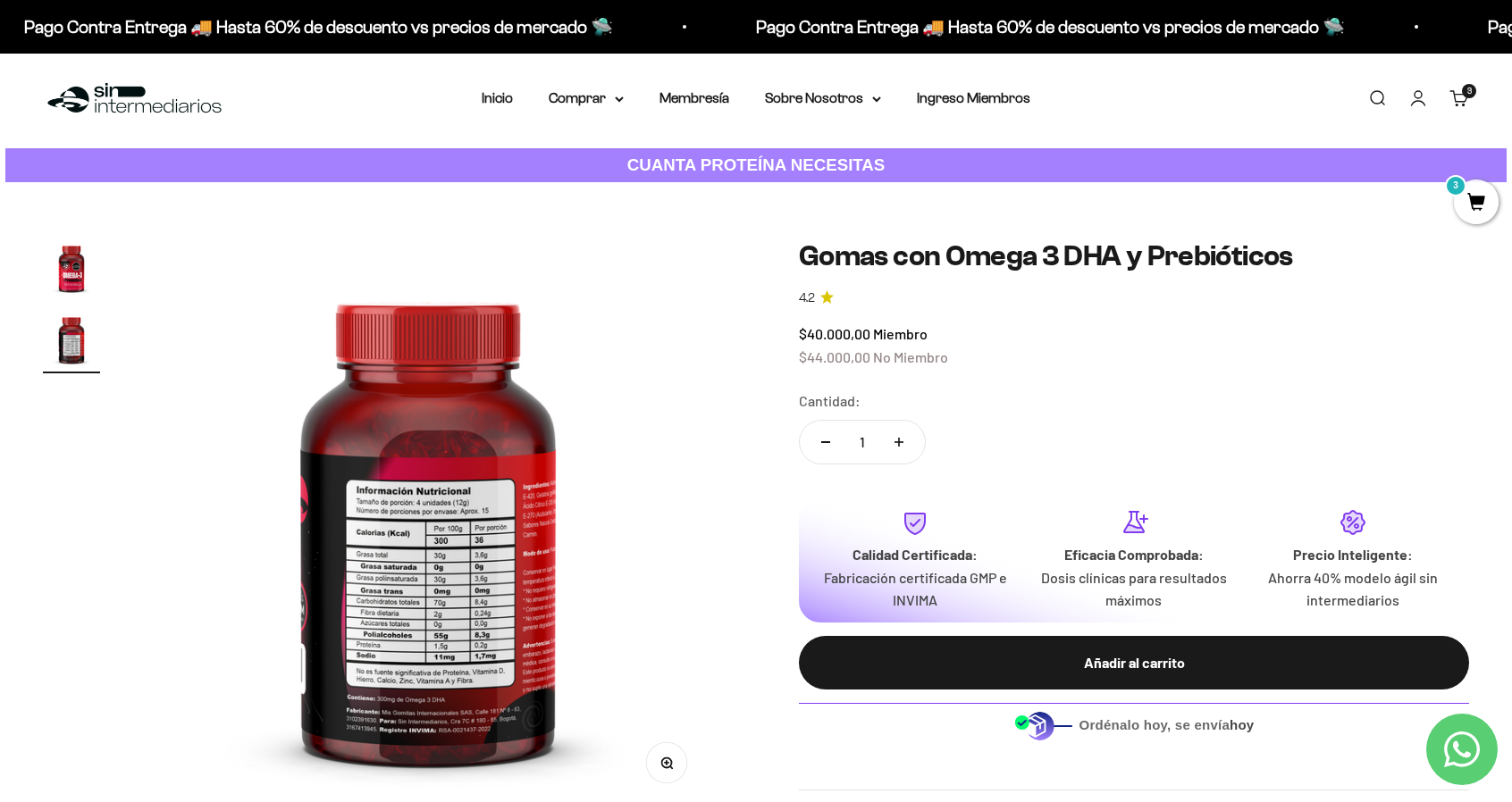
scroll to position [0, 0]
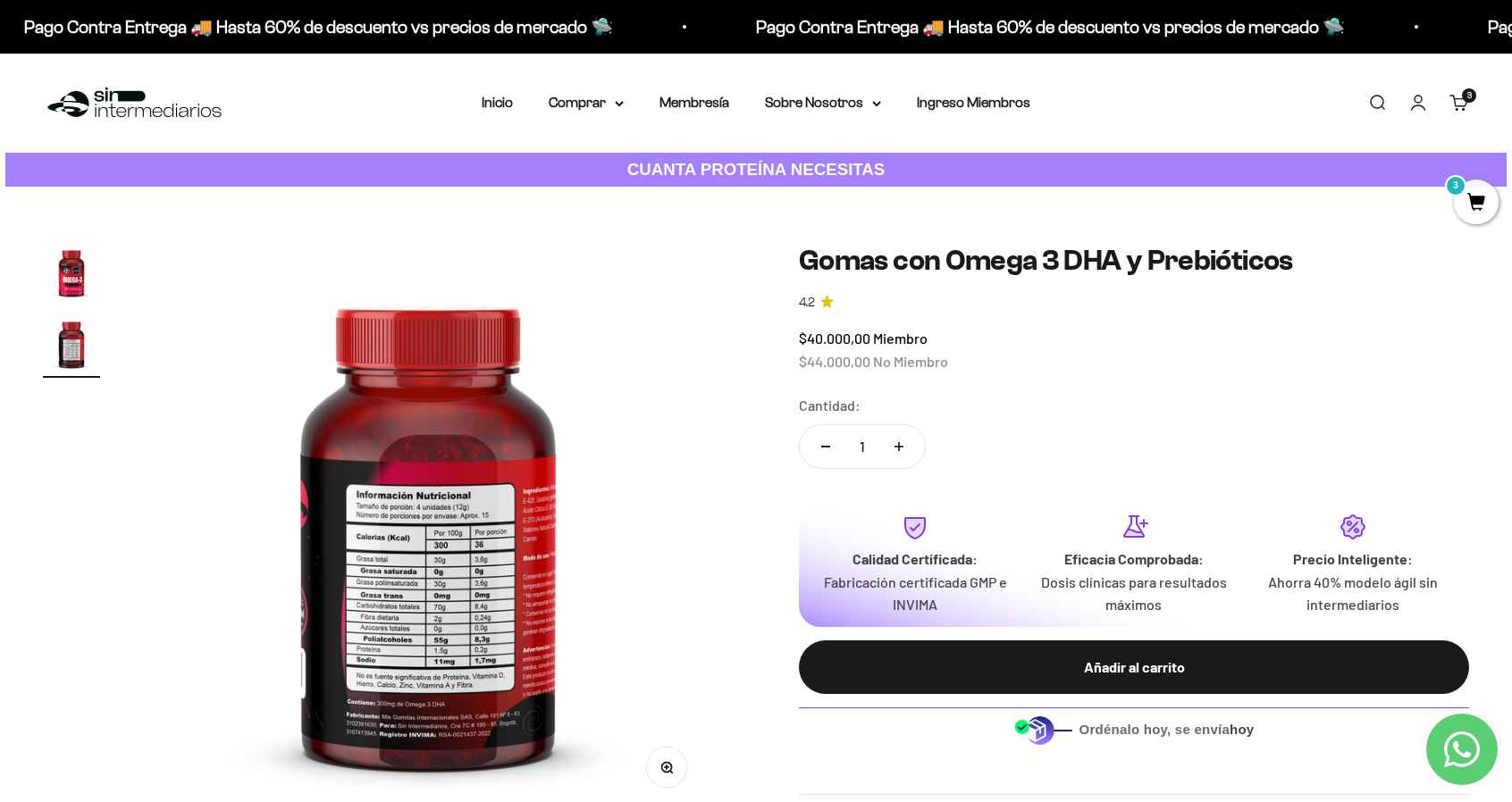
click at [629, 102] on nav "Inicio Comprar Proteínas Ver Todos Whey Iso Vegan" at bounding box center [756, 102] width 549 height 23
click at [627, 102] on nav "Inicio Comprar Proteínas Ver Todos Whey Iso Vegan" at bounding box center [756, 102] width 549 height 23
click at [620, 104] on icon at bounding box center [619, 103] width 7 height 4
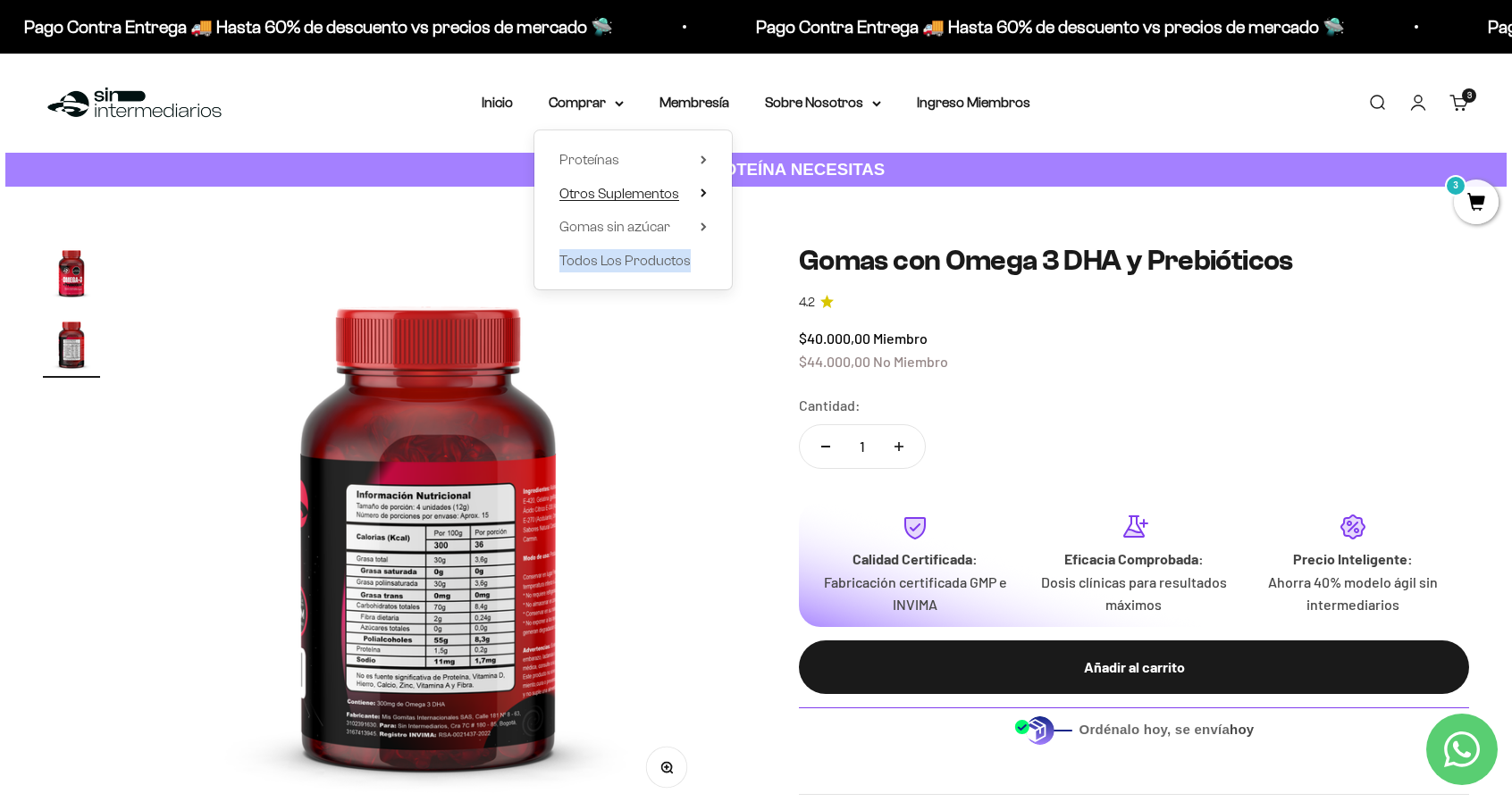
click at [605, 194] on span "Otros Suplementos" at bounding box center [619, 193] width 120 height 15
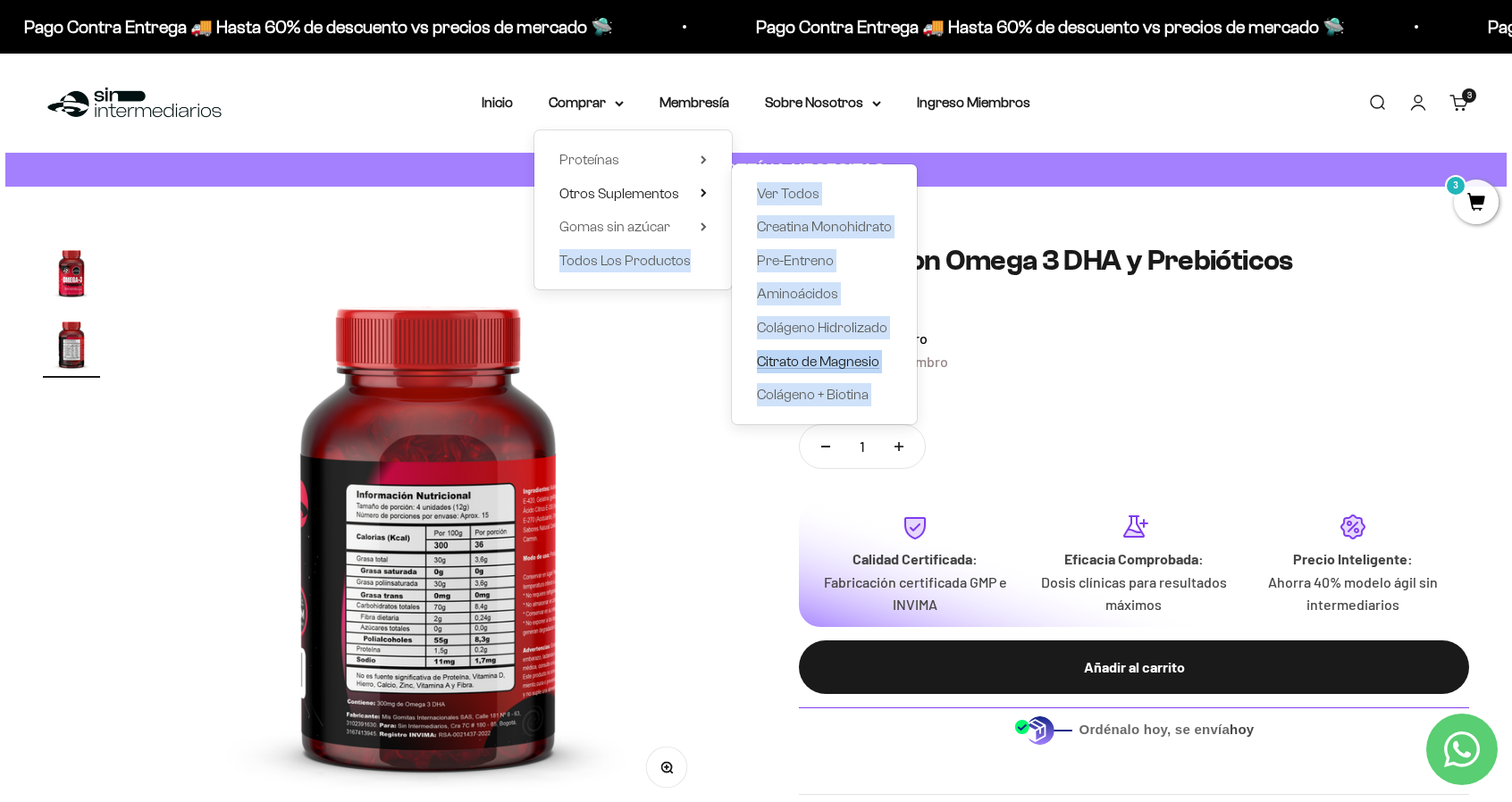
click at [806, 362] on span "Citrato de Magnesio" at bounding box center [818, 361] width 122 height 15
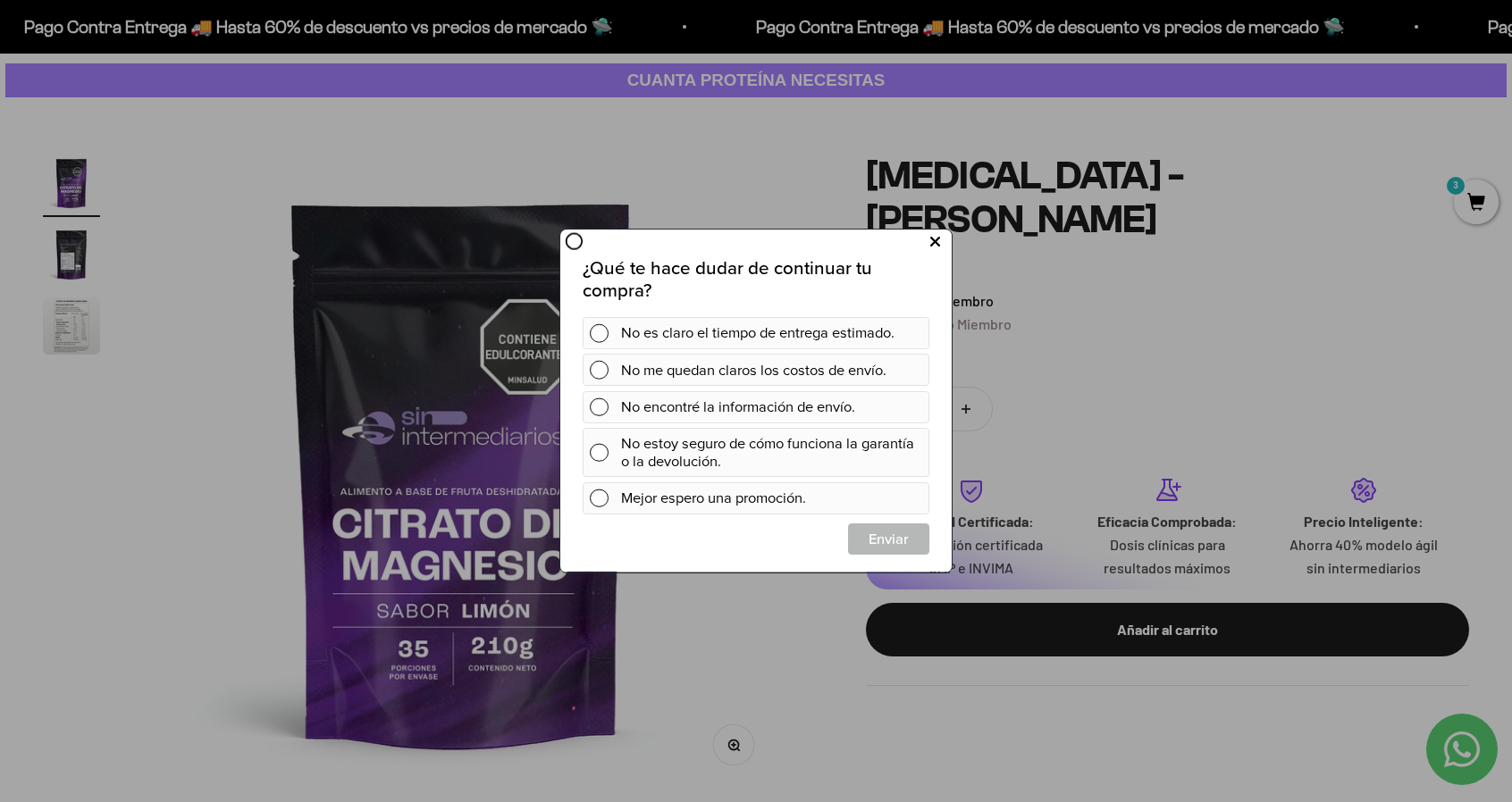
click at [931, 245] on icon at bounding box center [935, 242] width 10 height 24
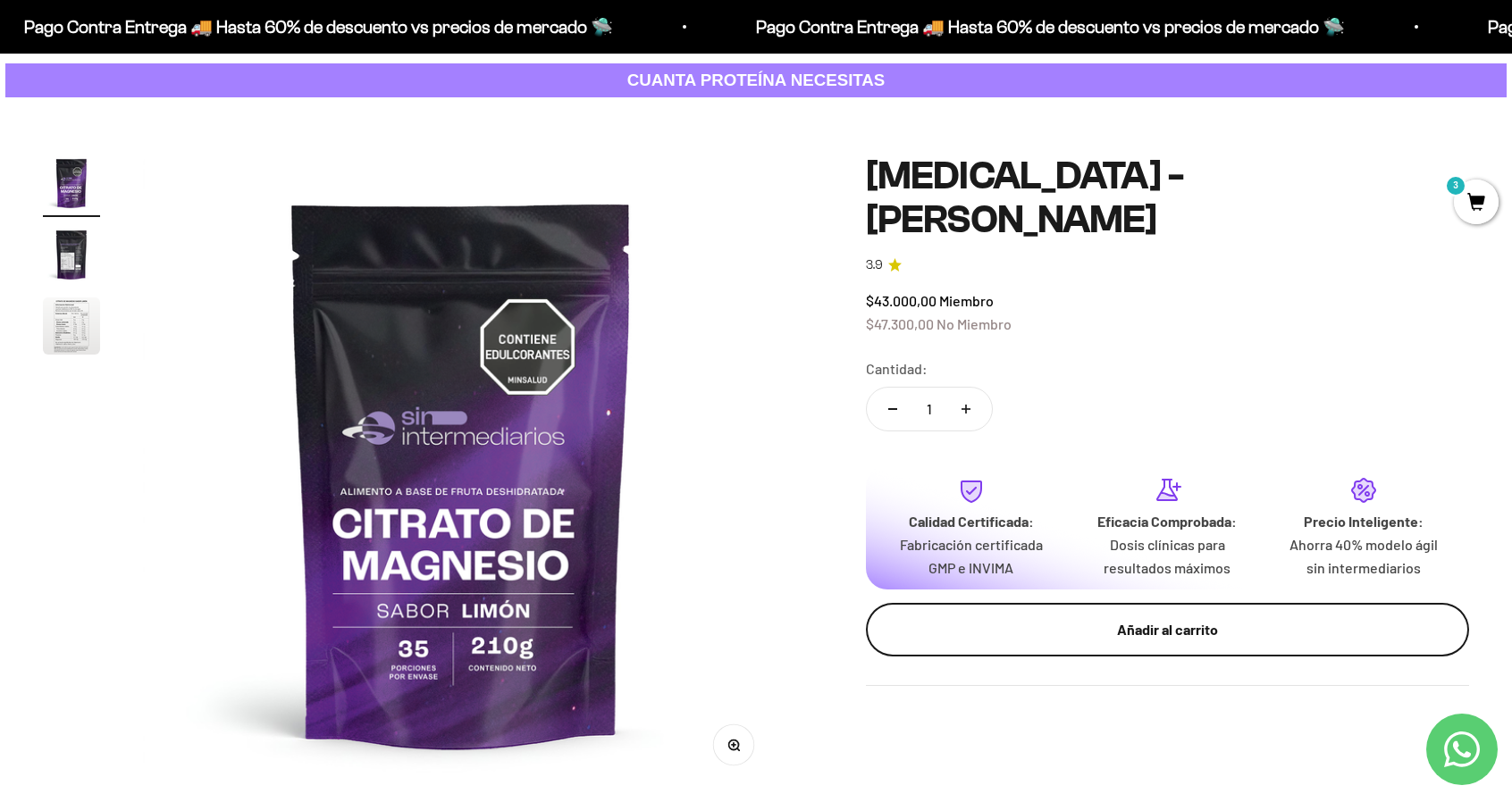
click at [1173, 618] on div "Añadir al carrito" at bounding box center [1167, 629] width 532 height 23
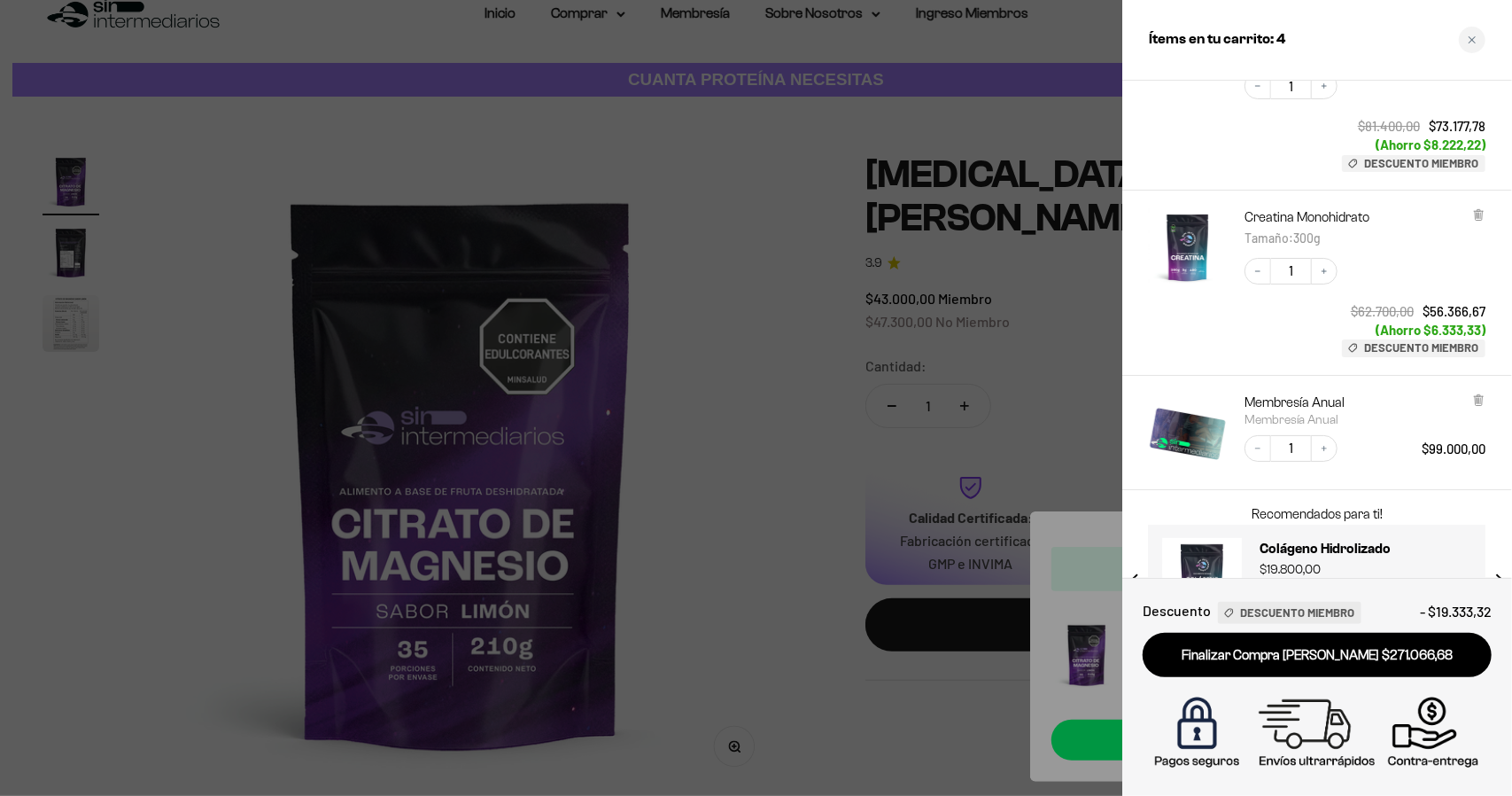
scroll to position [354, 0]
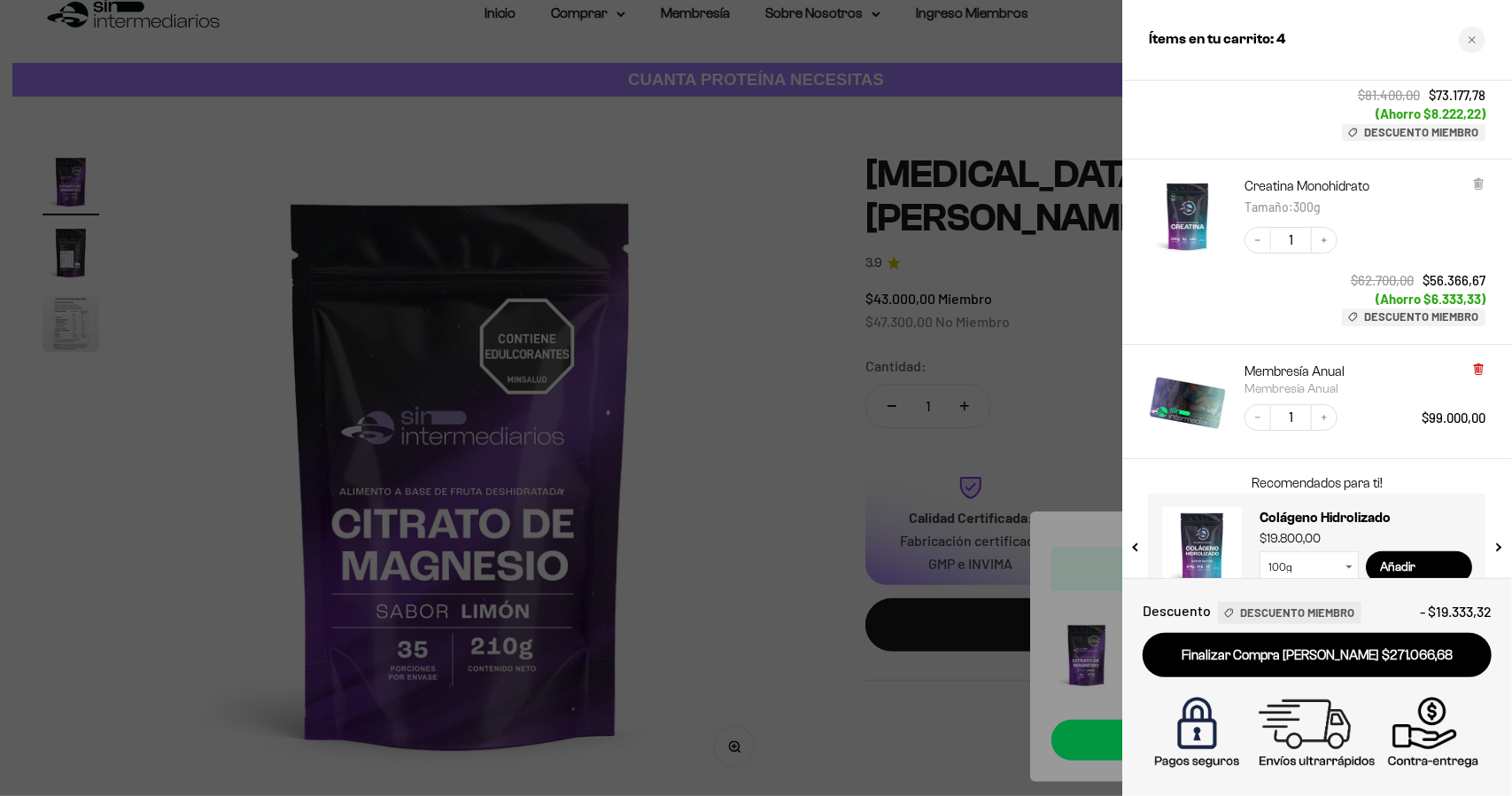
click at [1477, 365] on icon at bounding box center [1479, 368] width 4 height 9
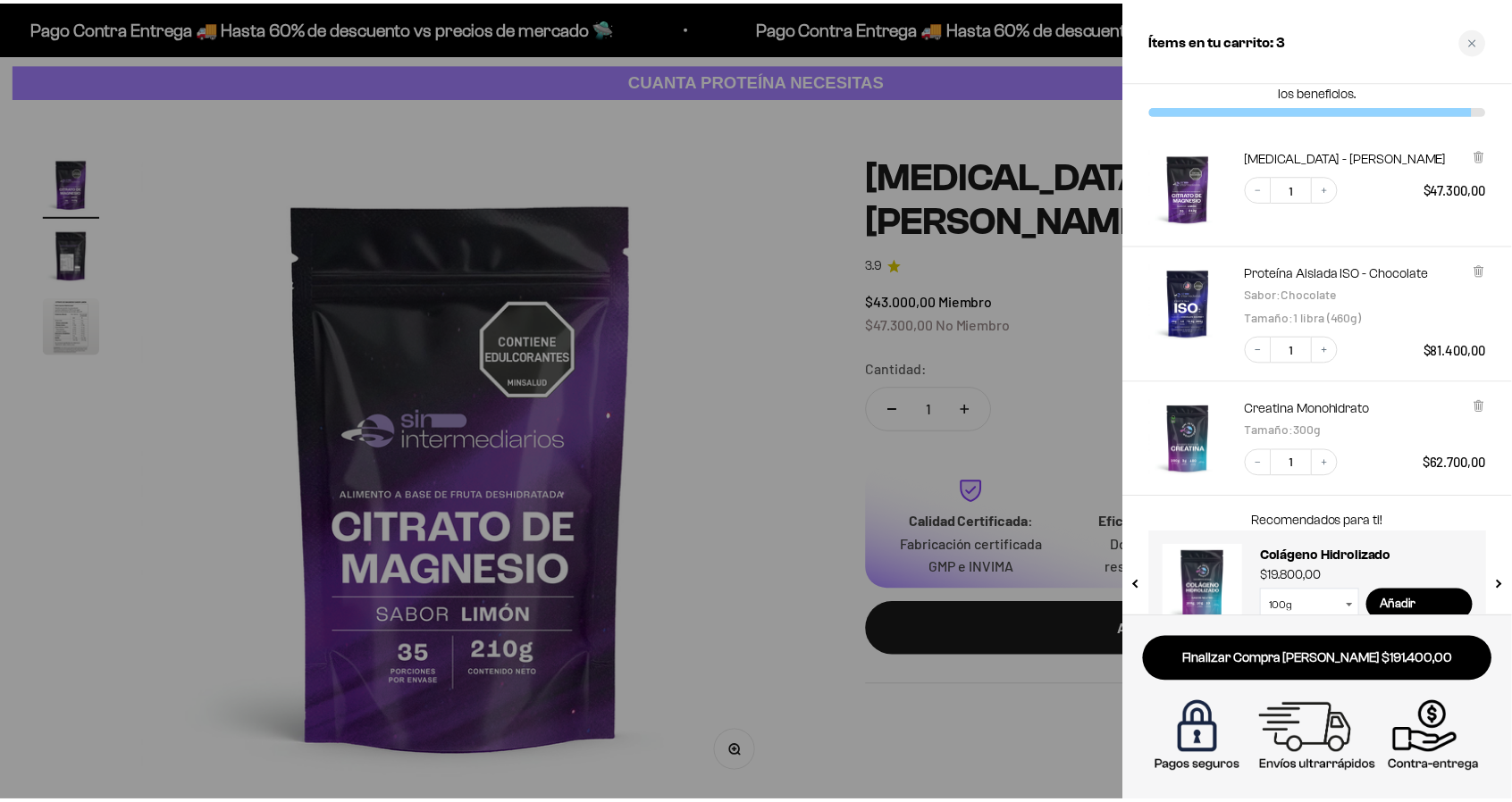
scroll to position [0, 0]
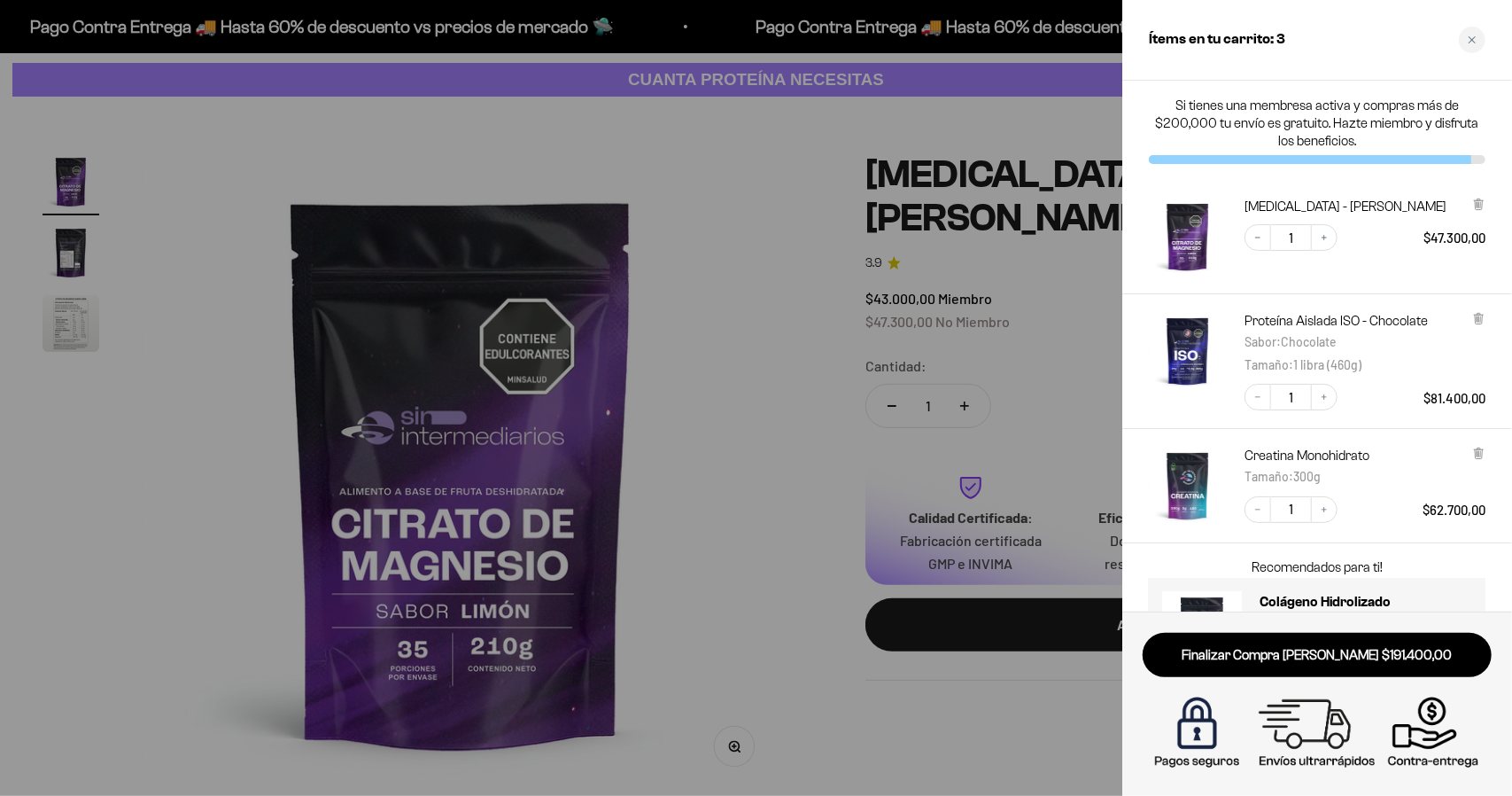
click at [769, 373] on div at bounding box center [756, 398] width 1512 height 796
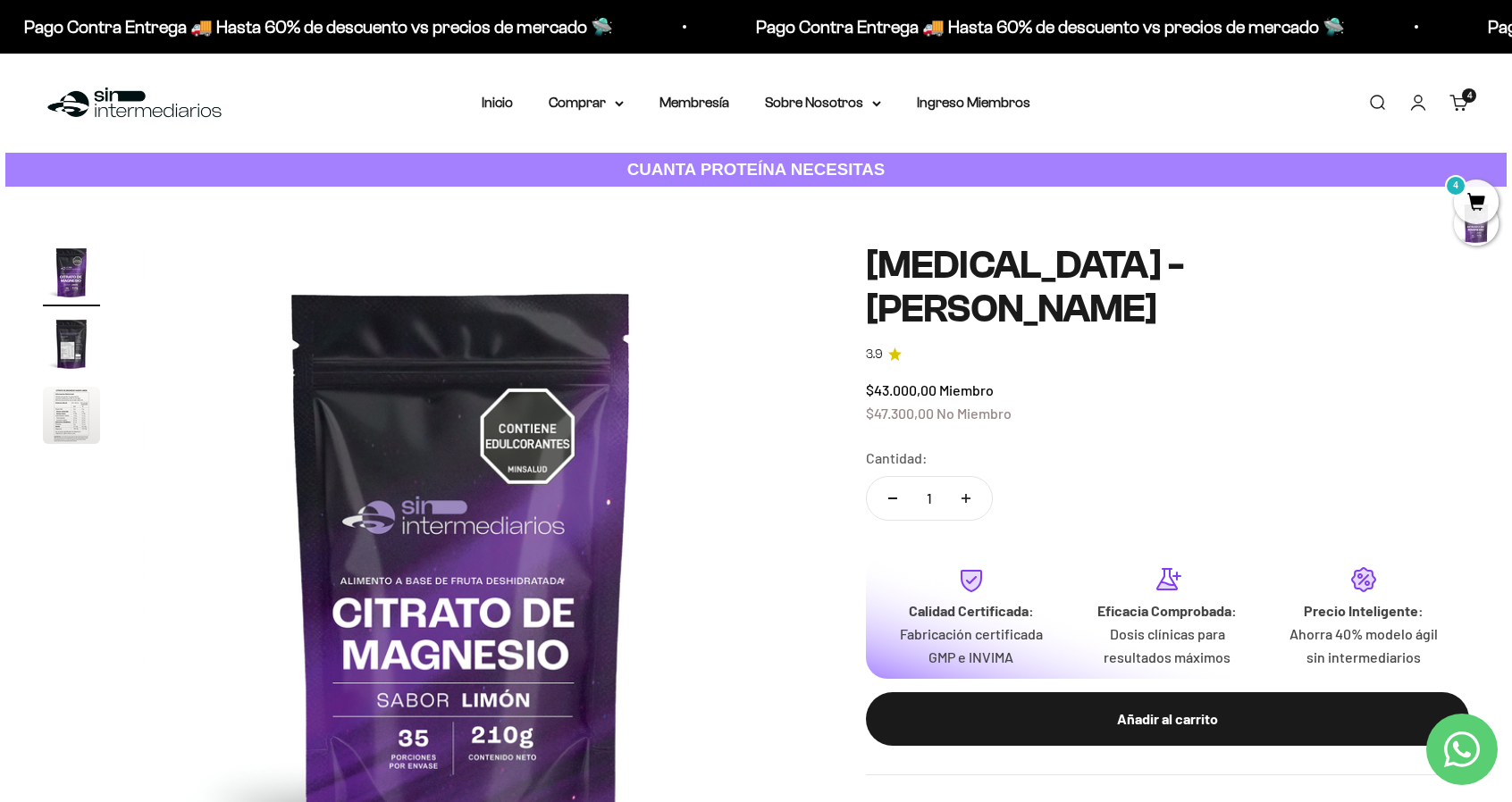
click at [112, 99] on img at bounding box center [135, 102] width 183 height 39
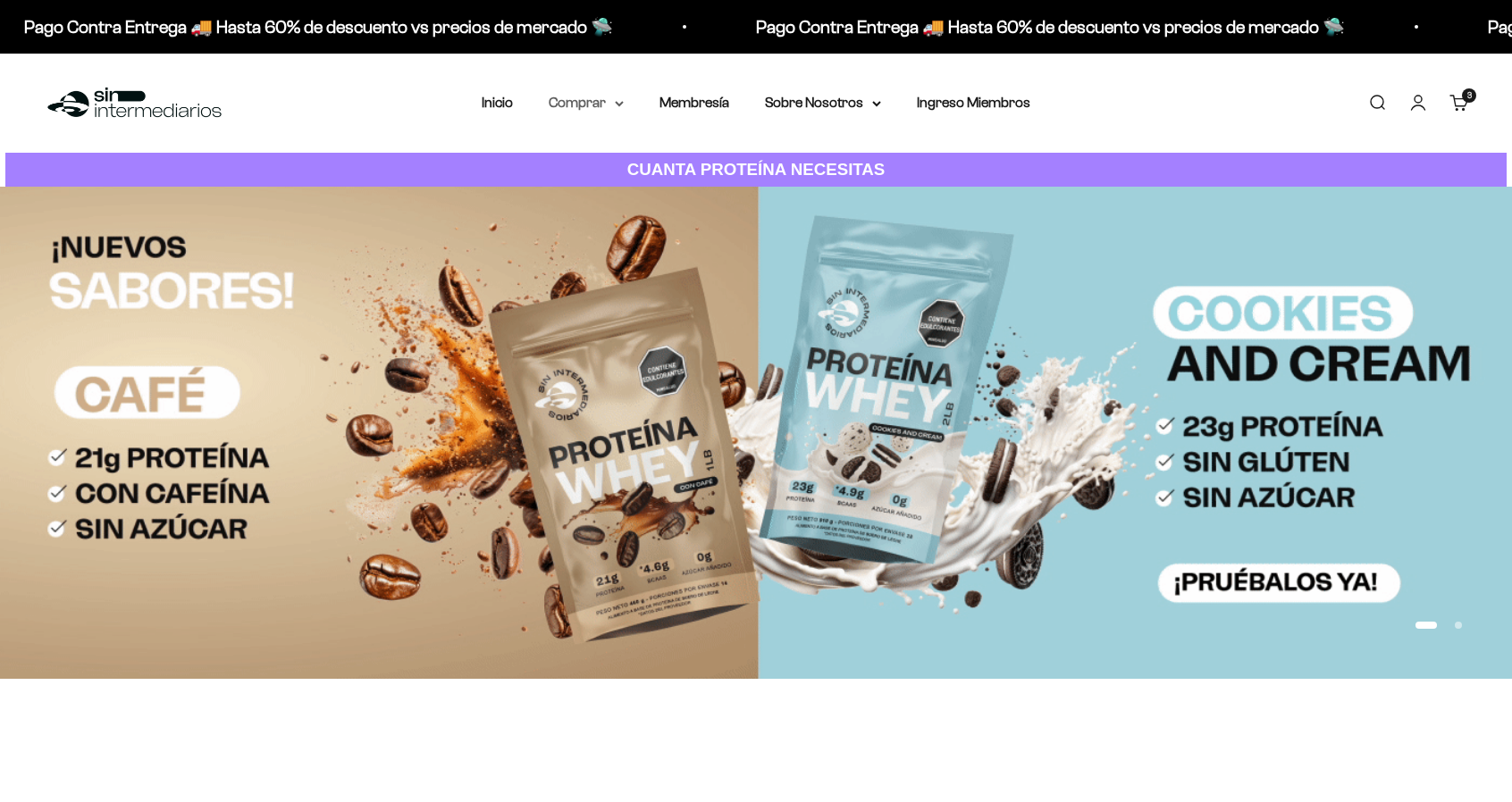
click at [585, 101] on summary "Comprar" at bounding box center [586, 102] width 75 height 23
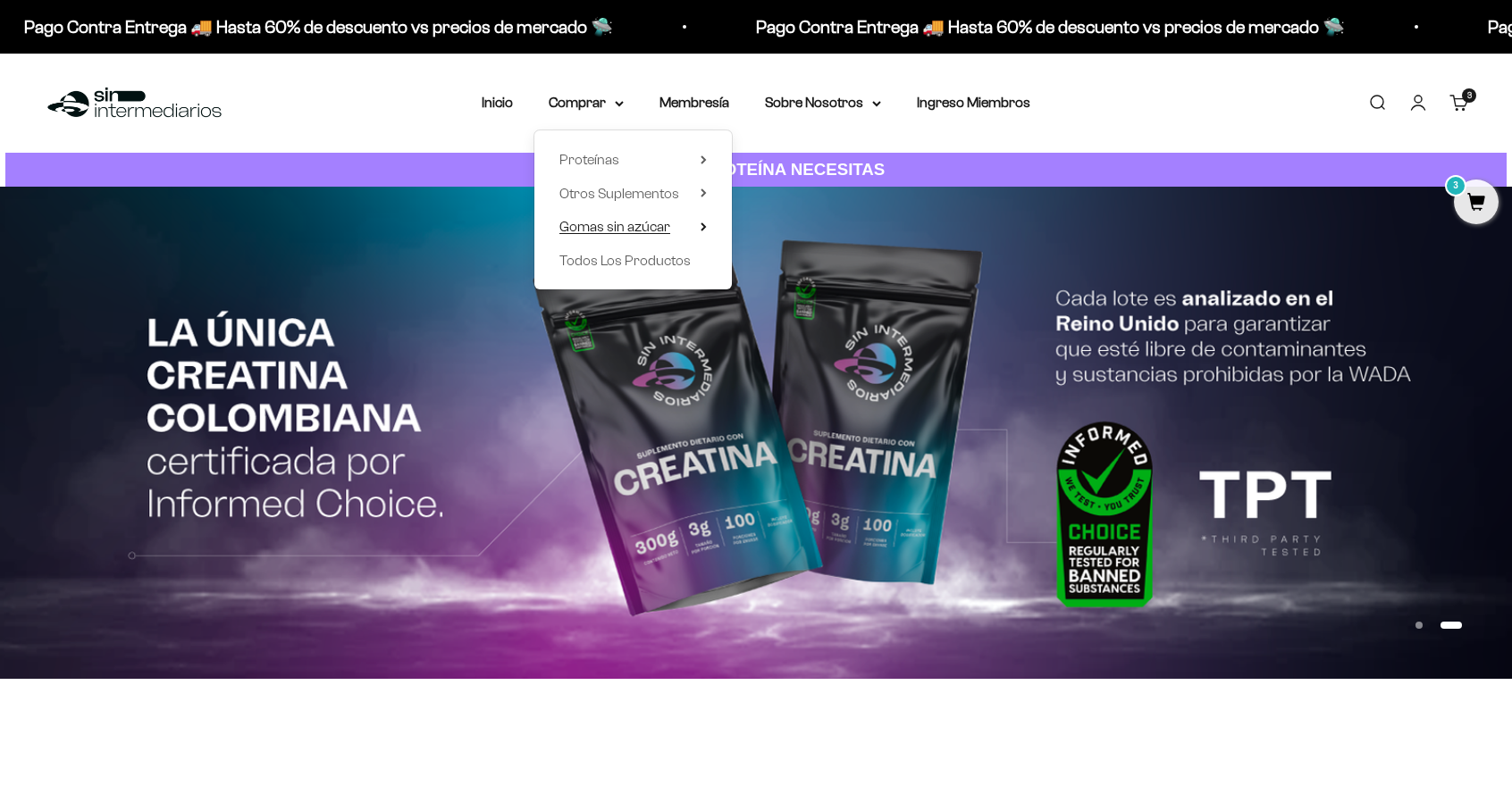
click at [622, 228] on span "Gomas sin azúcar" at bounding box center [614, 226] width 111 height 15
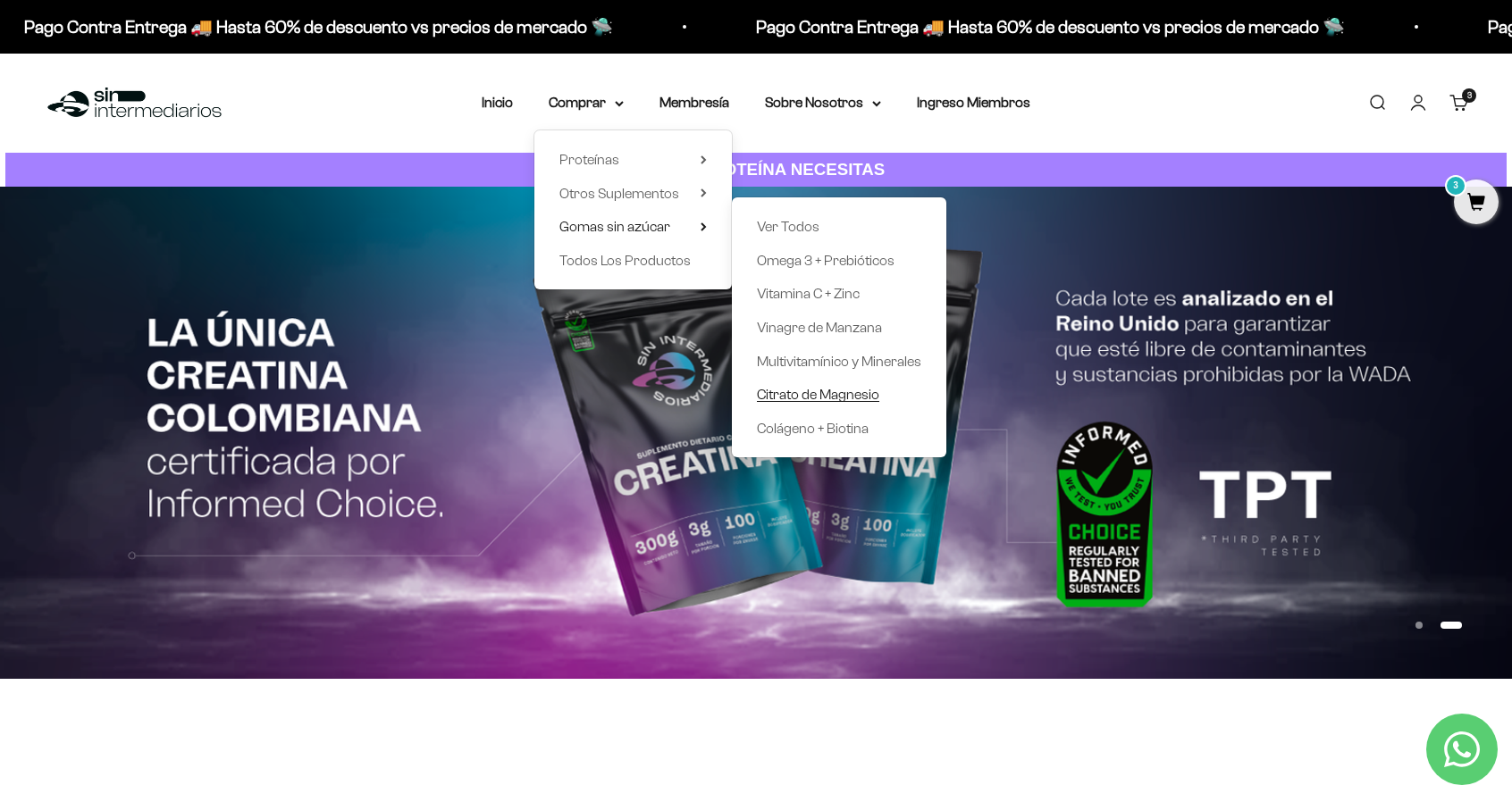
click at [804, 390] on span "Citrato de Magnesio" at bounding box center [818, 394] width 122 height 15
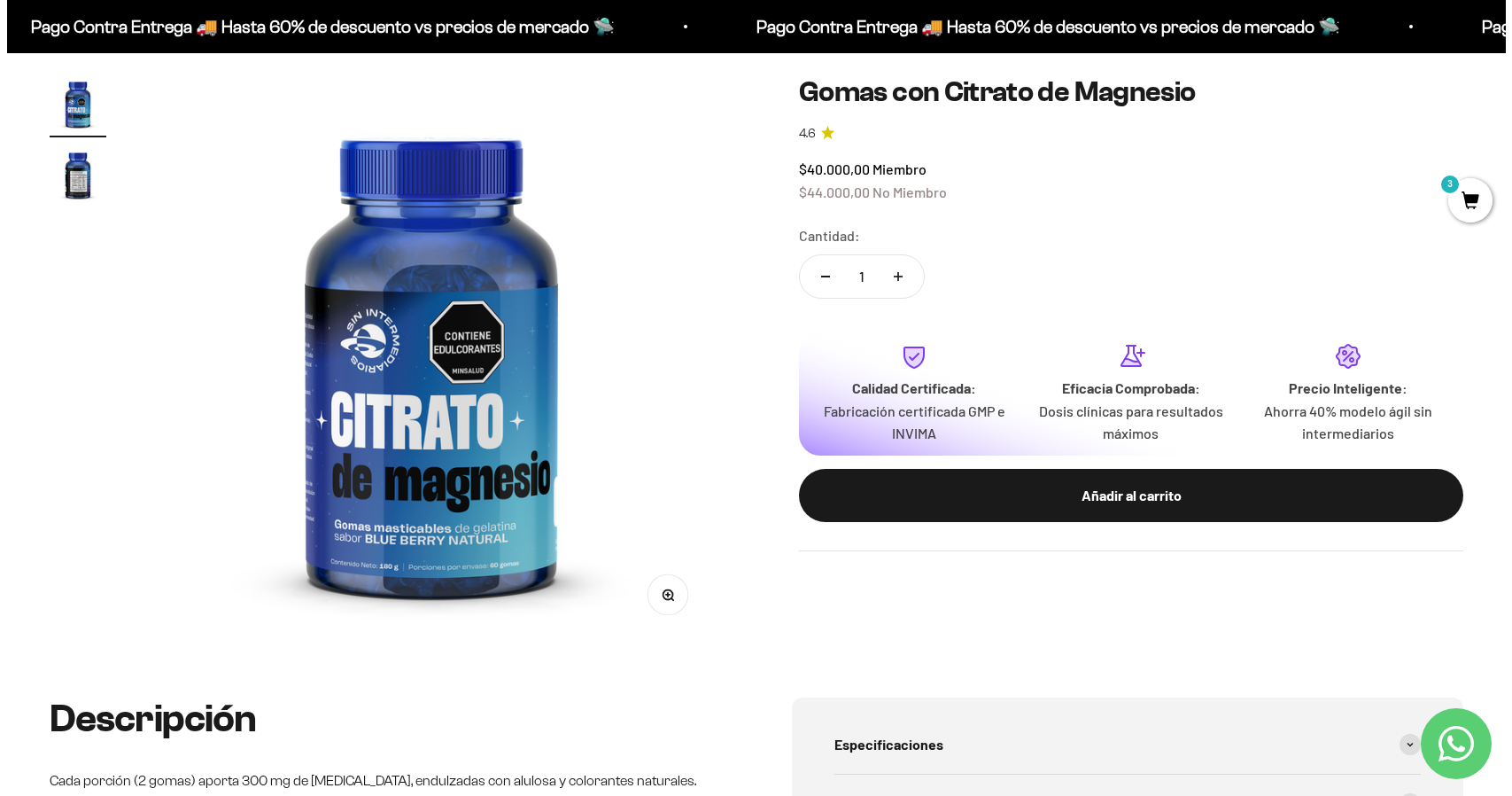
scroll to position [178, 0]
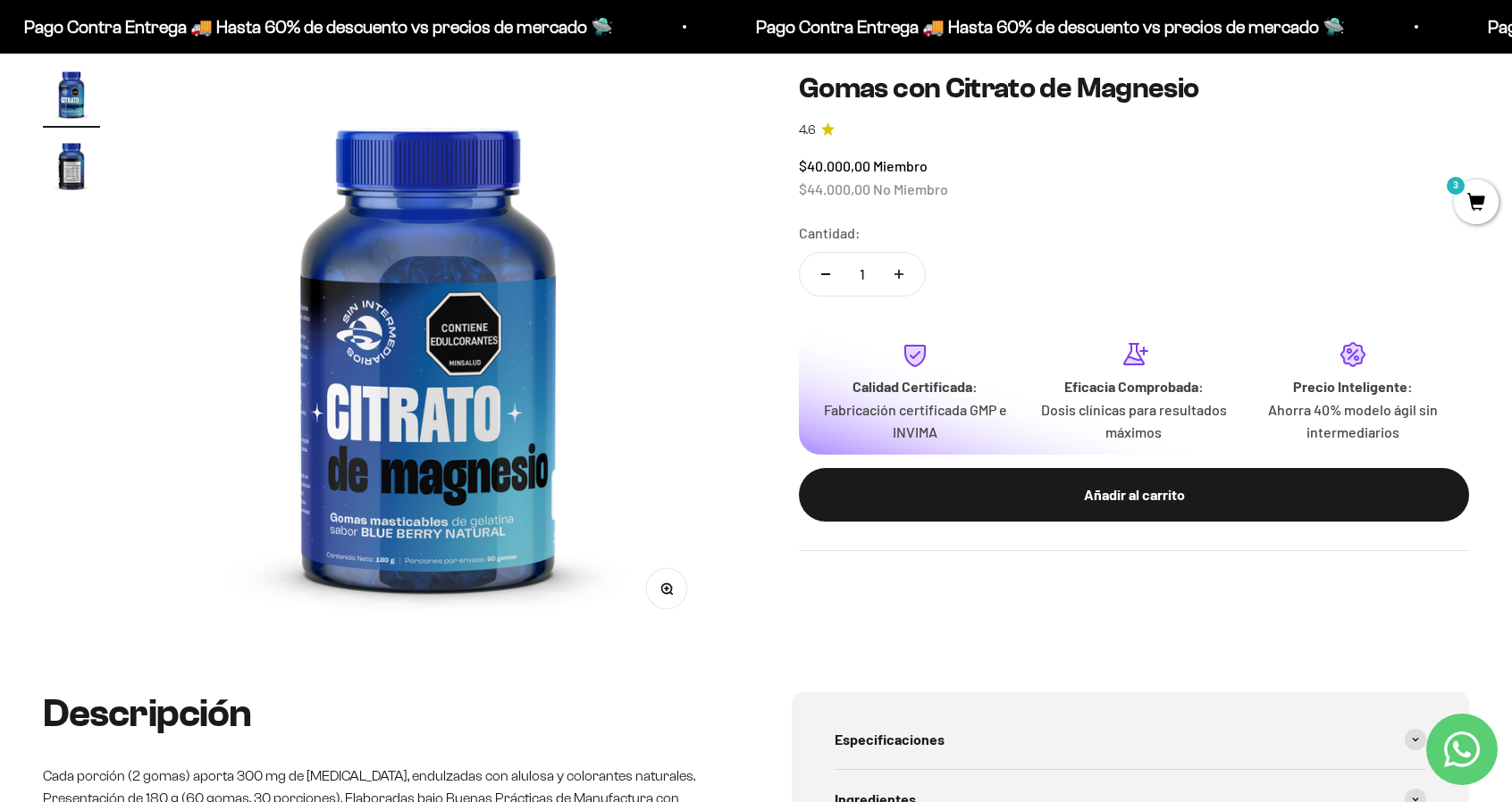
click at [1474, 206] on span "3" at bounding box center [1476, 202] width 45 height 45
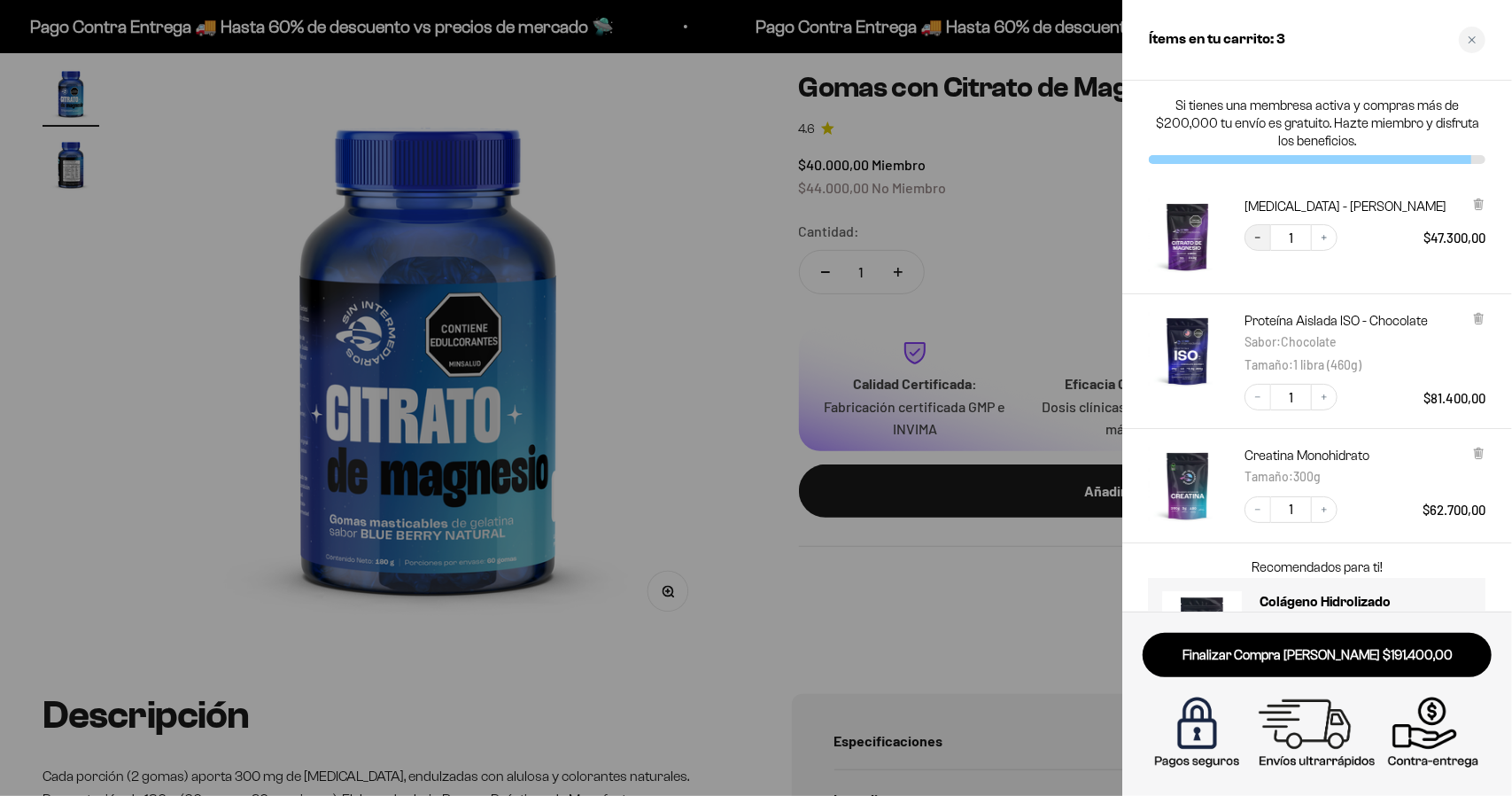
click at [1256, 240] on icon "Decrease quantity" at bounding box center [1258, 237] width 11 height 11
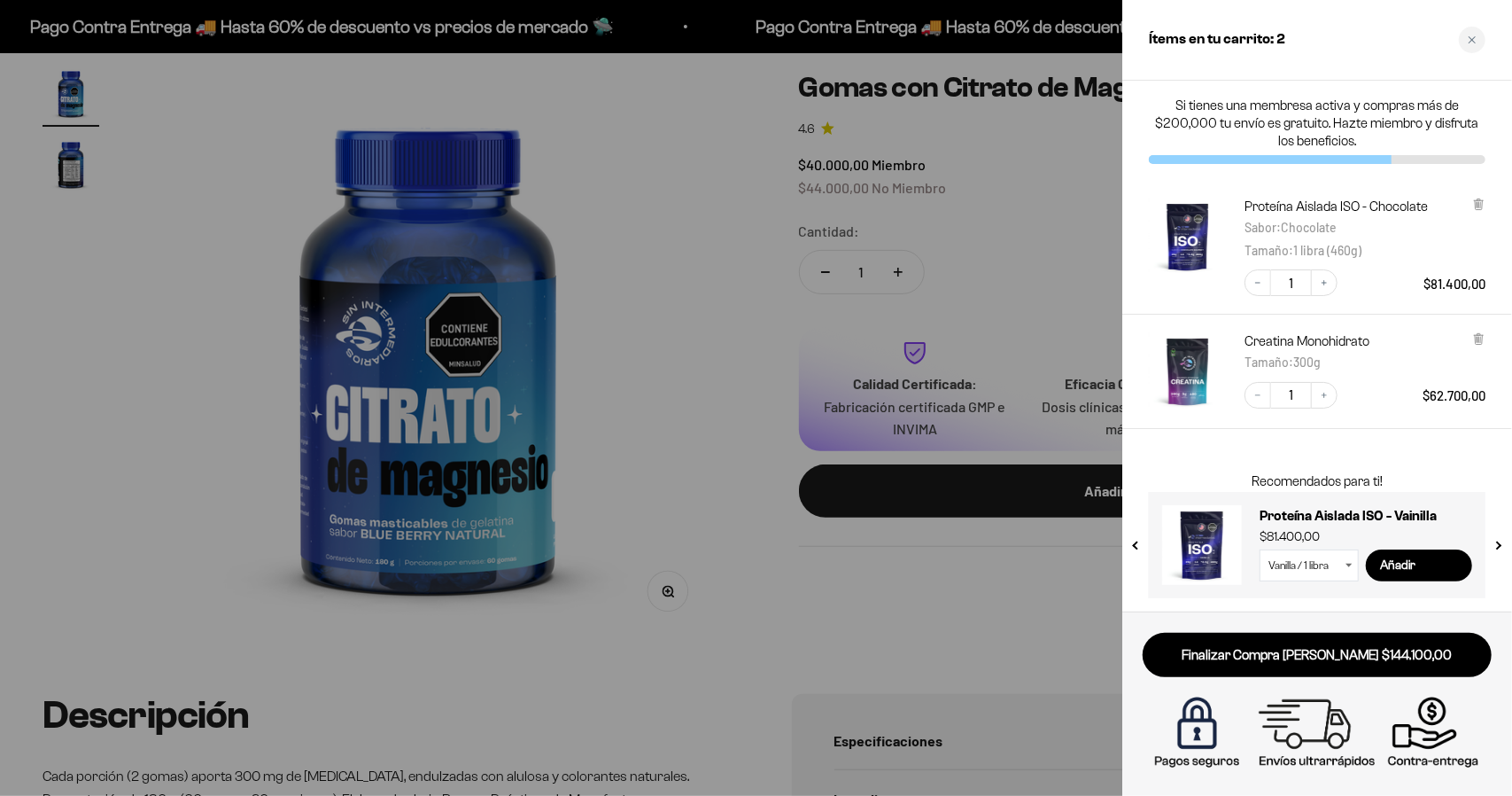
click at [917, 208] on div at bounding box center [756, 398] width 1512 height 796
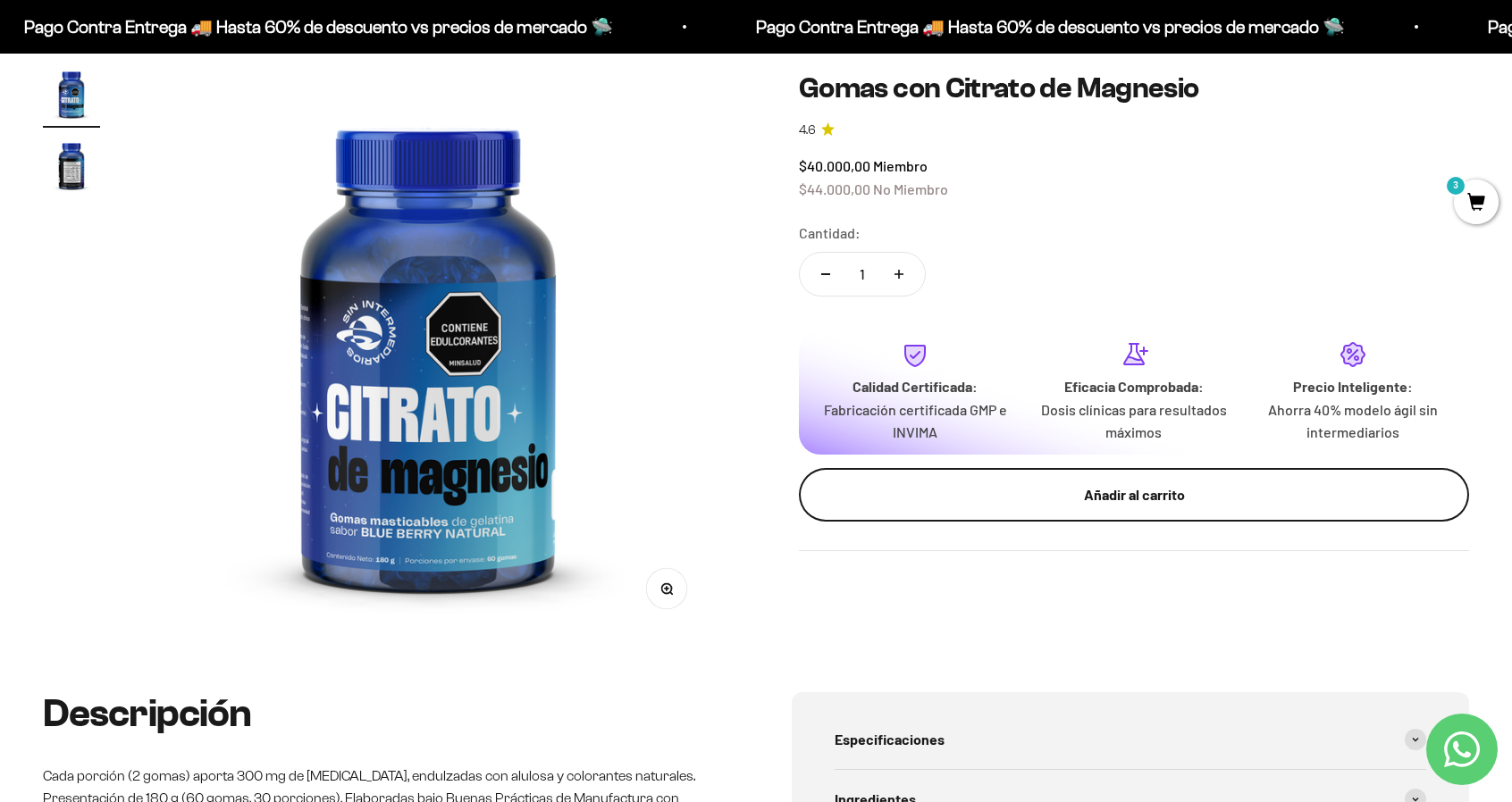
click at [1059, 492] on div "Añadir al carrito" at bounding box center [1133, 495] width 598 height 23
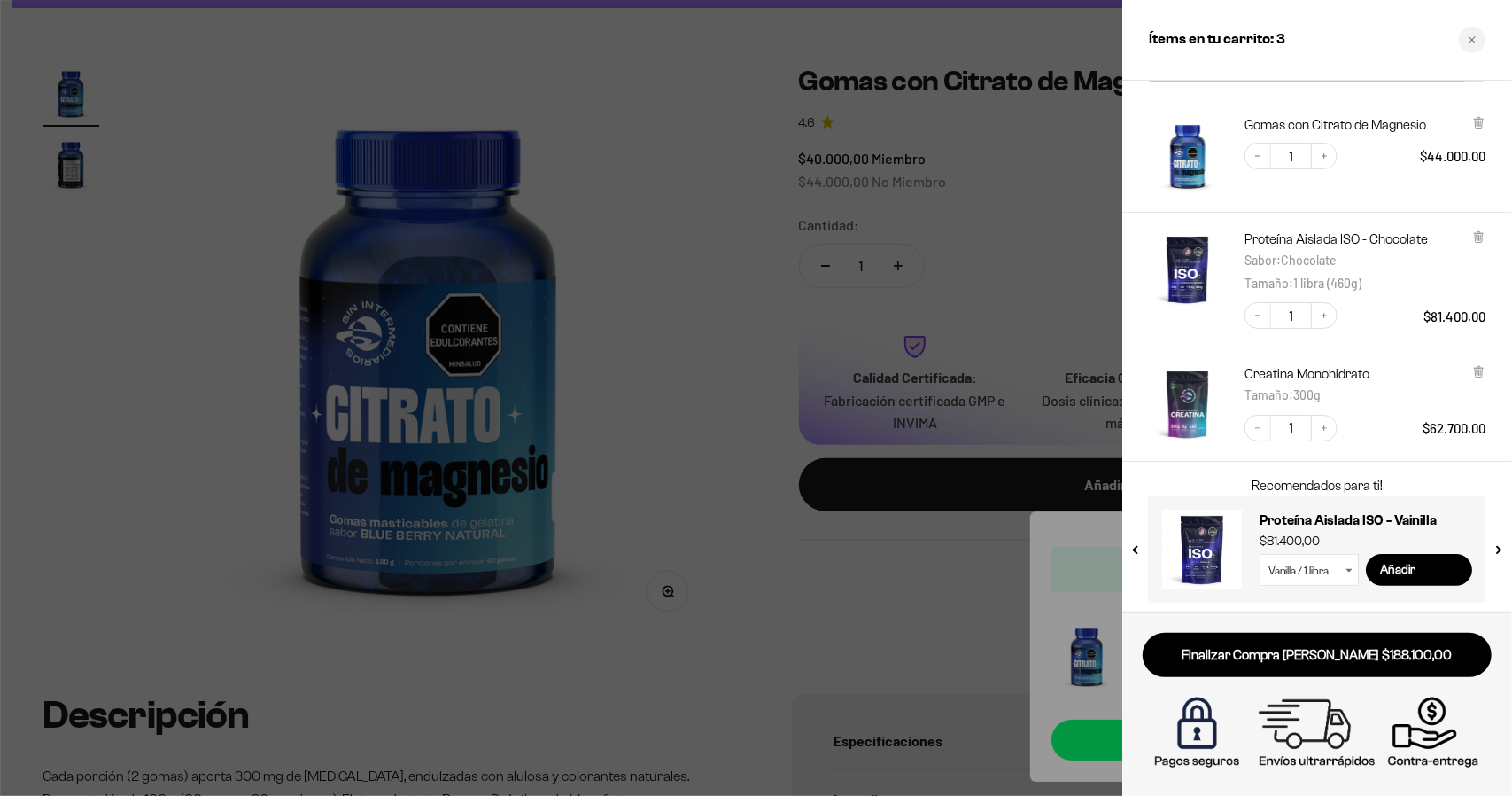
scroll to position [85, 0]
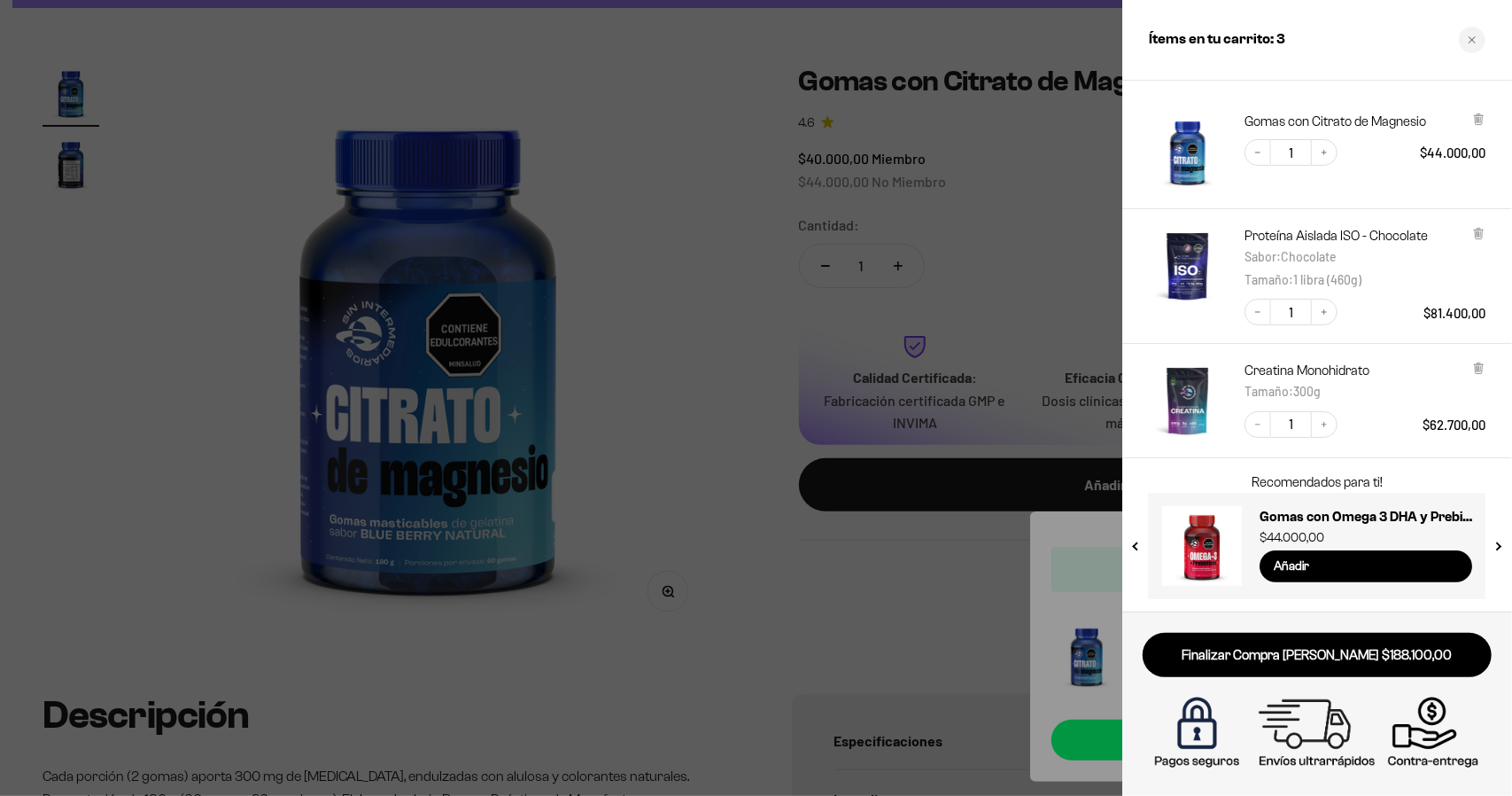
drag, startPoint x: 1260, startPoint y: 518, endPoint x: 1109, endPoint y: 245, distance: 312.0
click at [1219, 271] on div "Si tienes una membresa activa y compras más de $200,000 tu envío es gratuito. H…" at bounding box center [1317, 345] width 390 height 531
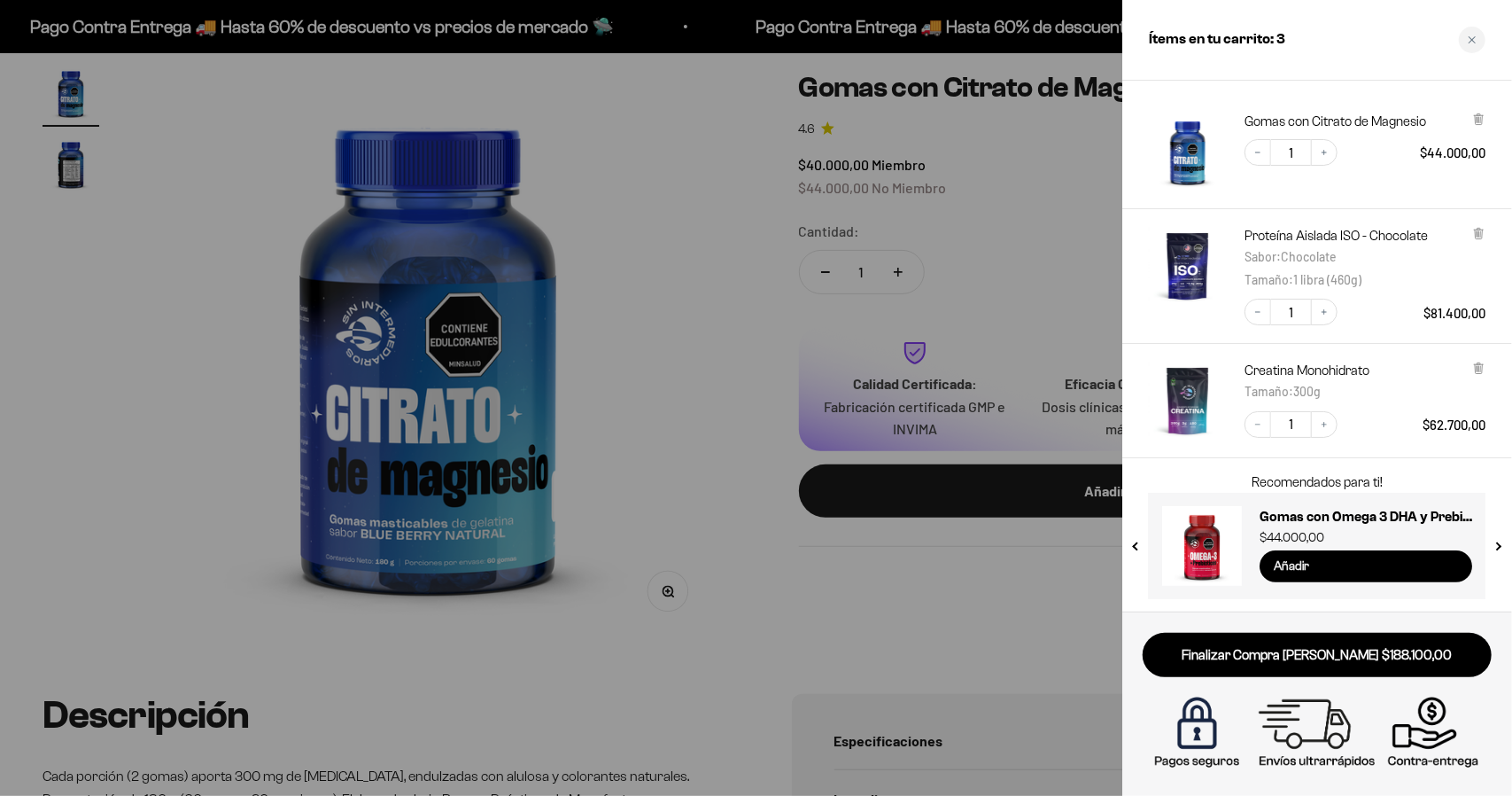
click at [1297, 566] on input "Añadir" at bounding box center [1366, 567] width 212 height 32
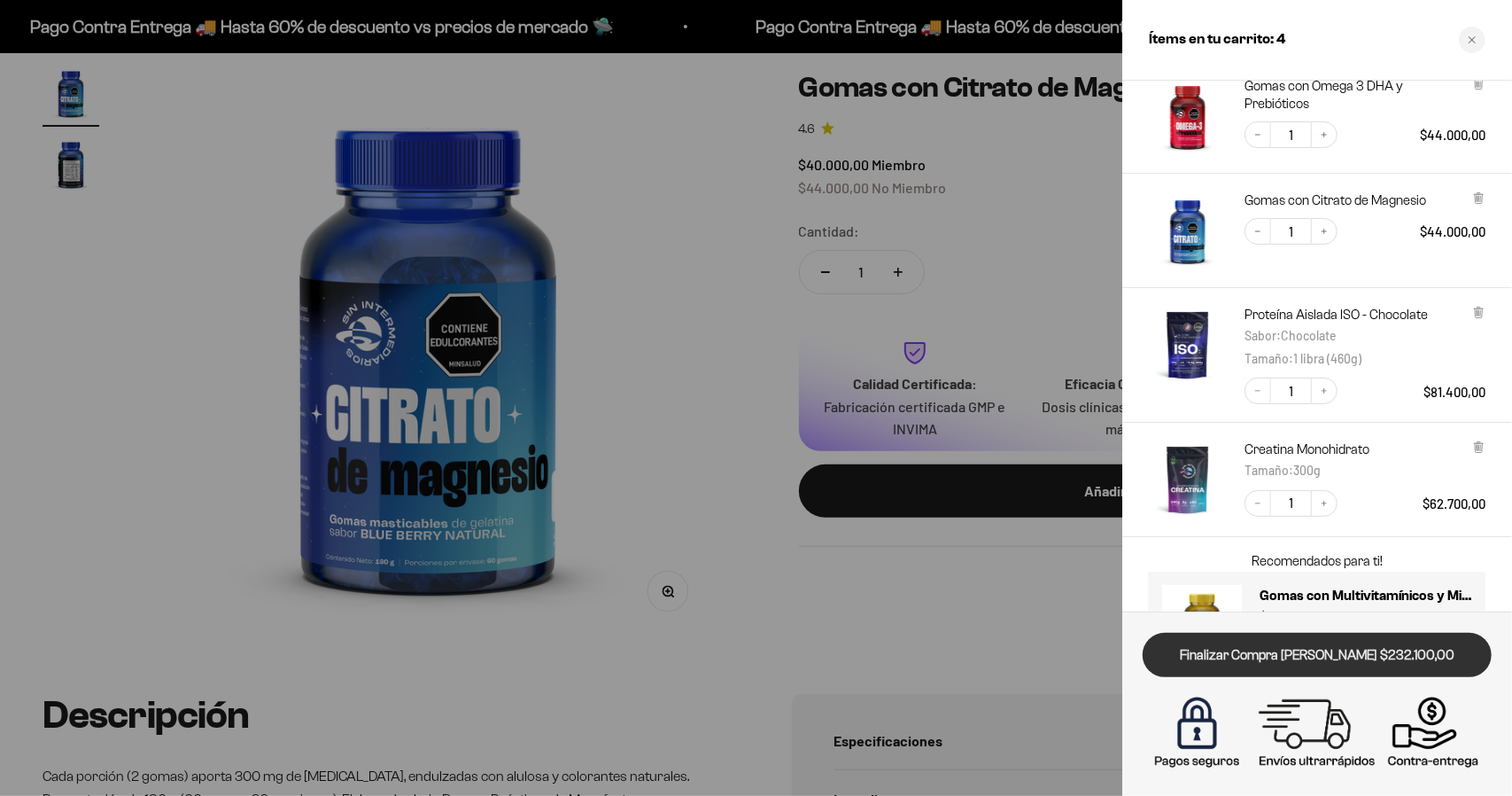
click at [1295, 650] on link "Finalizar Compra [PERSON_NAME] $232.100,00" at bounding box center [1317, 655] width 349 height 46
